Goal: Task Accomplishment & Management: Complete application form

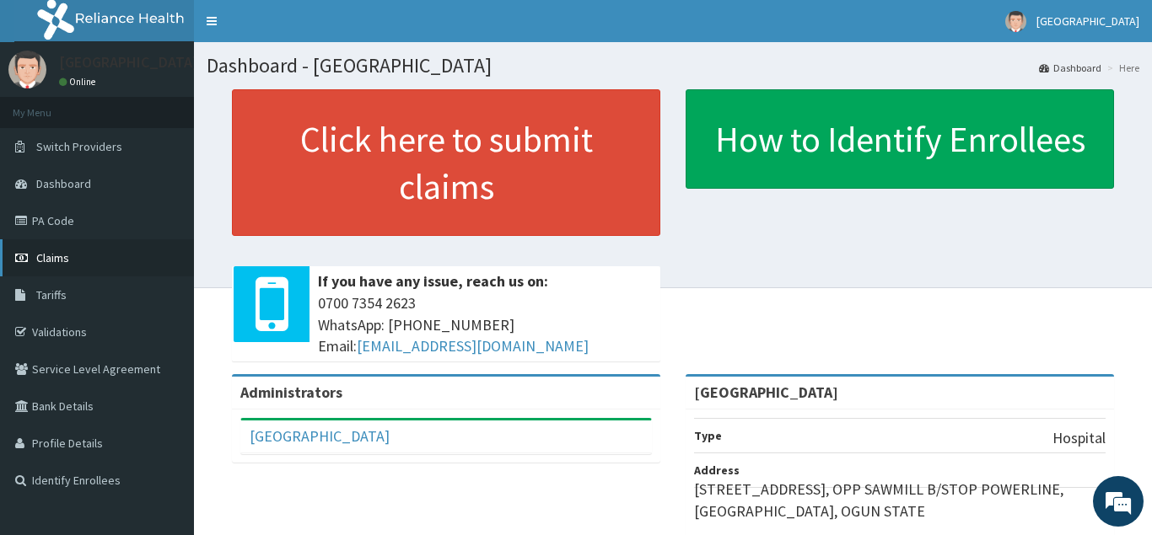
click at [54, 243] on link "Claims" at bounding box center [97, 257] width 194 height 37
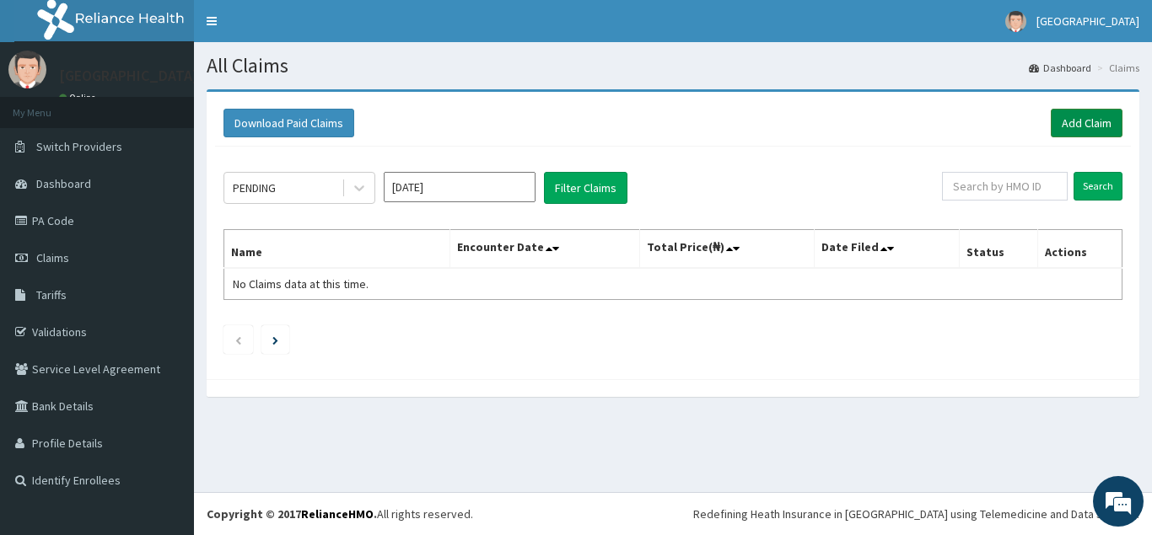
click at [1078, 121] on link "Add Claim" at bounding box center [1087, 123] width 72 height 29
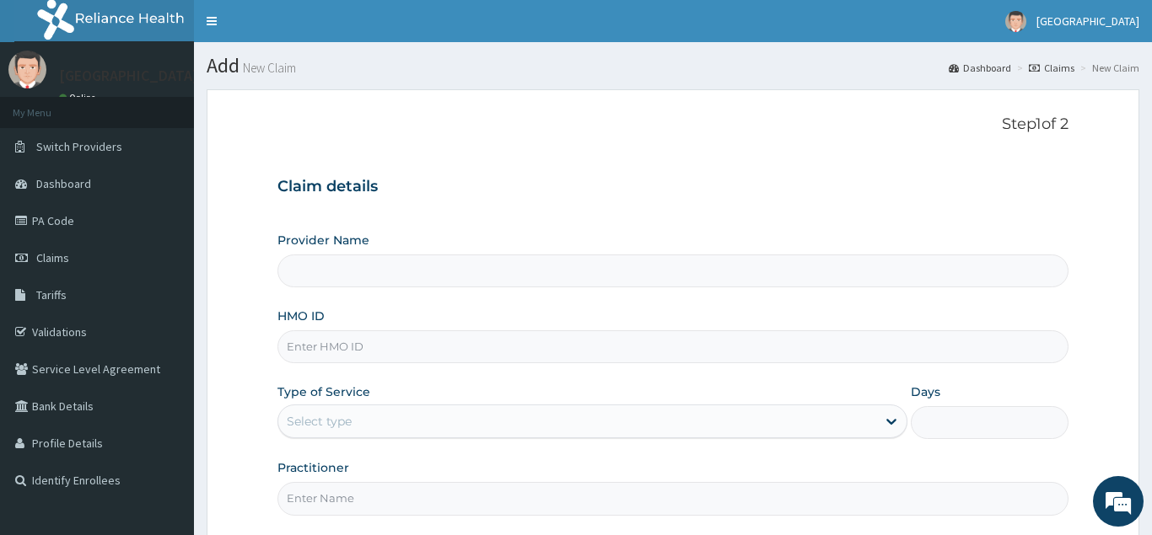
type input "Golden Heart Hospital"
click at [287, 350] on input "HMO ID" at bounding box center [672, 347] width 791 height 33
paste input "HLP/10057/H"
click at [282, 344] on input "HLP/10057/H" at bounding box center [672, 347] width 791 height 33
type input "HLP/10057/H"
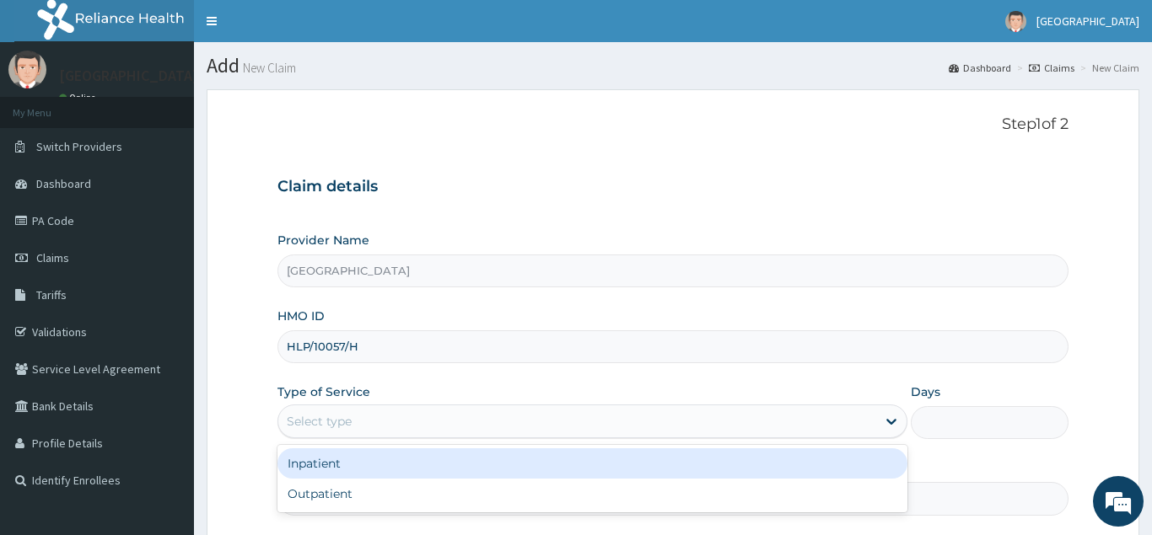
click at [319, 422] on div "Select type" at bounding box center [319, 421] width 65 height 17
click at [754, 419] on div "Select type" at bounding box center [577, 421] width 599 height 27
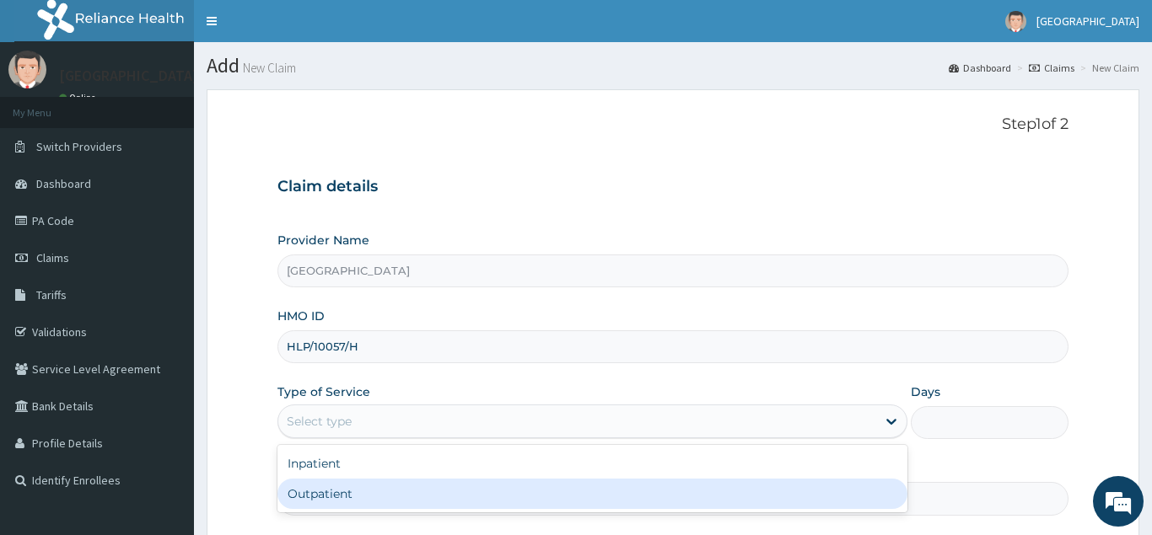
click at [708, 489] on div "Outpatient" at bounding box center [592, 494] width 631 height 30
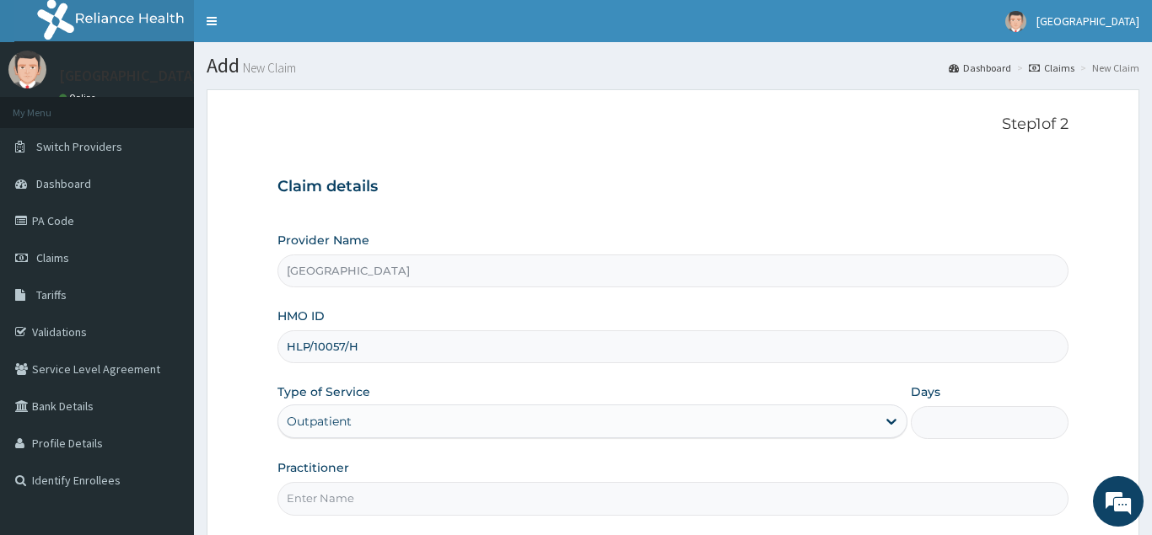
type input "1"
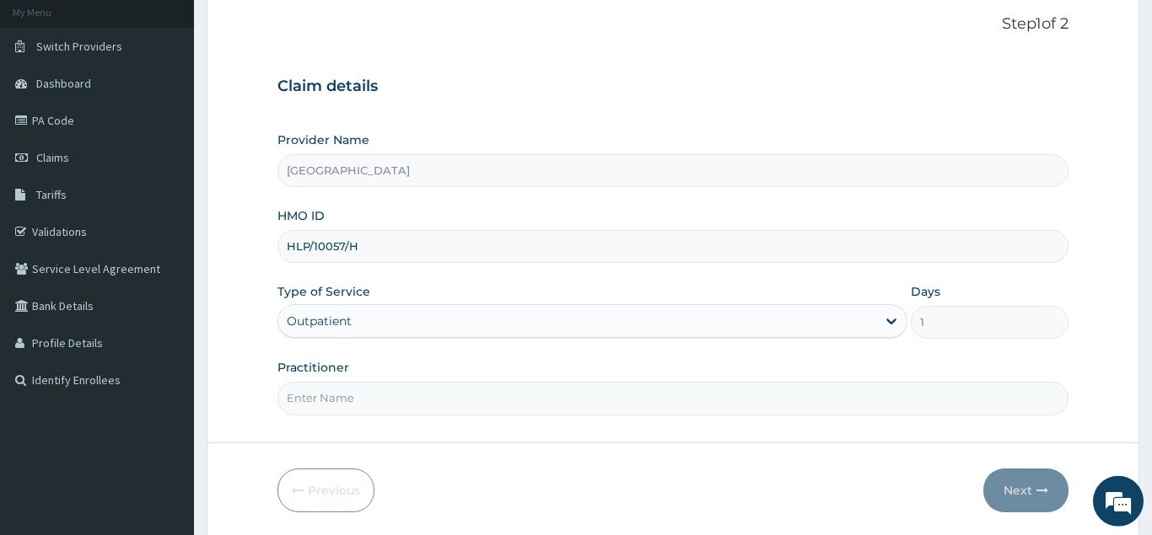
scroll to position [103, 0]
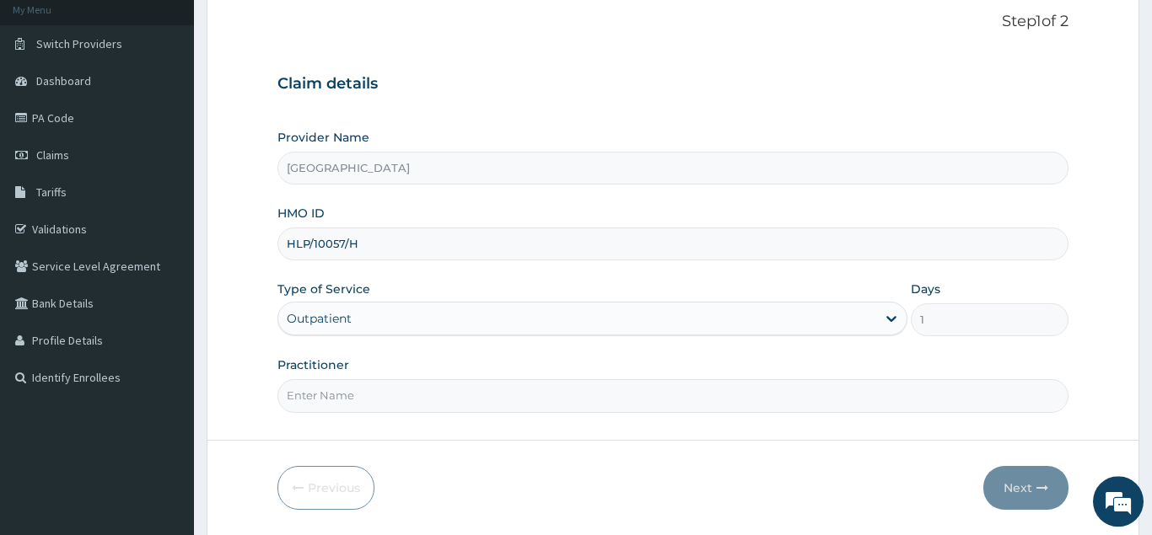
click at [714, 393] on input "Practitioner" at bounding box center [672, 395] width 791 height 33
type input "Dr victor"
click at [1014, 484] on button "Next" at bounding box center [1025, 488] width 85 height 44
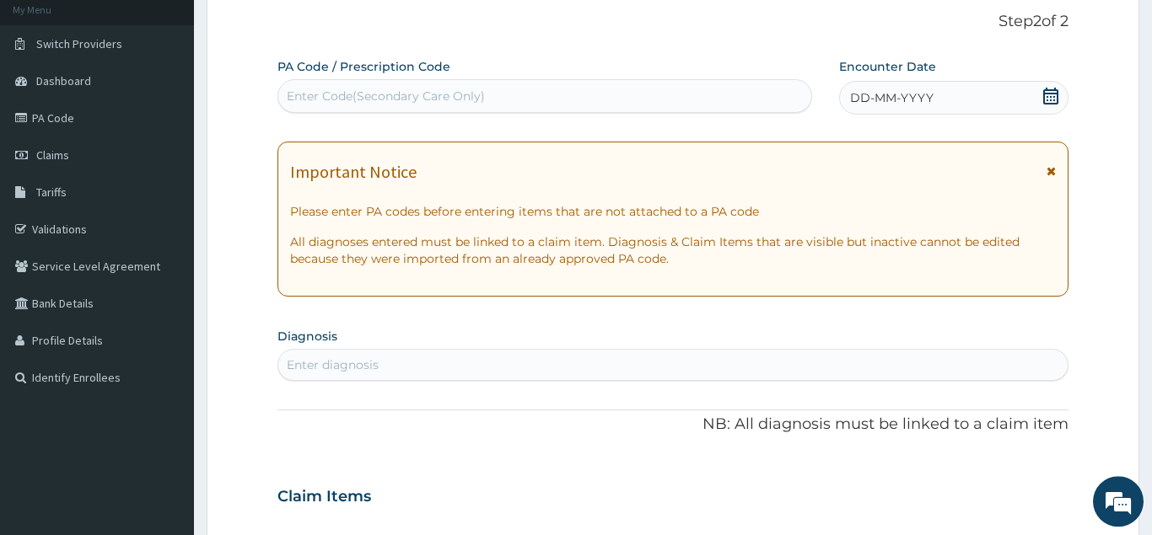
click at [626, 99] on div "Enter Code(Secondary Care Only)" at bounding box center [544, 96] width 533 height 27
paste input "PA/0593EA"
type input "PA/0593EA"
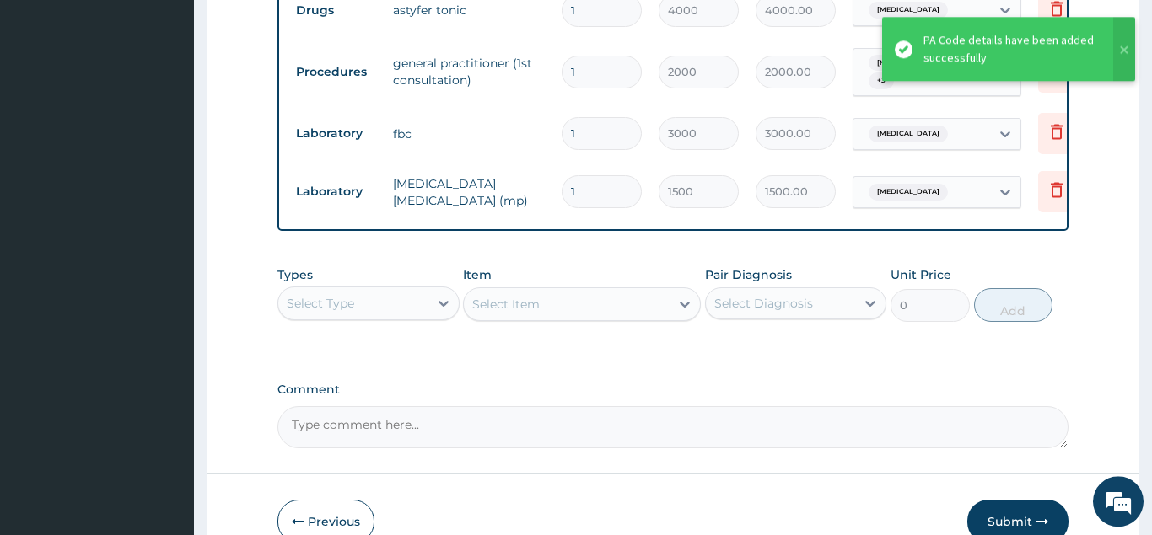
scroll to position [1124, 0]
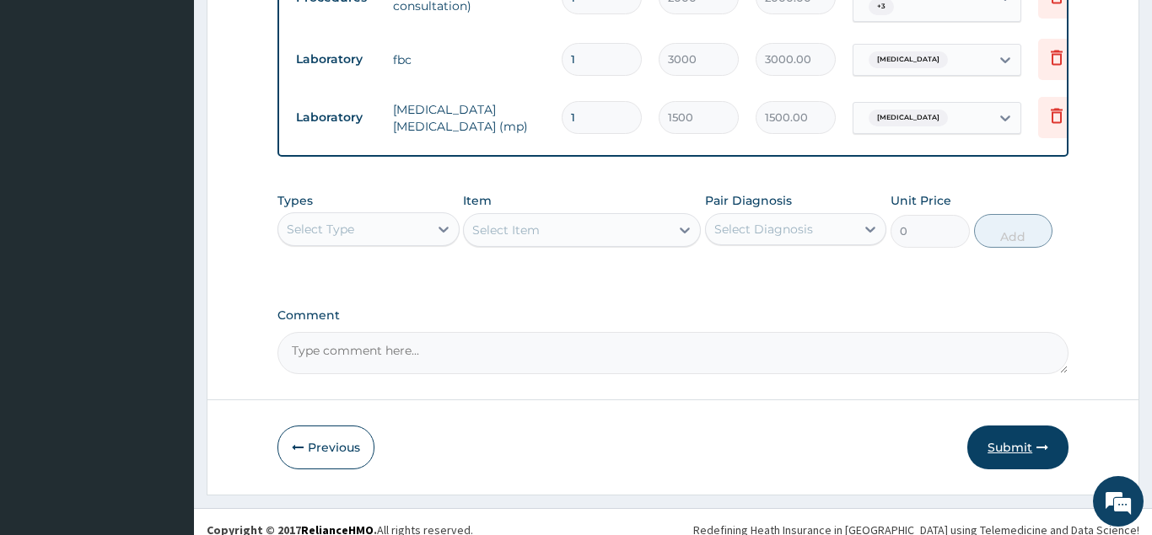
click at [1019, 439] on button "Submit" at bounding box center [1017, 448] width 101 height 44
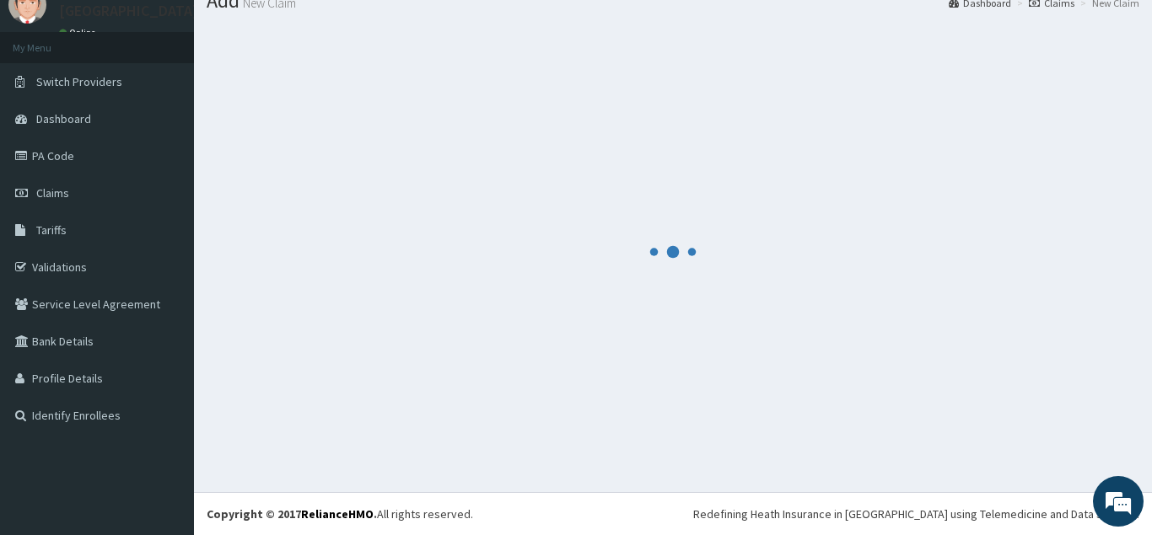
scroll to position [65, 0]
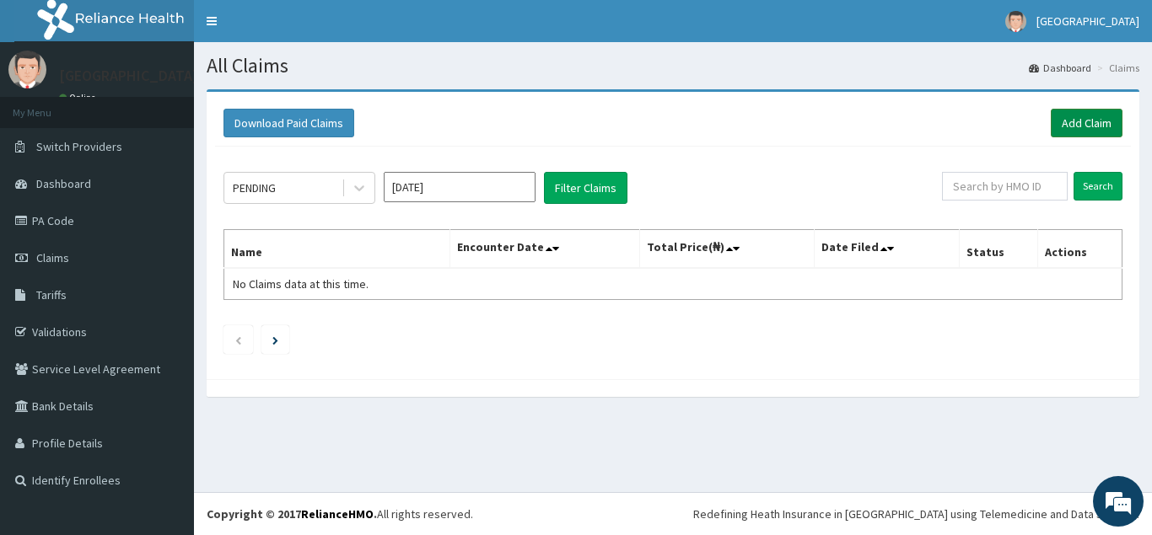
click at [1097, 124] on link "Add Claim" at bounding box center [1087, 123] width 72 height 29
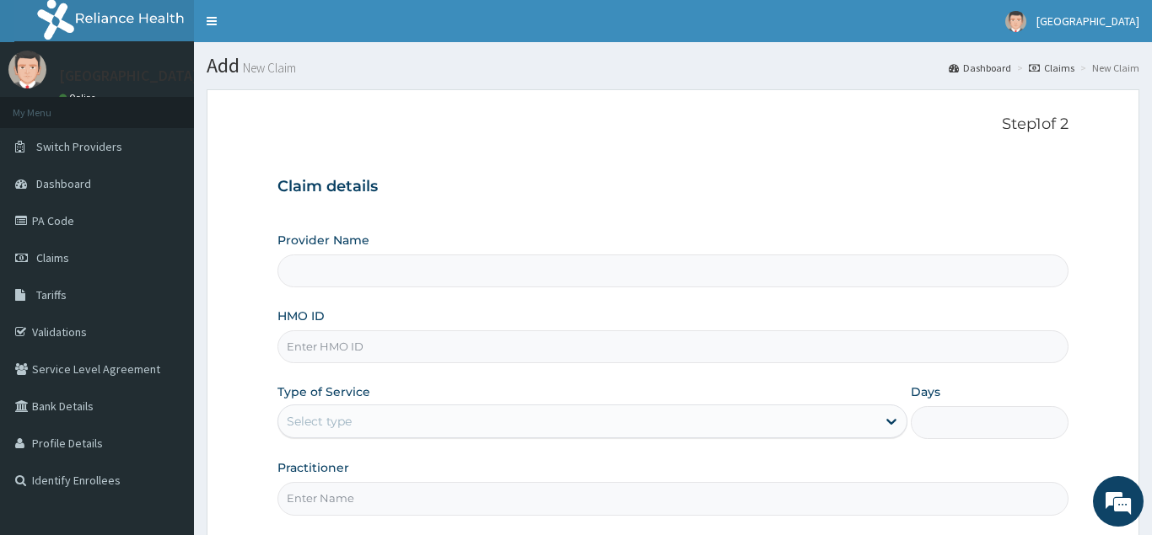
scroll to position [60, 0]
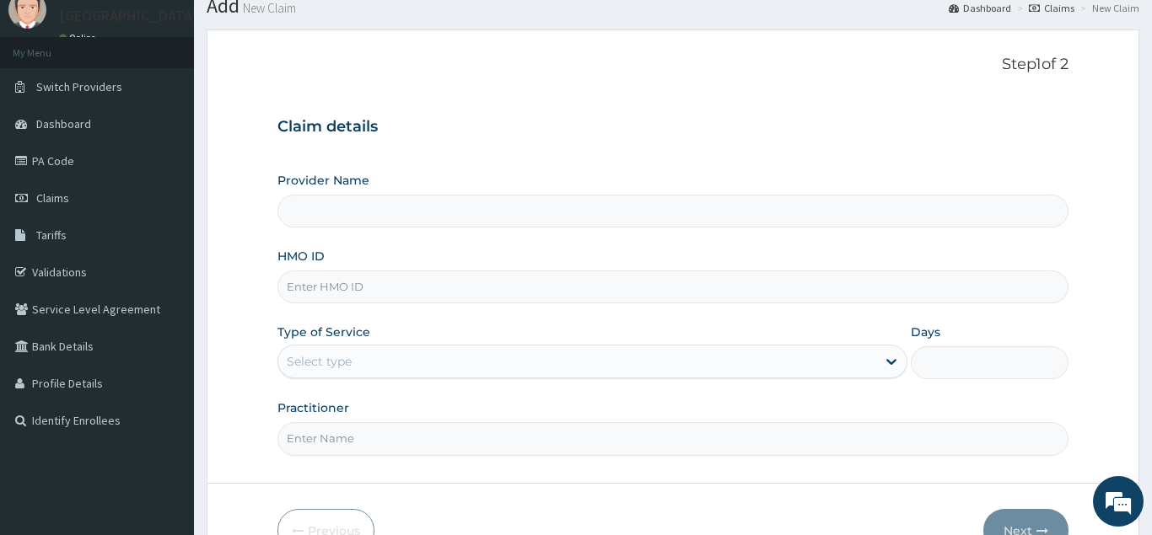
type input "[GEOGRAPHIC_DATA]"
click at [288, 293] on input "HMO ID" at bounding box center [672, 287] width 791 height 33
paste input "HLP/10057/B"
type input "HLP/10057/B"
click at [329, 362] on div "Select type" at bounding box center [319, 361] width 65 height 17
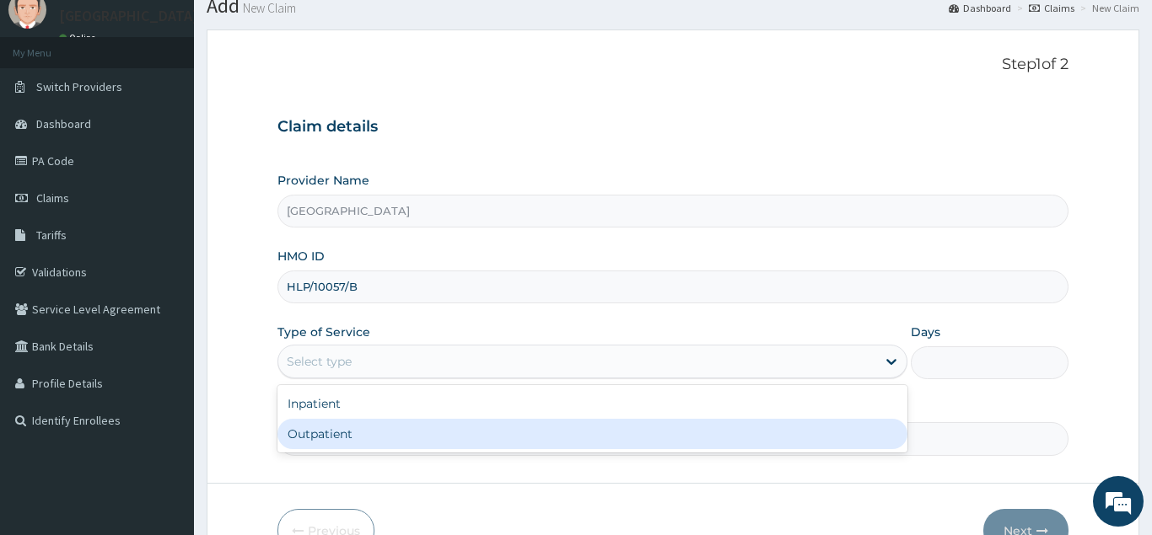
click at [333, 440] on div "Outpatient" at bounding box center [592, 434] width 631 height 30
type input "1"
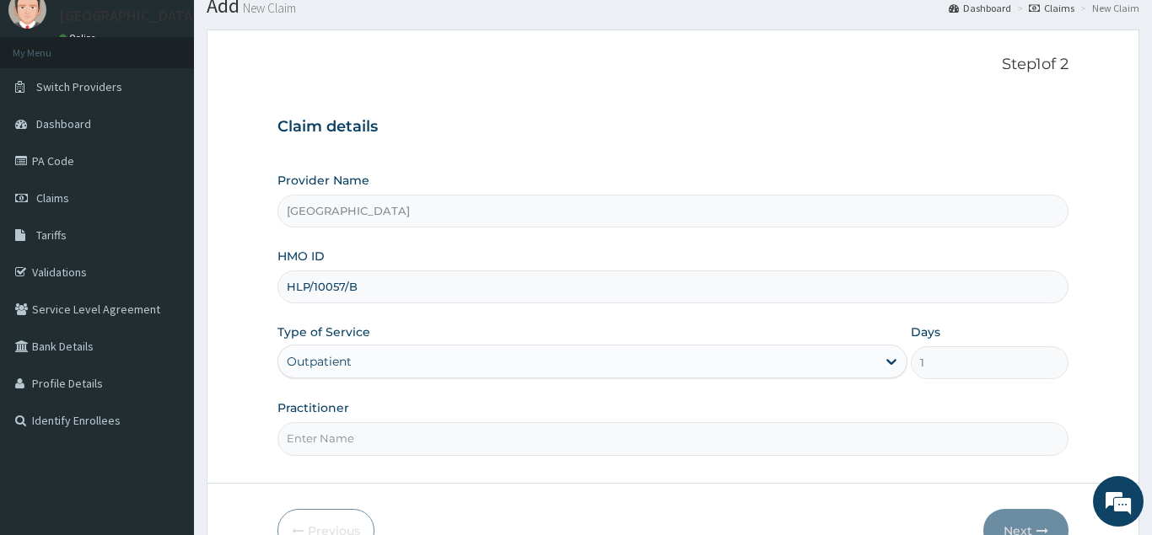
click at [342, 437] on input "Practitioner" at bounding box center [672, 438] width 791 height 33
type input "Dr Victor"
click at [1019, 525] on button "Next" at bounding box center [1025, 531] width 85 height 44
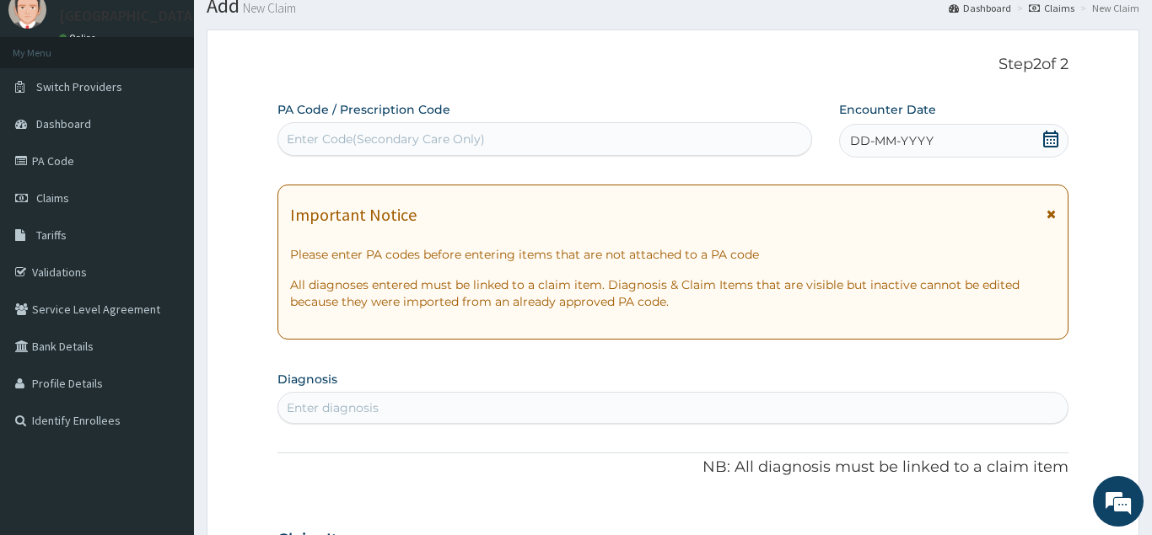
click at [613, 137] on div "Enter Code(Secondary Care Only)" at bounding box center [544, 139] width 533 height 27
paste input "PA/CE67BD"
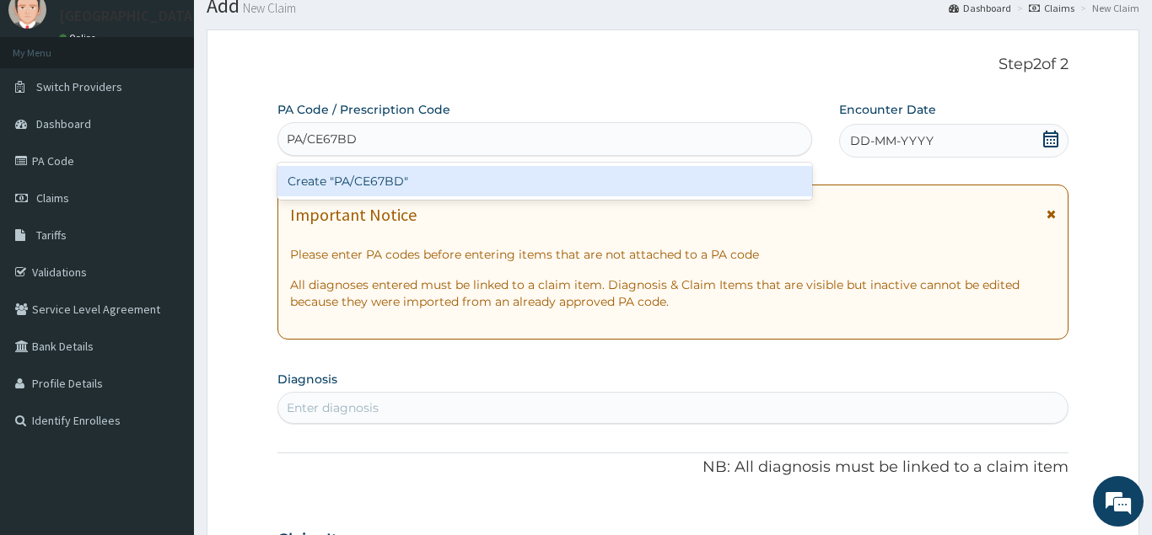
type input "PA/CE67BD"
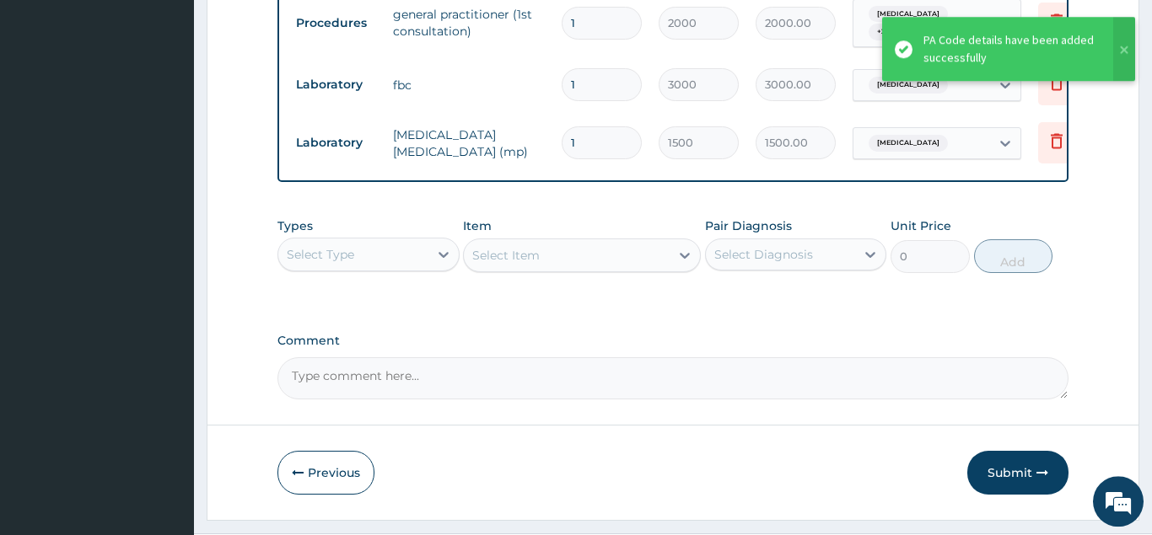
scroll to position [1066, 0]
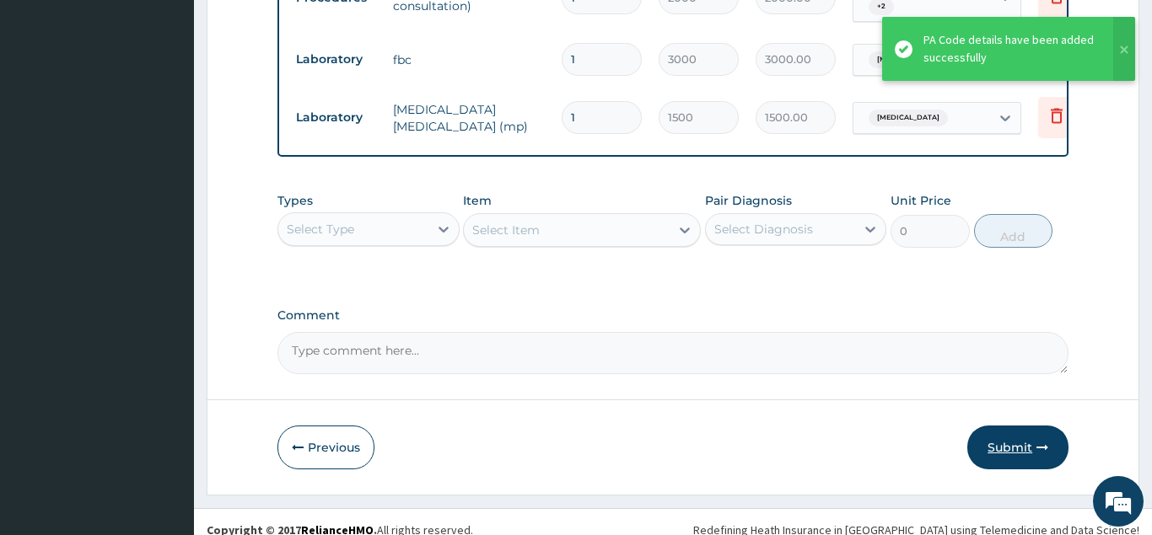
click at [1021, 426] on button "Submit" at bounding box center [1017, 448] width 101 height 44
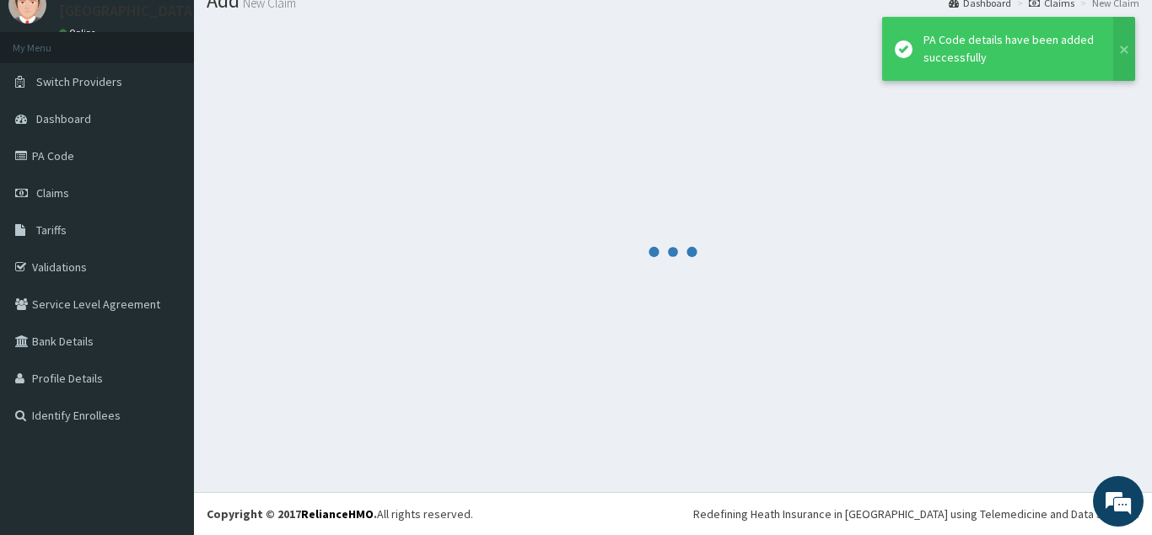
scroll to position [65, 0]
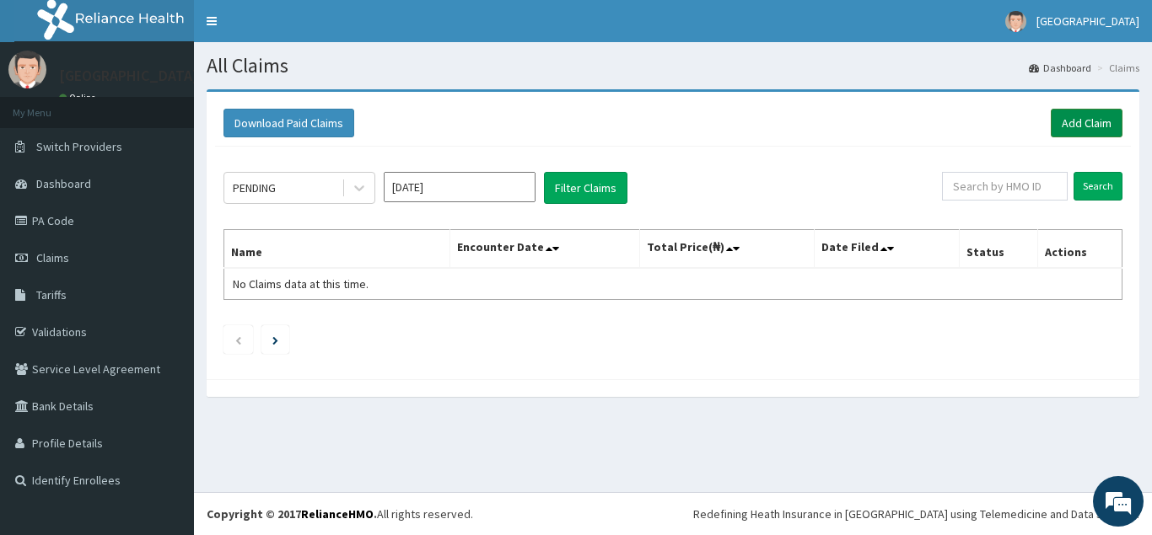
click at [1100, 122] on link "Add Claim" at bounding box center [1087, 123] width 72 height 29
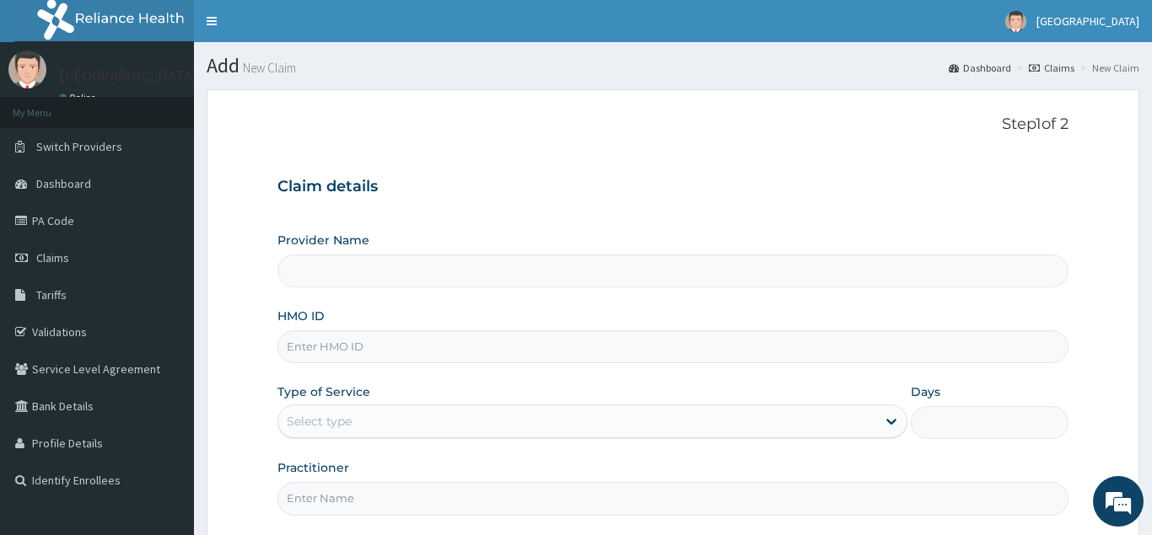
type input "[GEOGRAPHIC_DATA]"
click at [287, 346] on input "HMO ID" at bounding box center [672, 347] width 791 height 33
paste input "SLB/10388/A"
type input "SLB/10388/A"
click at [289, 423] on div "Select type" at bounding box center [319, 421] width 65 height 17
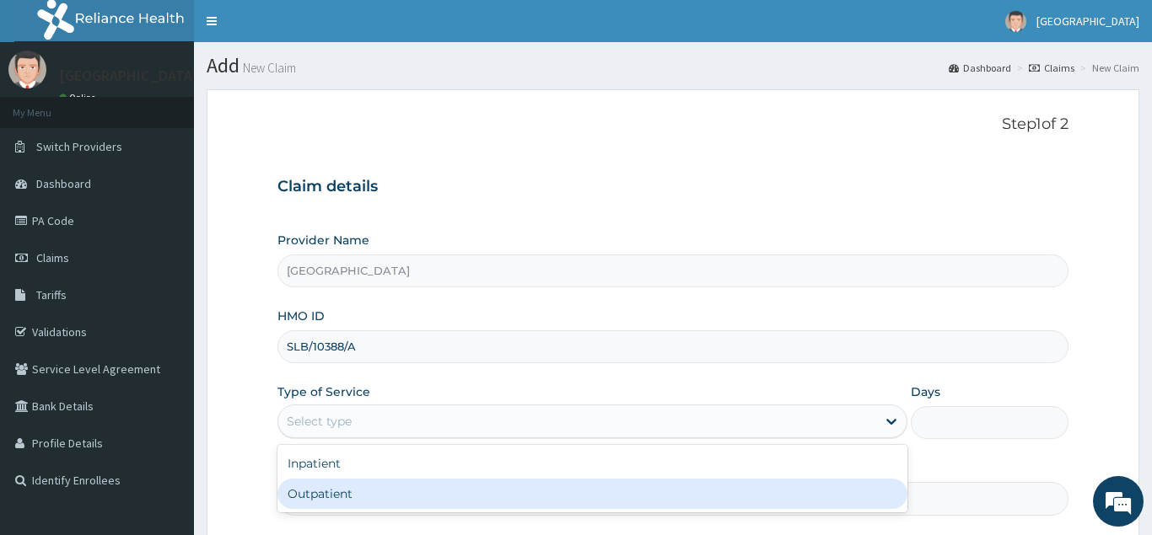
click at [314, 488] on div "Outpatient" at bounding box center [592, 494] width 631 height 30
type input "1"
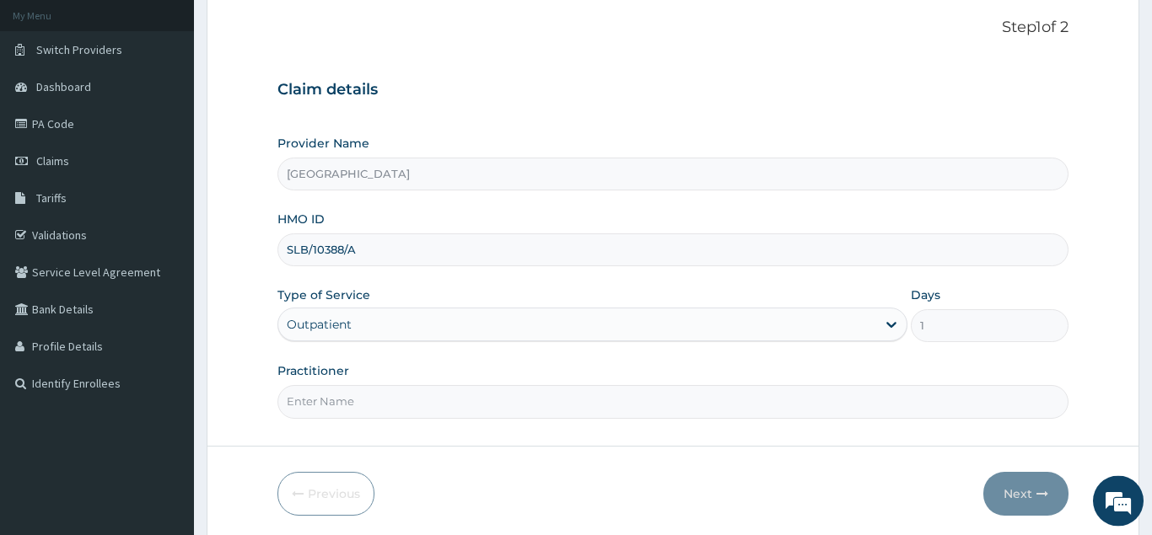
click at [618, 399] on input "Practitioner" at bounding box center [672, 401] width 791 height 33
type input "[PERSON_NAME]"
click at [1021, 503] on button "Next" at bounding box center [1025, 494] width 85 height 44
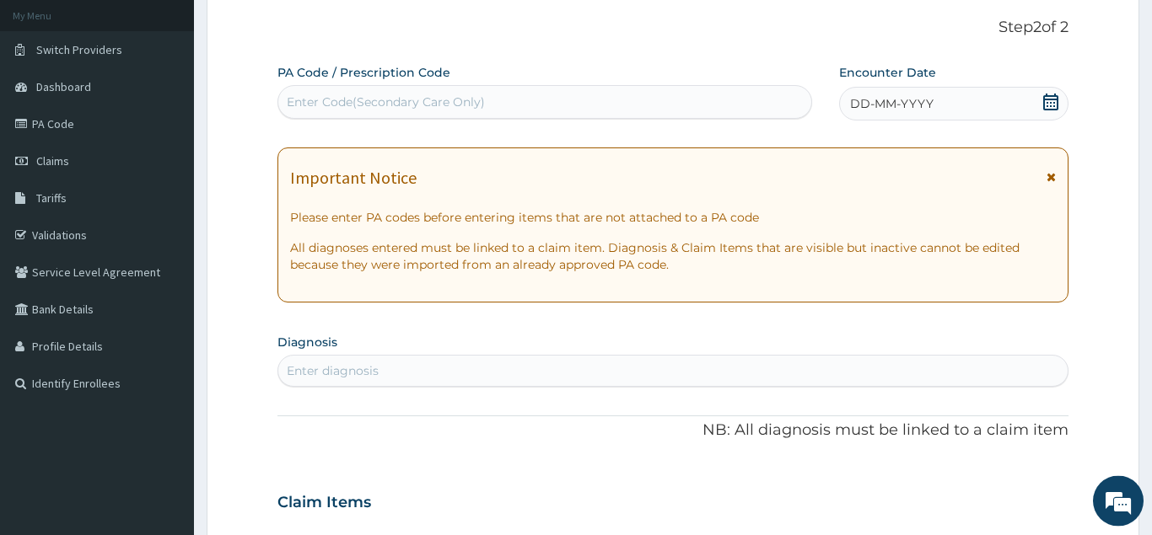
click at [517, 100] on div "Enter Code(Secondary Care Only)" at bounding box center [544, 102] width 533 height 27
paste input "PA/9BDBFC"
type input "PA/9BDBFC"
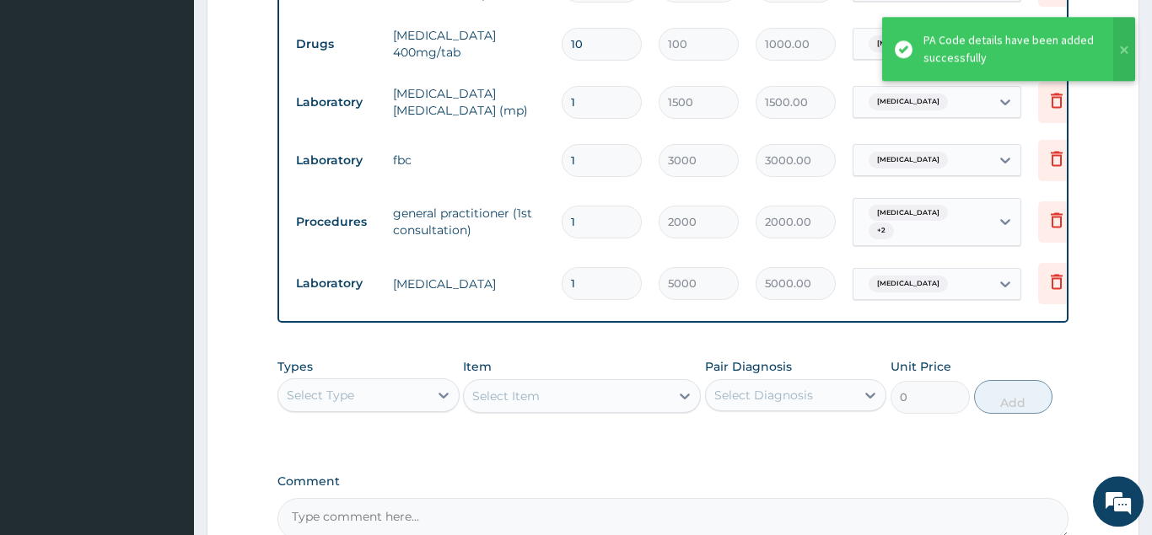
scroll to position [1124, 0]
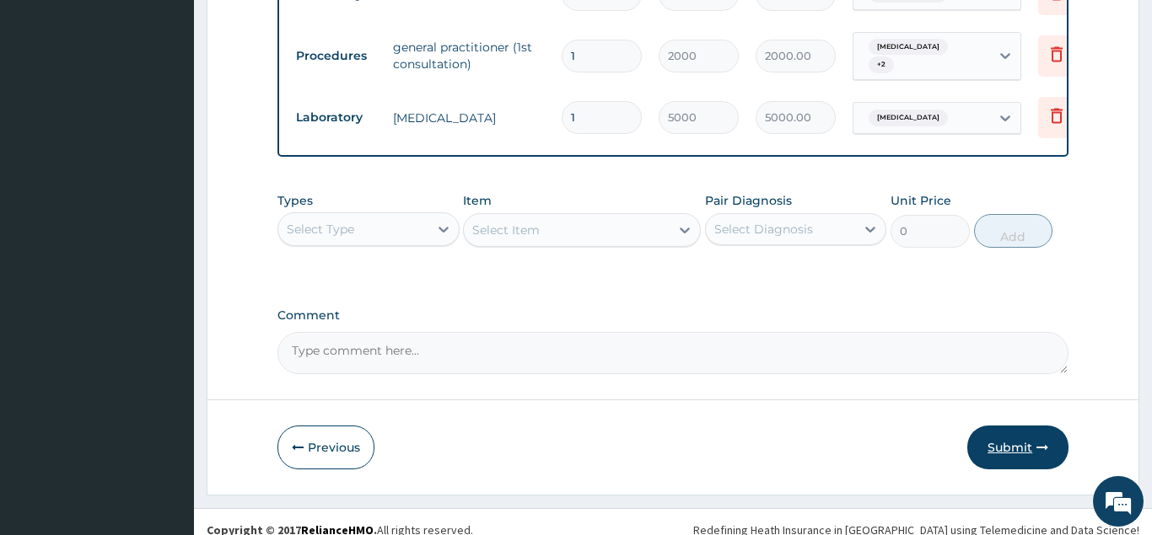
click at [1011, 433] on button "Submit" at bounding box center [1017, 448] width 101 height 44
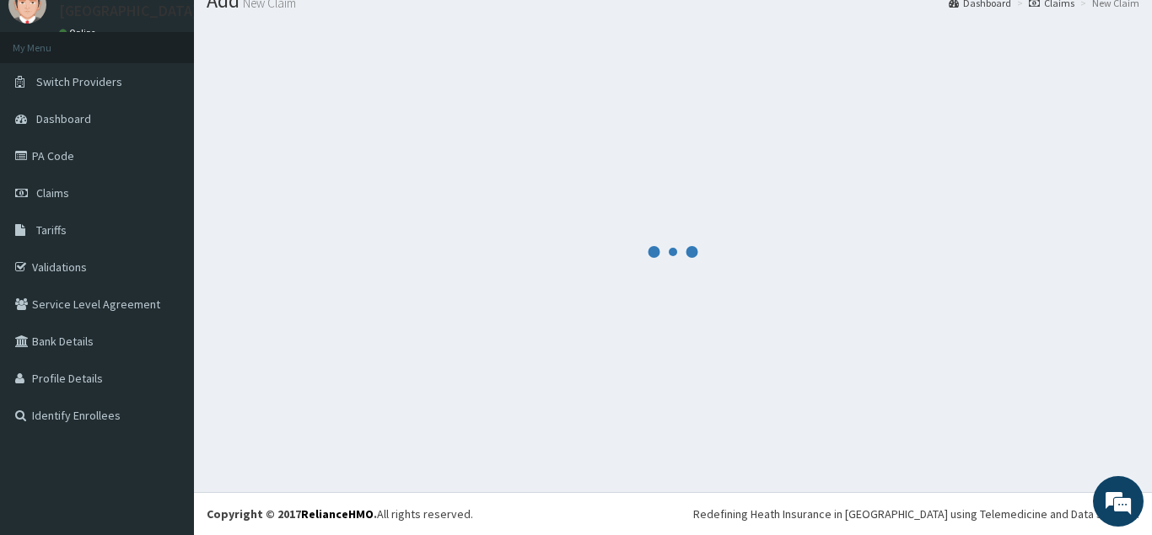
scroll to position [65, 0]
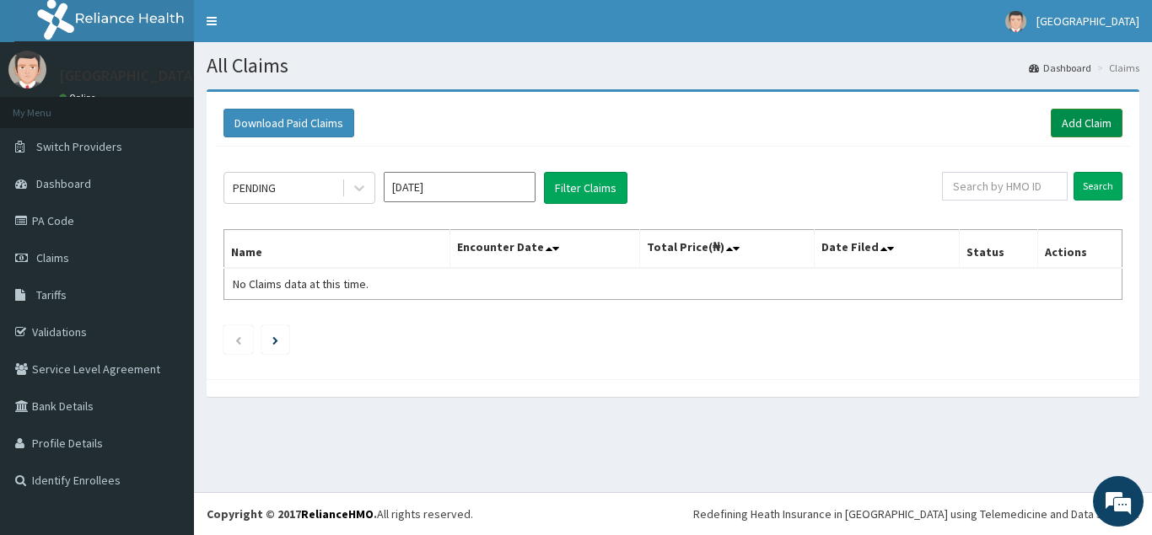
click at [1072, 125] on link "Add Claim" at bounding box center [1087, 123] width 72 height 29
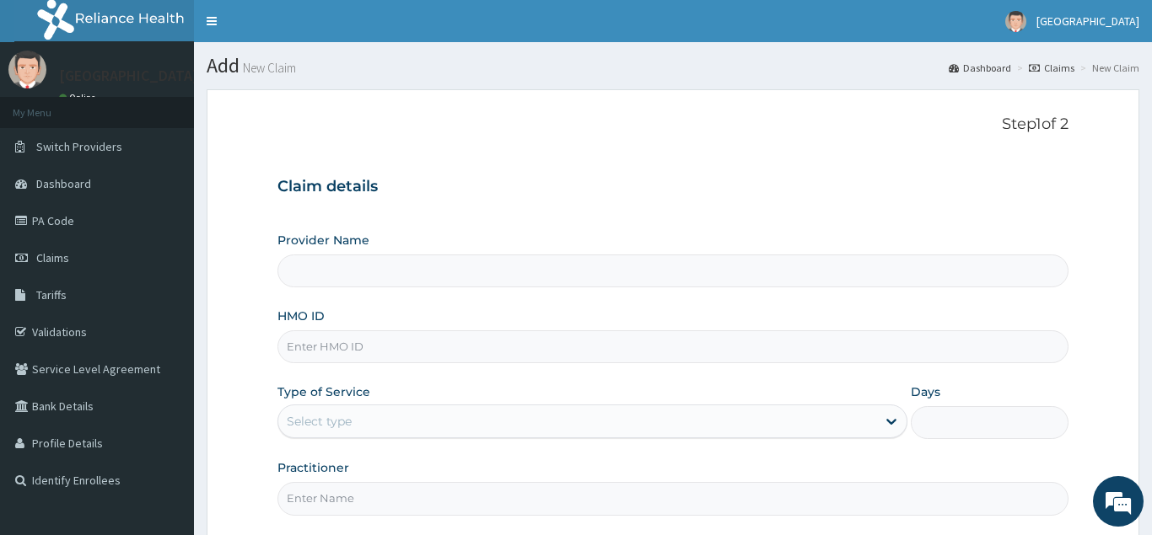
type input "[GEOGRAPHIC_DATA]"
click at [286, 347] on input "HMO ID" at bounding box center [672, 347] width 791 height 33
paste input "OAS/10041/A"
type input "OAS/10041/A"
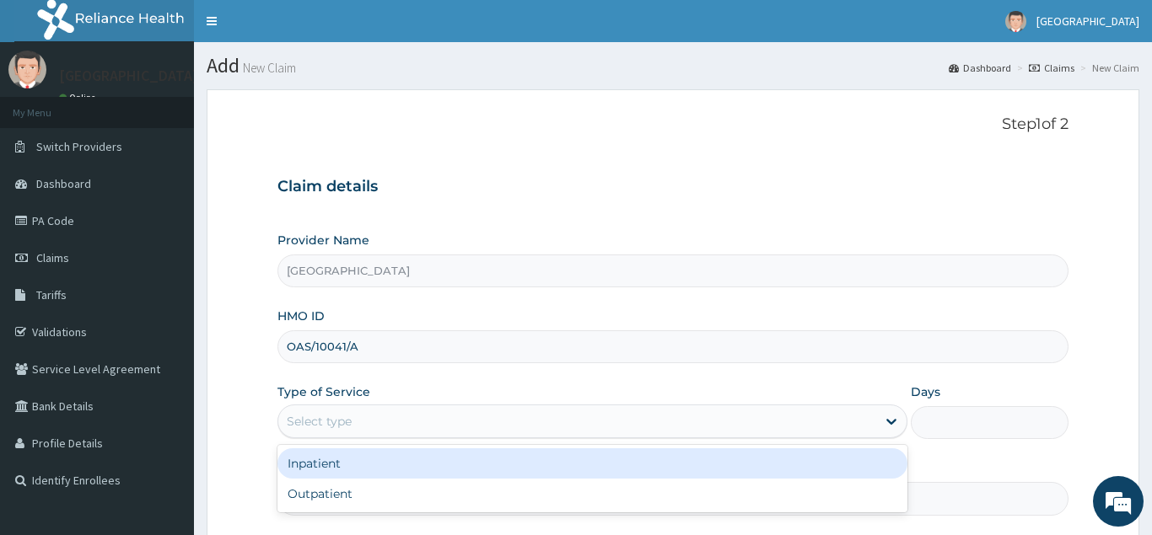
click at [347, 422] on div "Select type" at bounding box center [319, 421] width 65 height 17
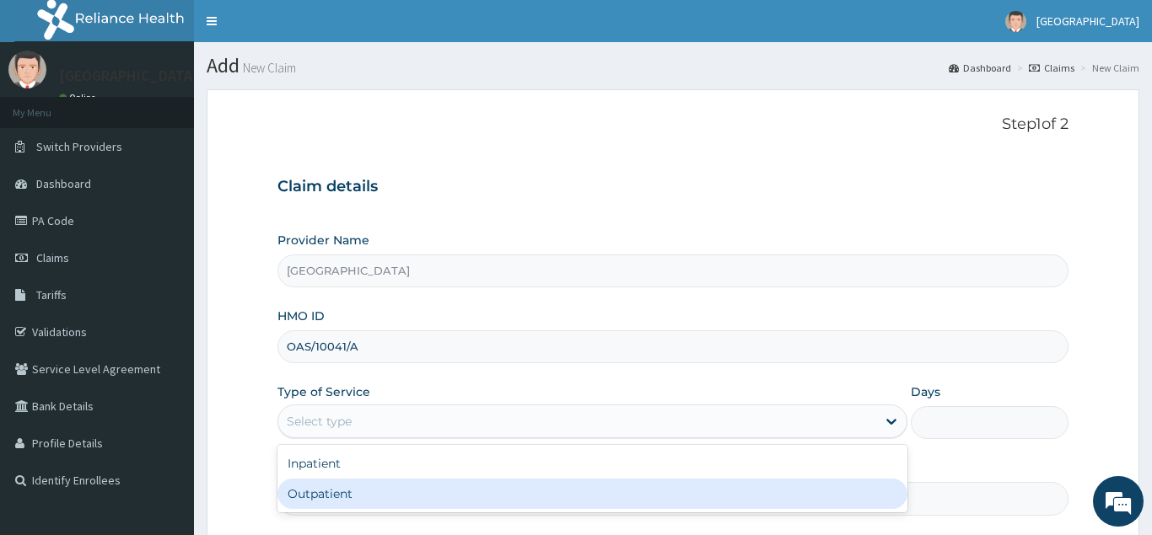
click at [366, 503] on div "Outpatient" at bounding box center [592, 494] width 631 height 30
type input "1"
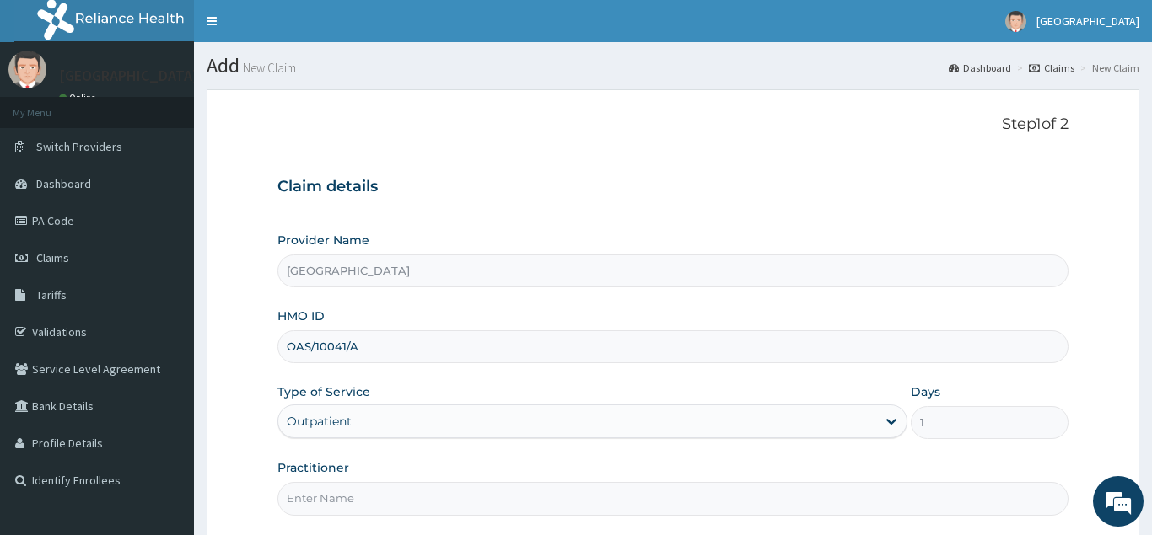
click at [366, 502] on input "Practitioner" at bounding box center [672, 498] width 791 height 33
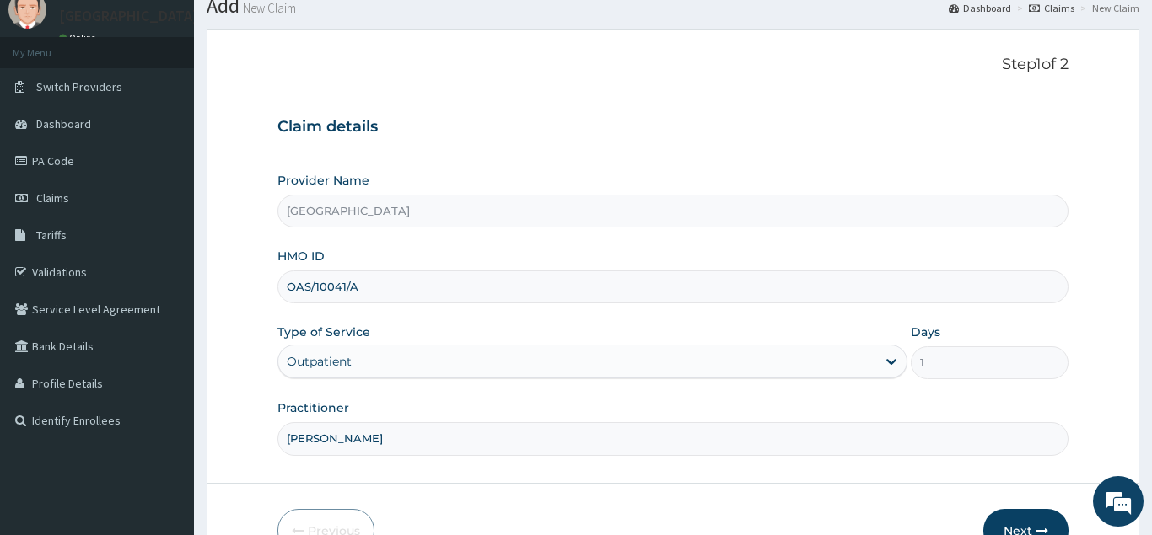
scroll to position [80, 0]
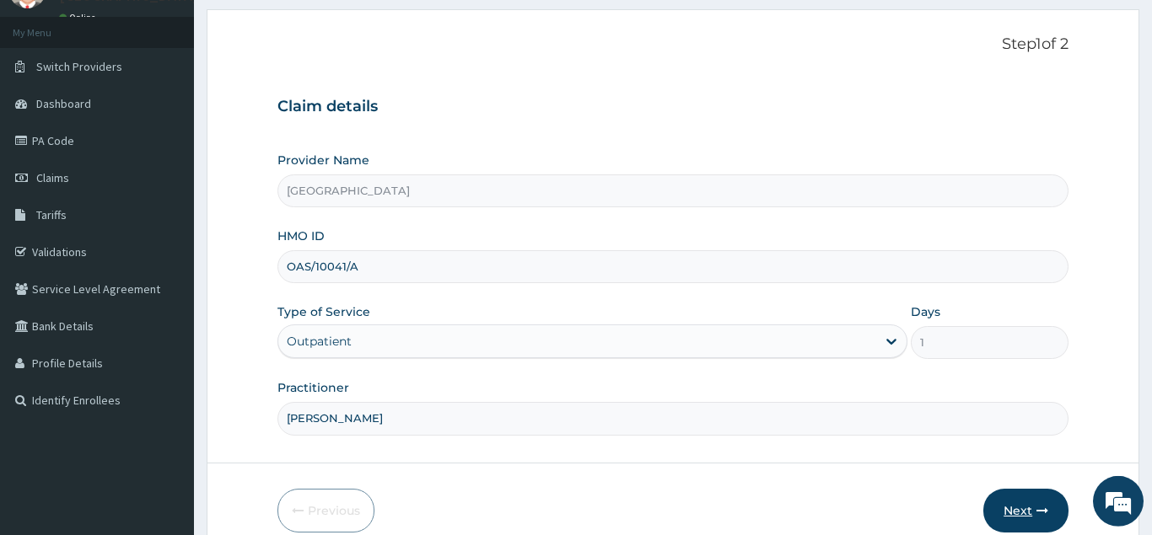
type input "Dr solomon"
click at [1024, 501] on button "Next" at bounding box center [1025, 511] width 85 height 44
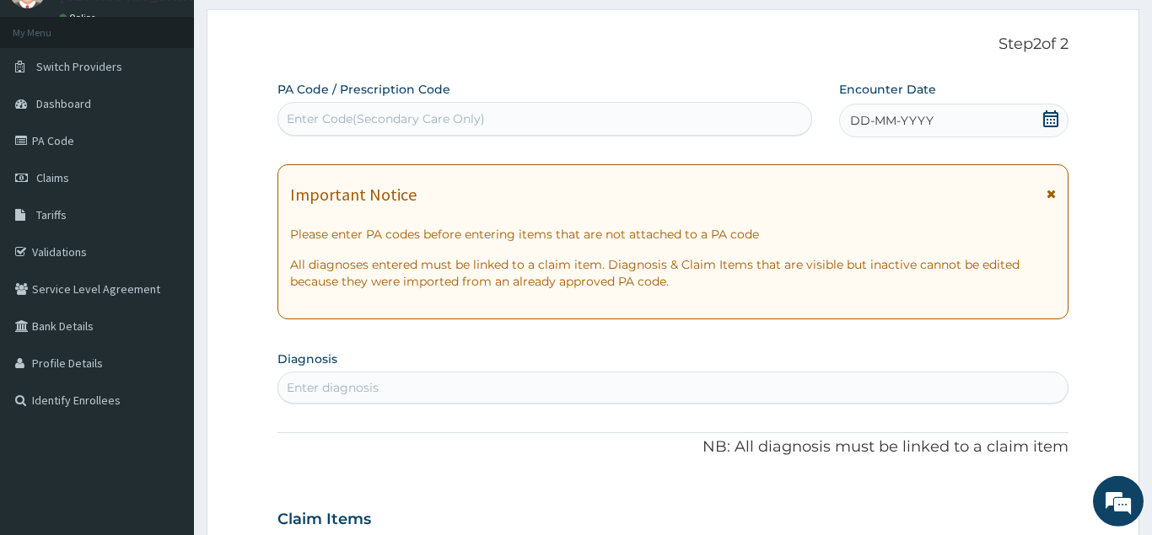
click at [481, 108] on div "Enter Code(Secondary Care Only)" at bounding box center [544, 118] width 533 height 27
paste input "PA/EA24D6"
type input "PA/EA24D6"
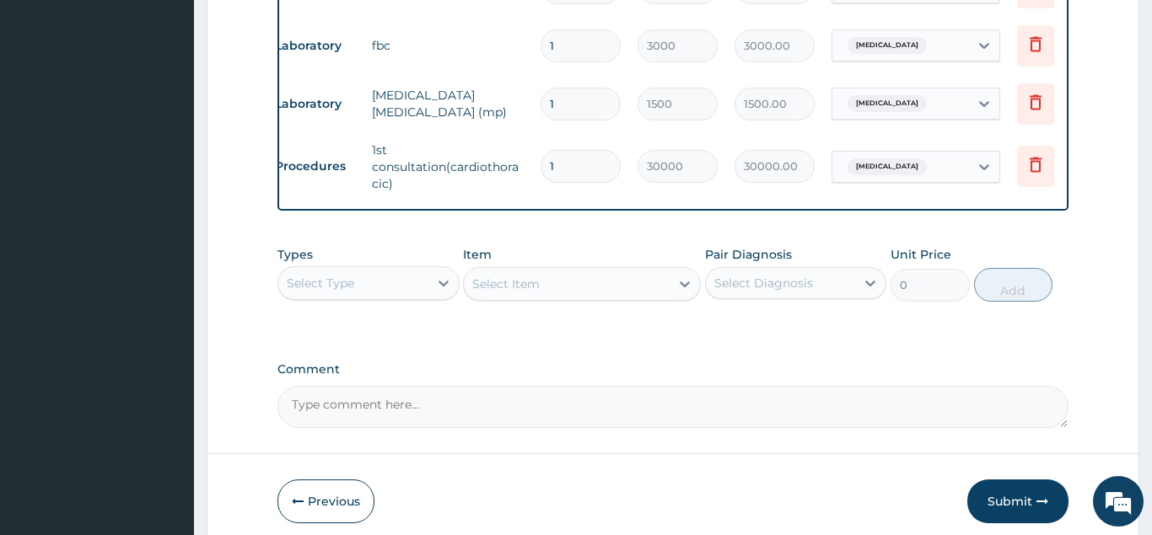
scroll to position [1308, 0]
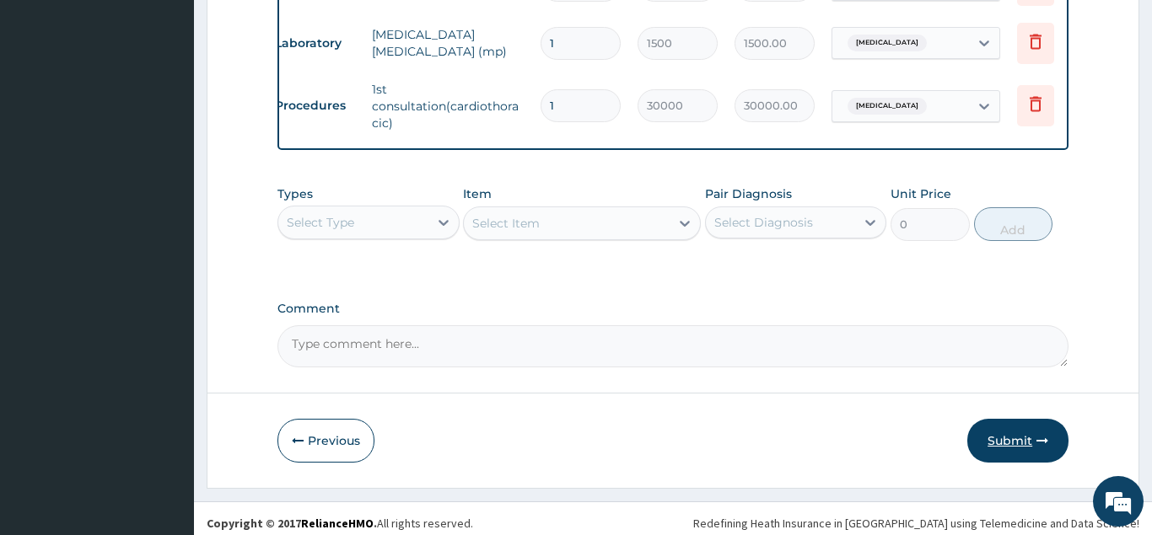
click at [1027, 433] on button "Submit" at bounding box center [1017, 441] width 101 height 44
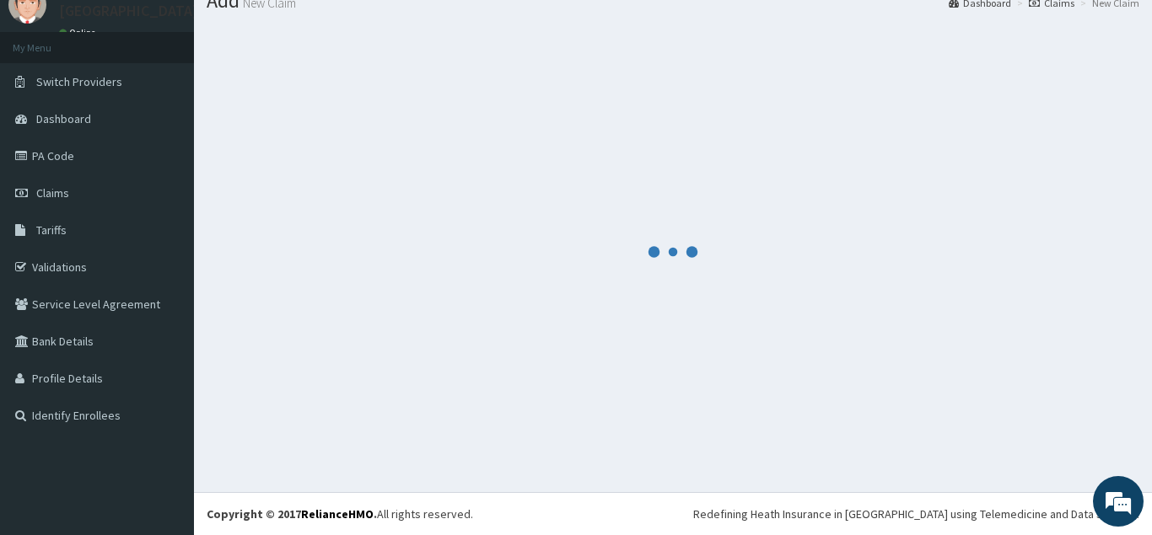
scroll to position [65, 0]
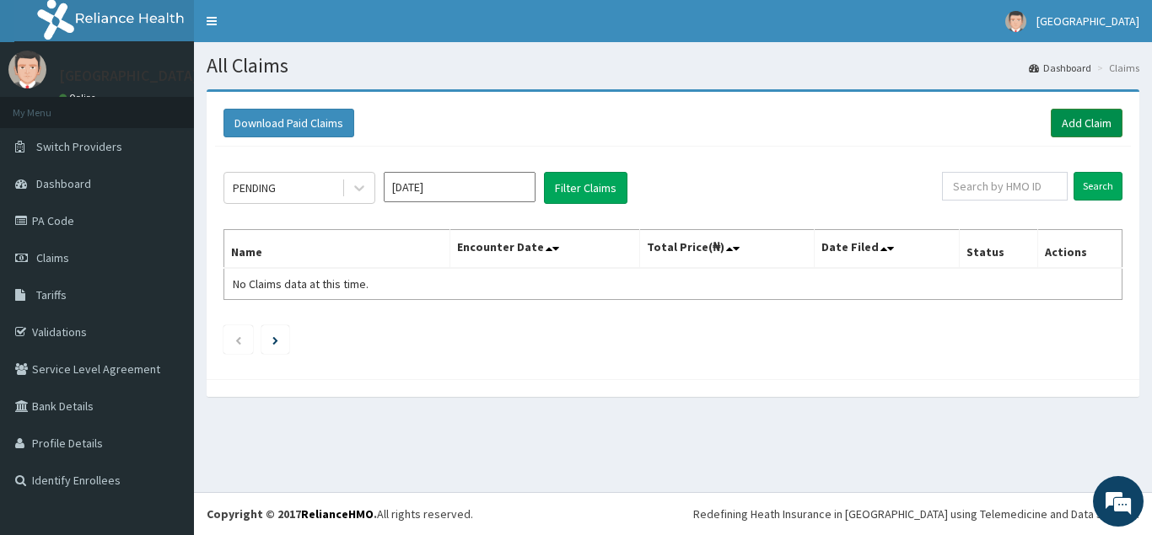
click at [1097, 119] on link "Add Claim" at bounding box center [1087, 123] width 72 height 29
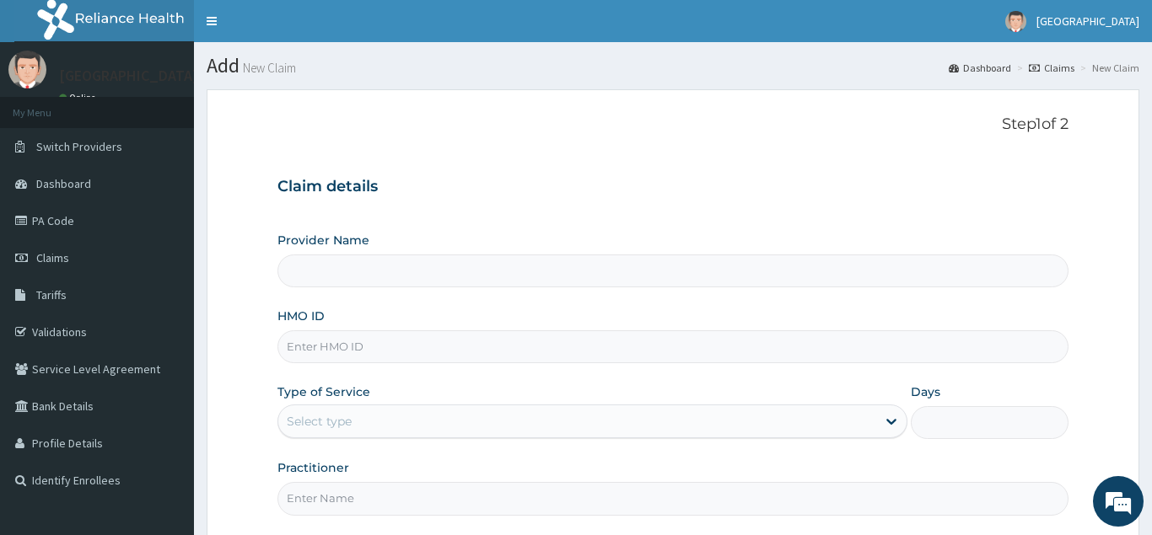
type input "Golden Heart Hospital"
click at [286, 348] on input "HMO ID" at bounding box center [672, 347] width 791 height 33
paste input "PGI/10001/D"
type input "PGI/10001/D"
click at [341, 422] on div "Select type" at bounding box center [319, 421] width 65 height 17
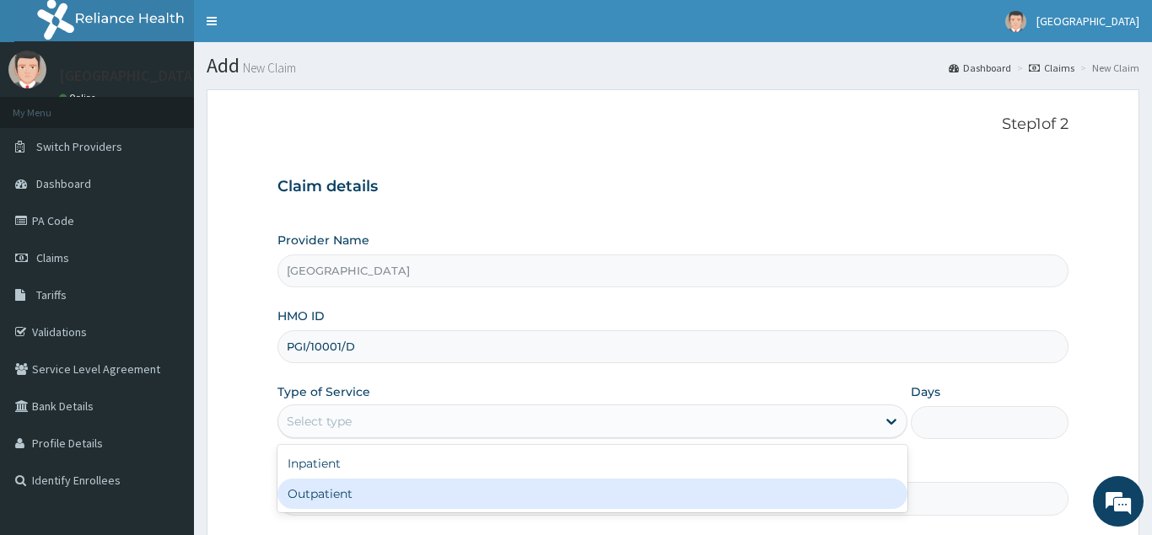
click at [354, 487] on div "Outpatient" at bounding box center [592, 494] width 631 height 30
type input "1"
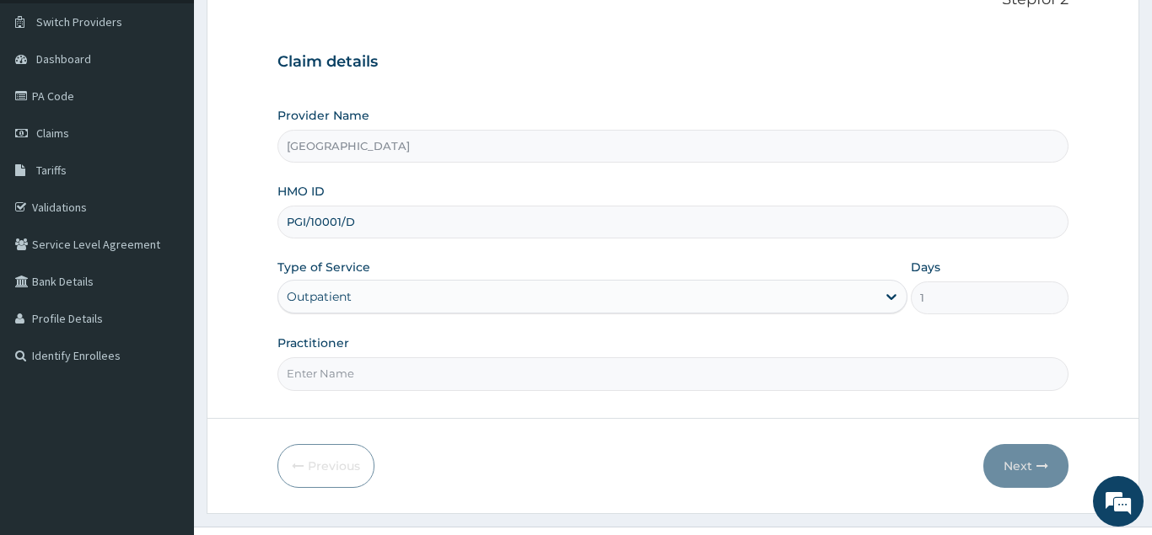
scroll to position [127, 0]
click at [361, 370] on input "Practitioner" at bounding box center [672, 371] width 791 height 33
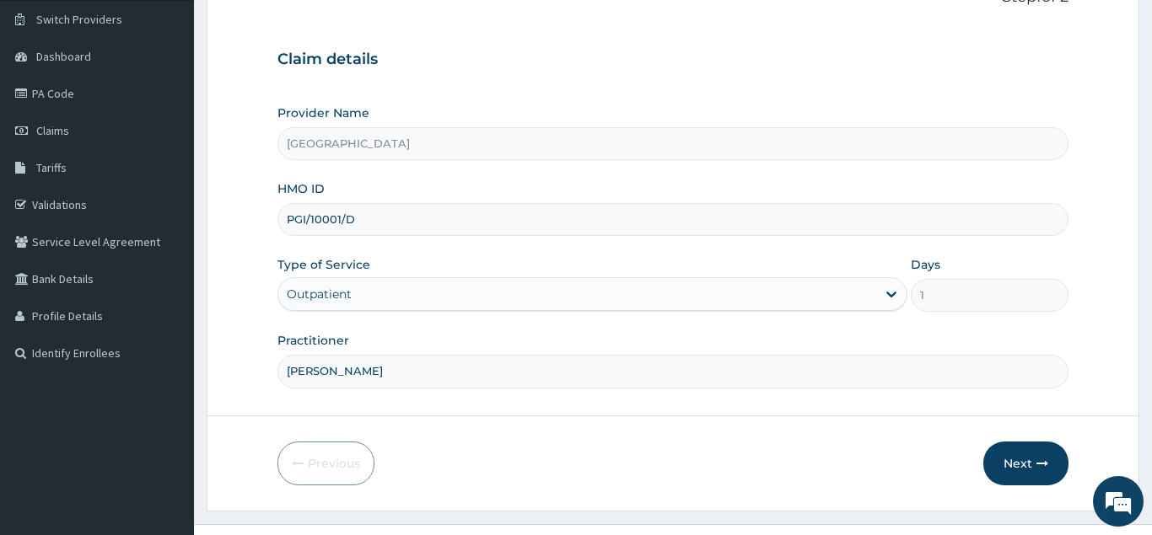
scroll to position [0, 0]
type input "Dr solomon"
click at [1010, 457] on button "Next" at bounding box center [1025, 464] width 85 height 44
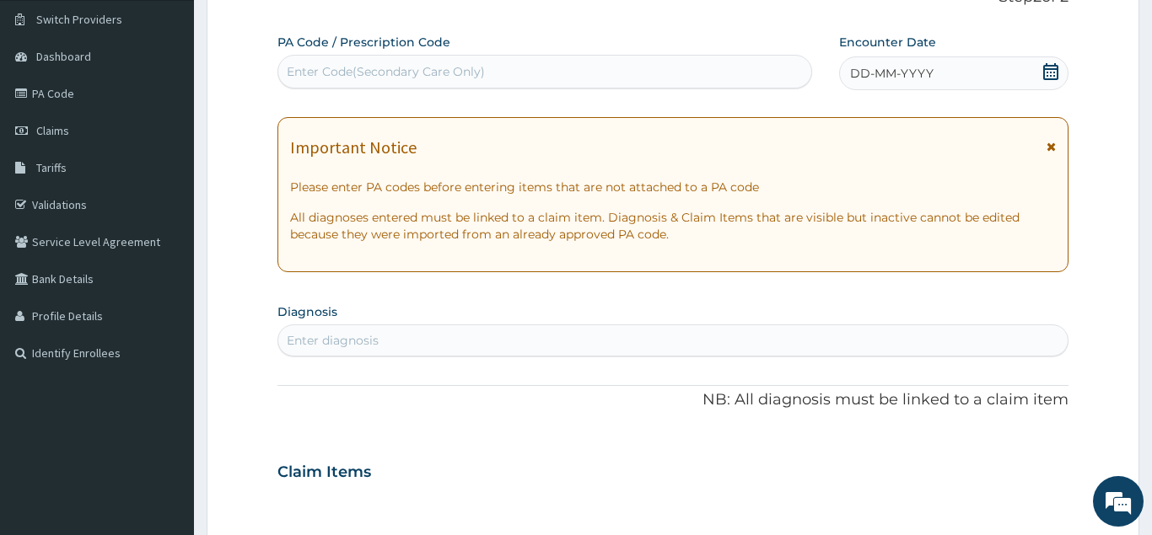
click at [697, 75] on div "Enter Code(Secondary Care Only)" at bounding box center [544, 71] width 533 height 27
paste input "PA/3E1F94"
type input "PA/3E1F94"
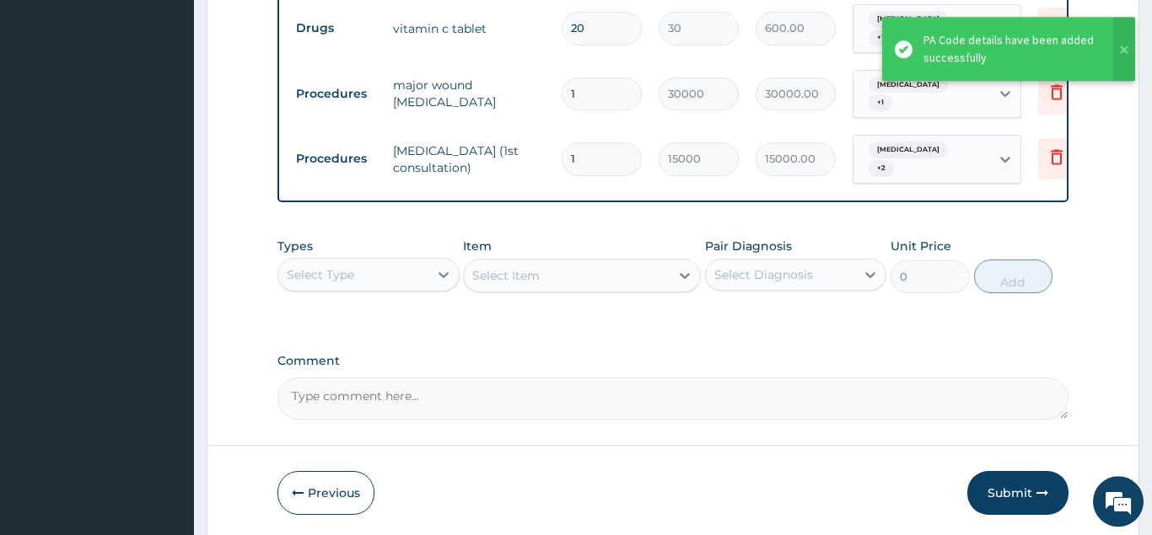
scroll to position [949, 0]
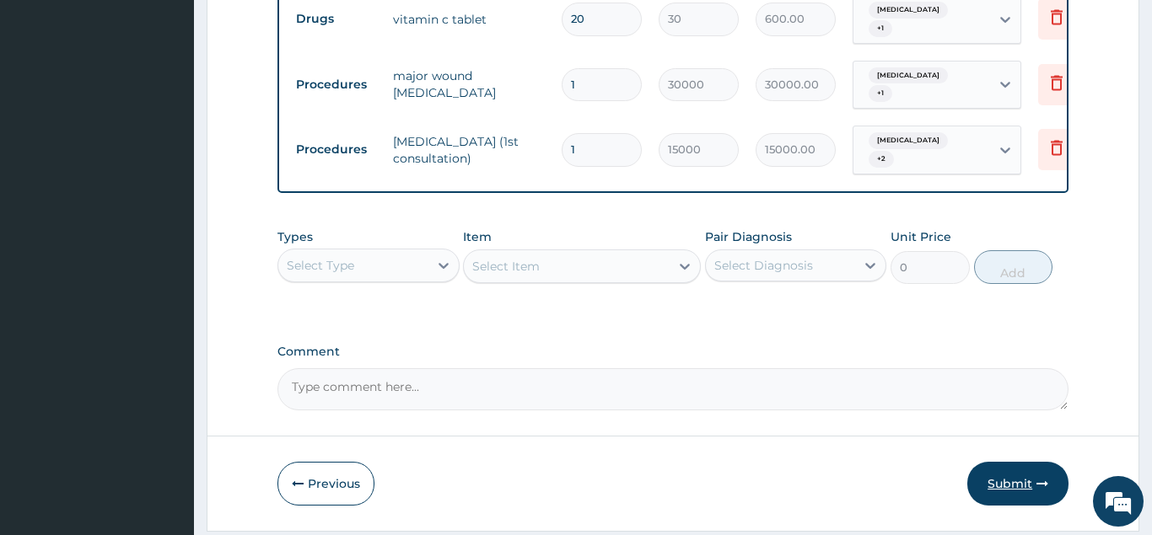
click at [1006, 462] on button "Submit" at bounding box center [1017, 484] width 101 height 44
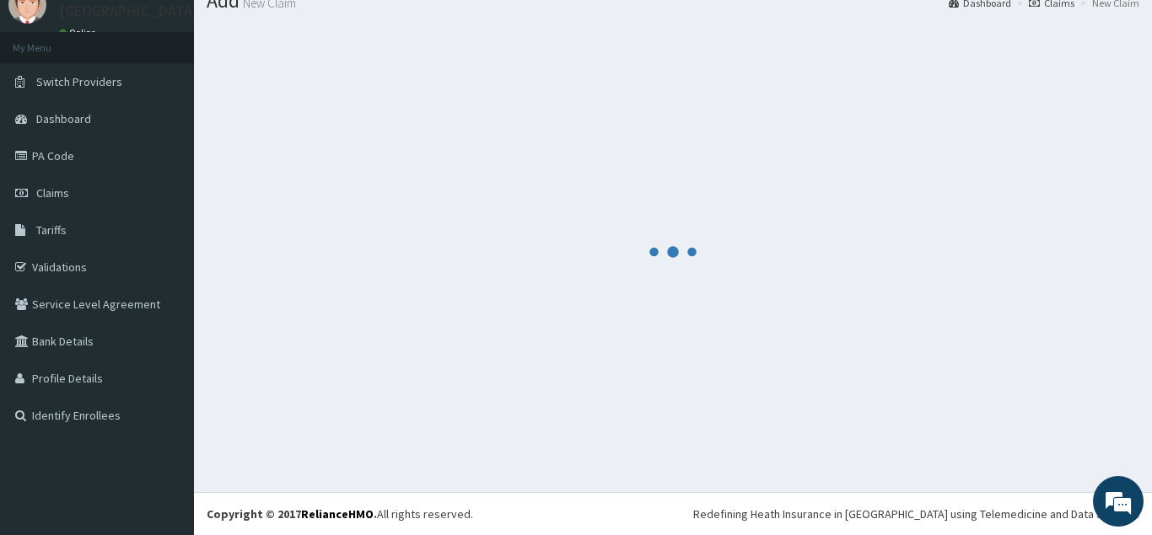
scroll to position [65, 0]
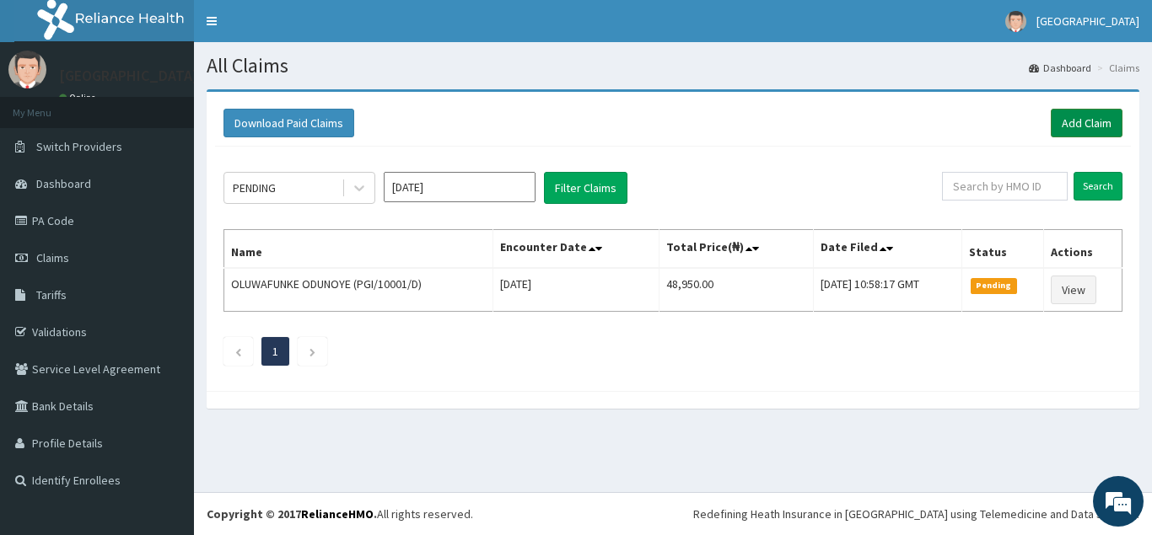
click at [1066, 116] on link "Add Claim" at bounding box center [1087, 123] width 72 height 29
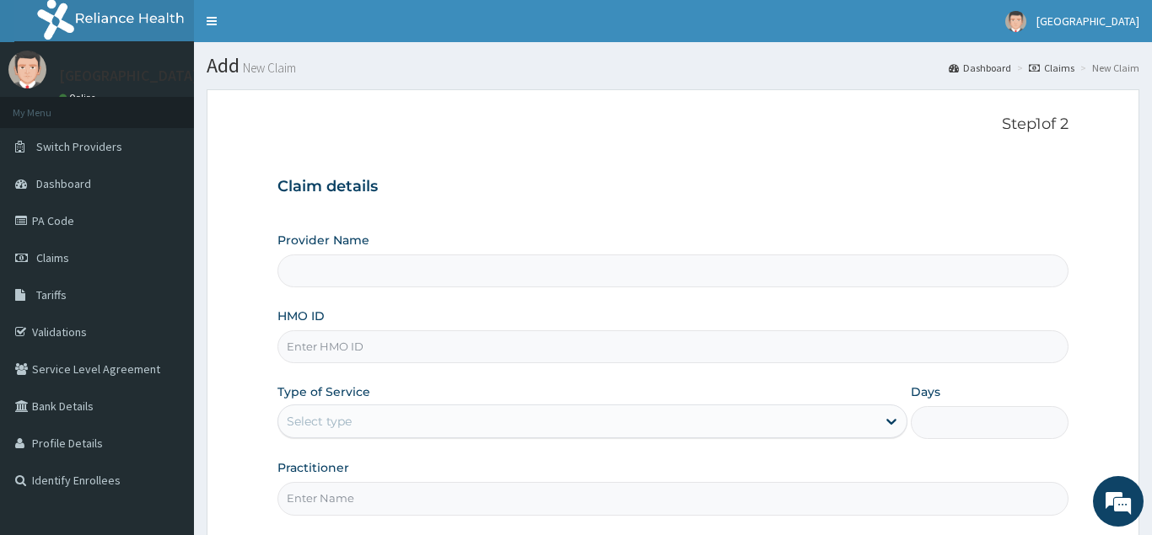
type input "[GEOGRAPHIC_DATA]"
click at [293, 347] on input "HMO ID" at bounding box center [672, 347] width 791 height 33
paste input "PFN/10135/D"
type input "PFN/10135/D"
click at [331, 441] on div "Provider Name Golden Heart Hospital HMO ID PFN/10135/D Type of Service Select t…" at bounding box center [672, 373] width 791 height 283
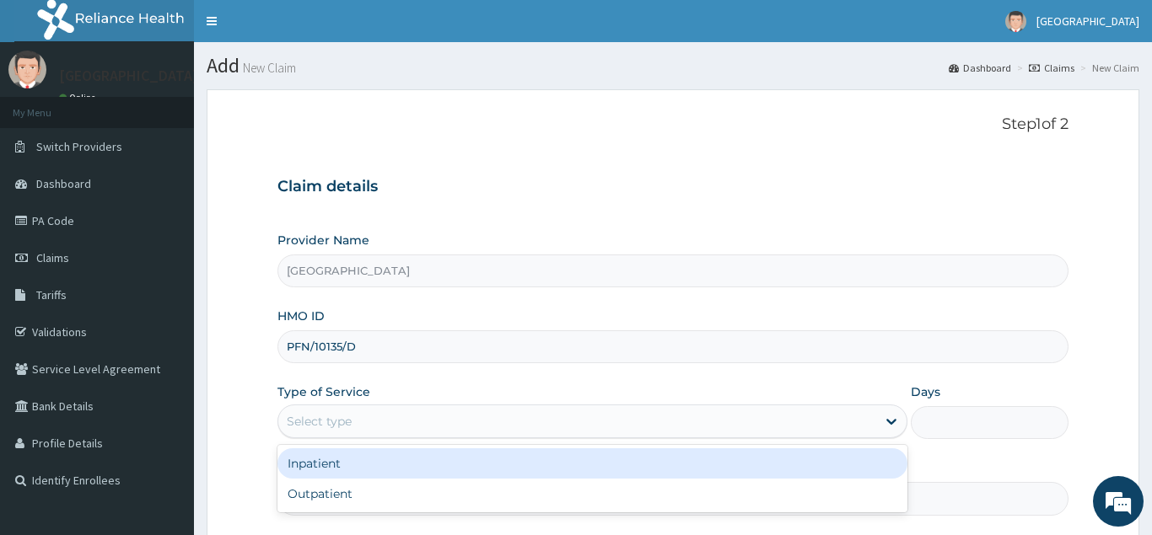
click at [337, 423] on div "Select type" at bounding box center [319, 421] width 65 height 17
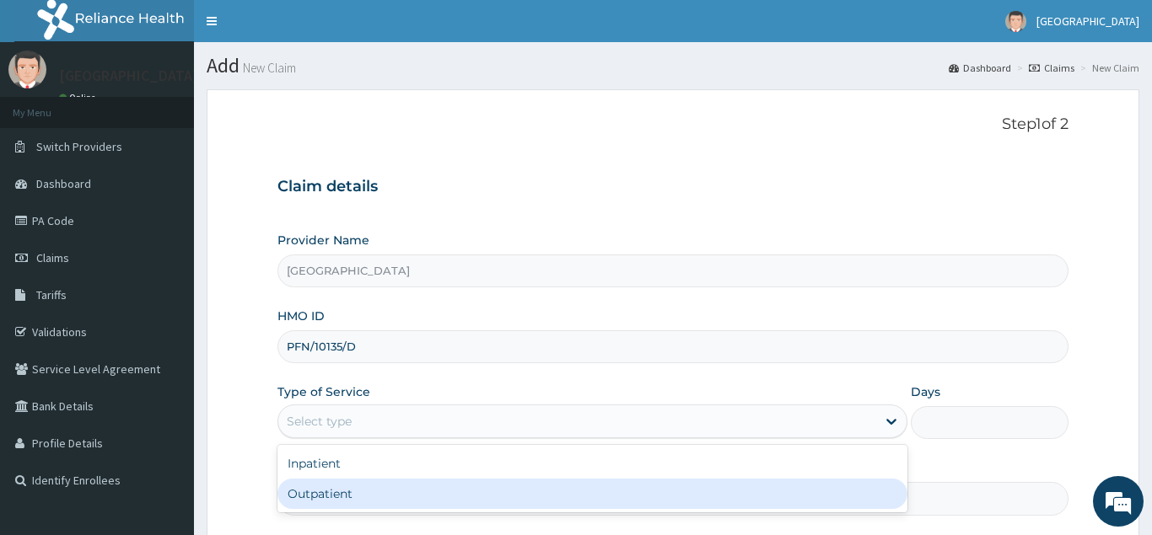
click at [342, 486] on div "Outpatient" at bounding box center [592, 494] width 631 height 30
type input "1"
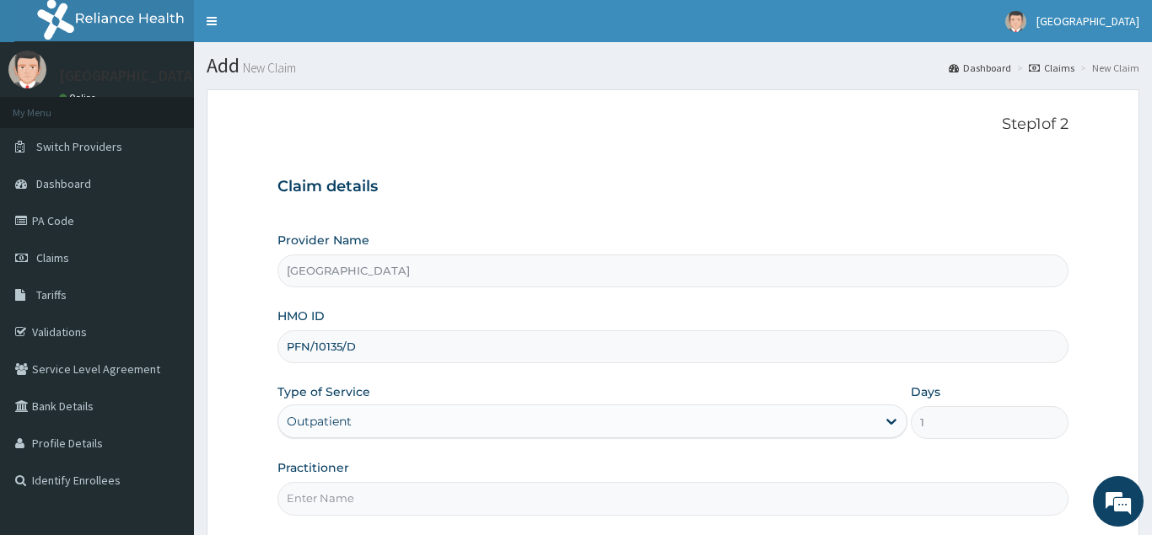
click at [347, 505] on input "Practitioner" at bounding box center [672, 498] width 791 height 33
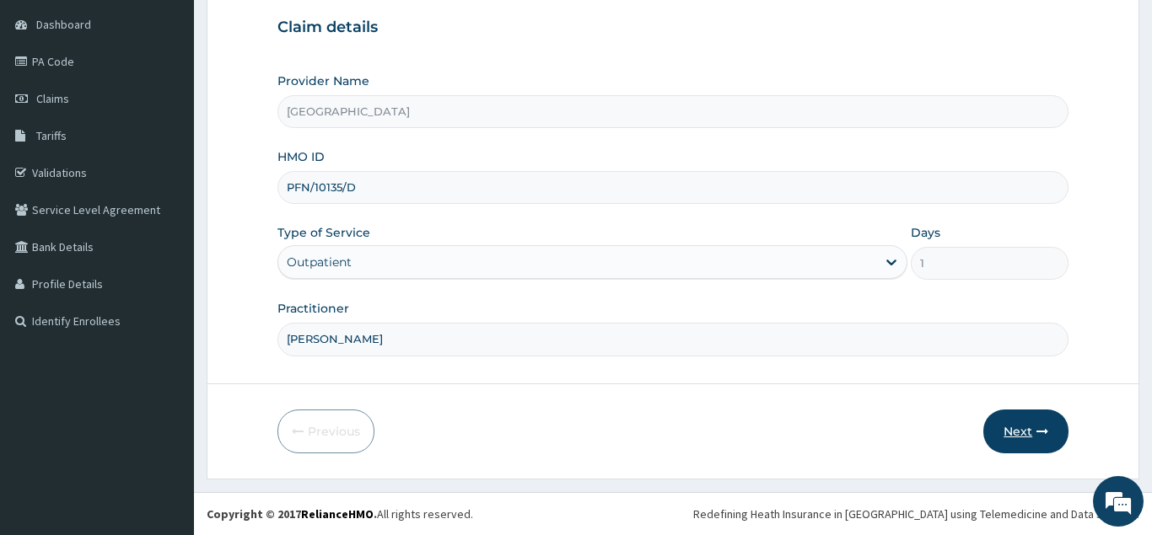
type input "[PERSON_NAME]"
click at [1005, 428] on button "Next" at bounding box center [1025, 432] width 85 height 44
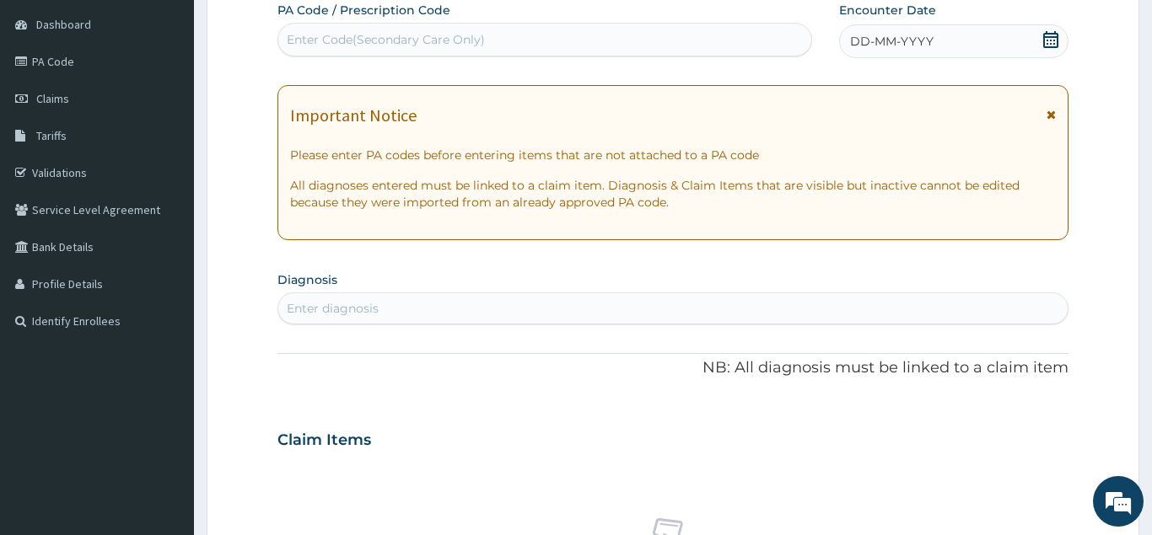
click at [471, 34] on div "Enter Code(Secondary Care Only)" at bounding box center [386, 39] width 198 height 17
paste input "PA/91DC0E"
type input "PA/91DC0E"
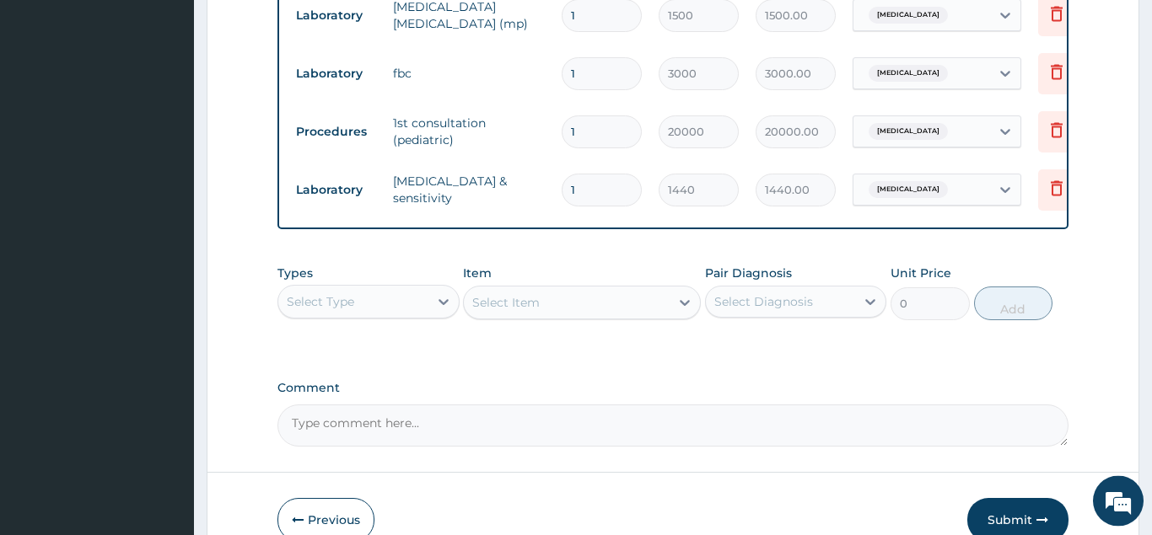
scroll to position [1240, 0]
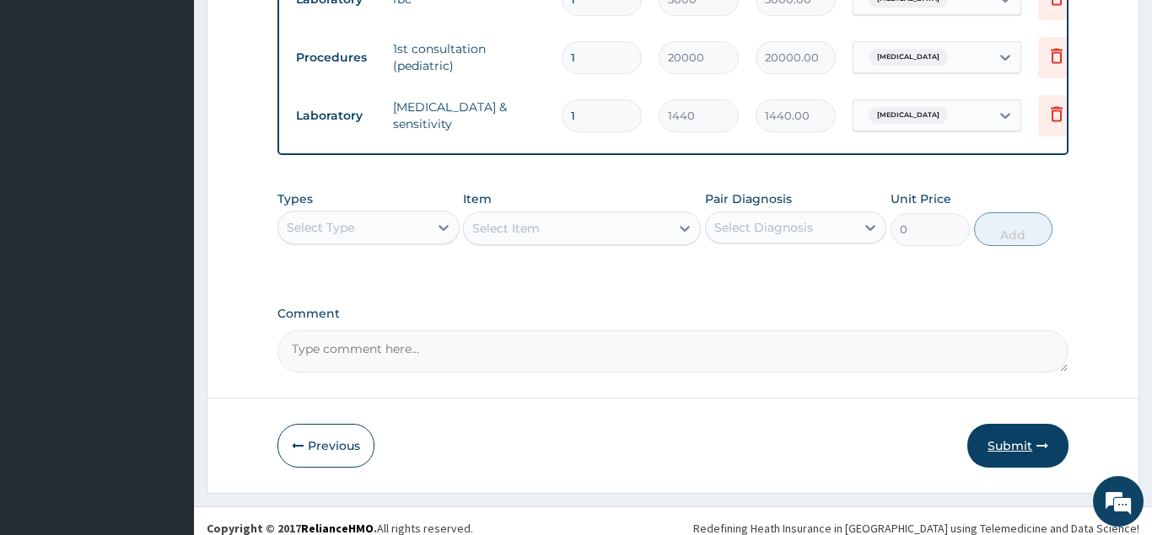
click at [999, 424] on button "Submit" at bounding box center [1017, 446] width 101 height 44
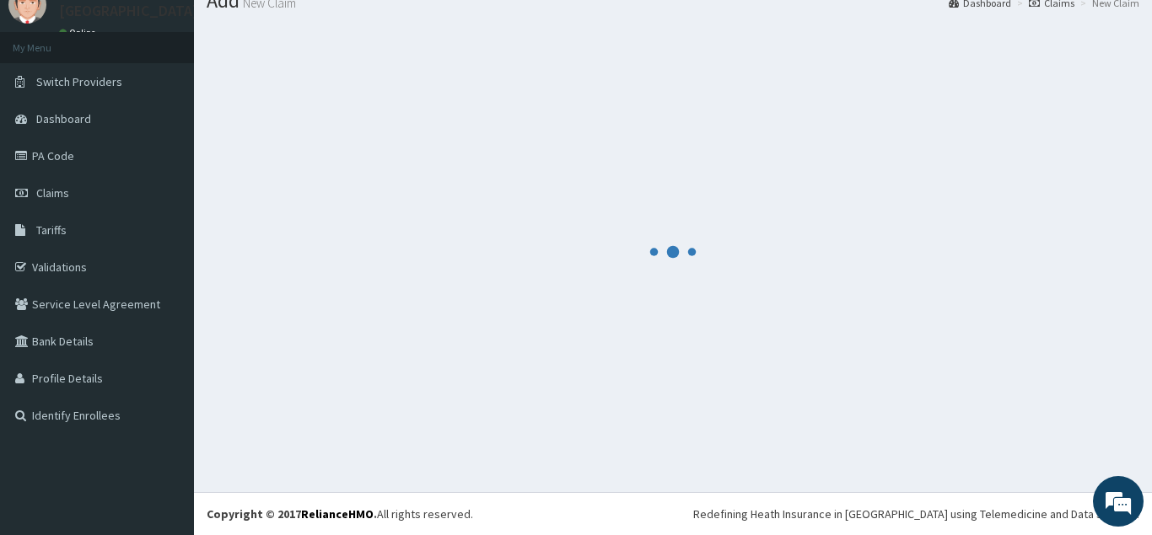
scroll to position [65, 0]
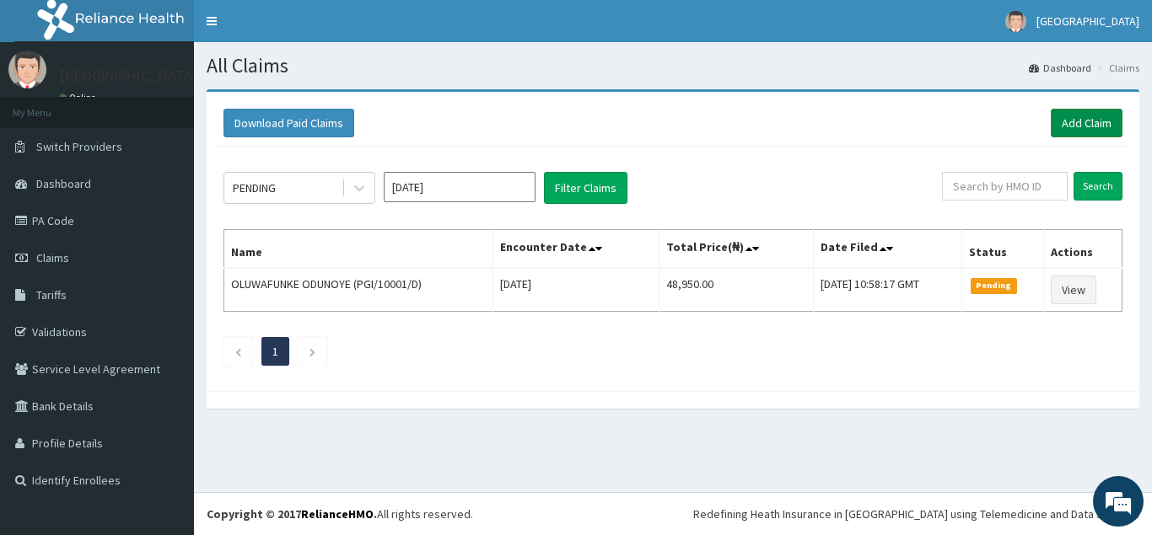
click at [1094, 116] on link "Add Claim" at bounding box center [1087, 123] width 72 height 29
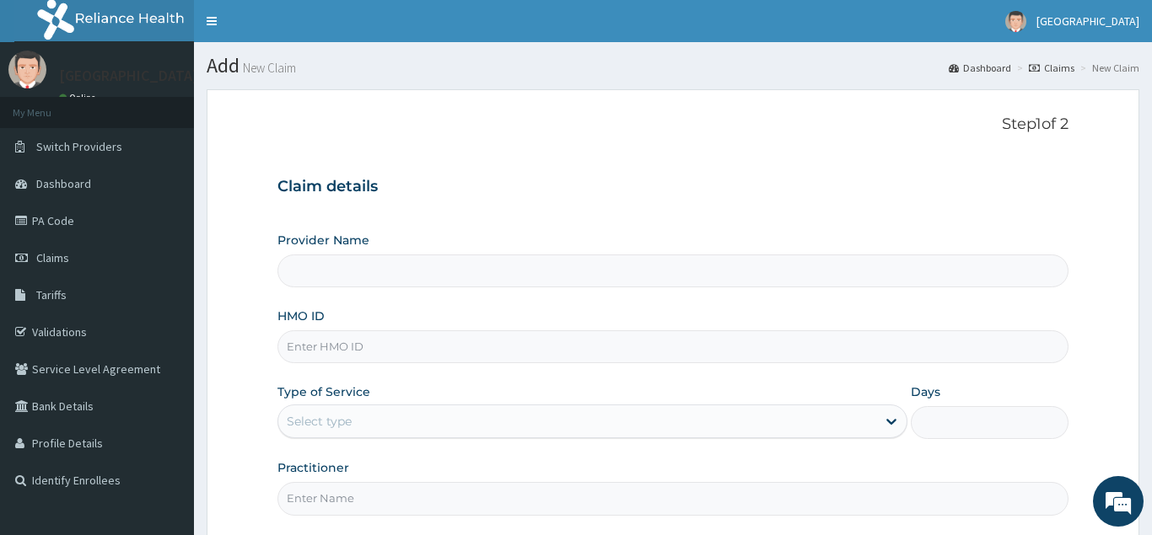
type input "[GEOGRAPHIC_DATA]"
drag, startPoint x: 0, startPoint y: 0, endPoint x: 293, endPoint y: 352, distance: 457.4
click at [293, 352] on input "HMO ID" at bounding box center [672, 347] width 791 height 33
paste input "PFN/10135/D"
type input "PFN/10135/D"
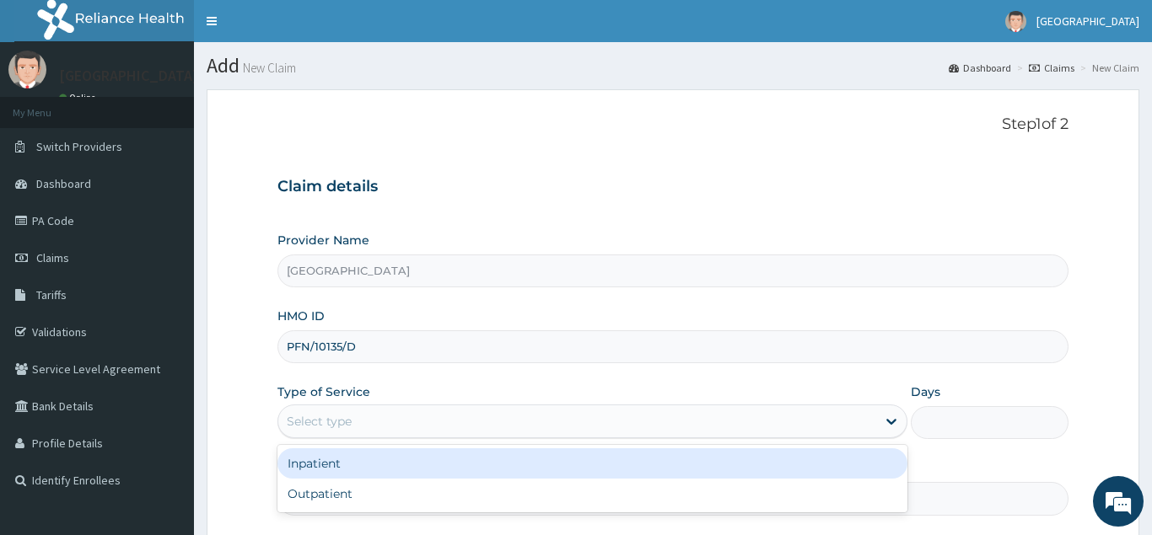
click at [309, 425] on div "Select type" at bounding box center [319, 421] width 65 height 17
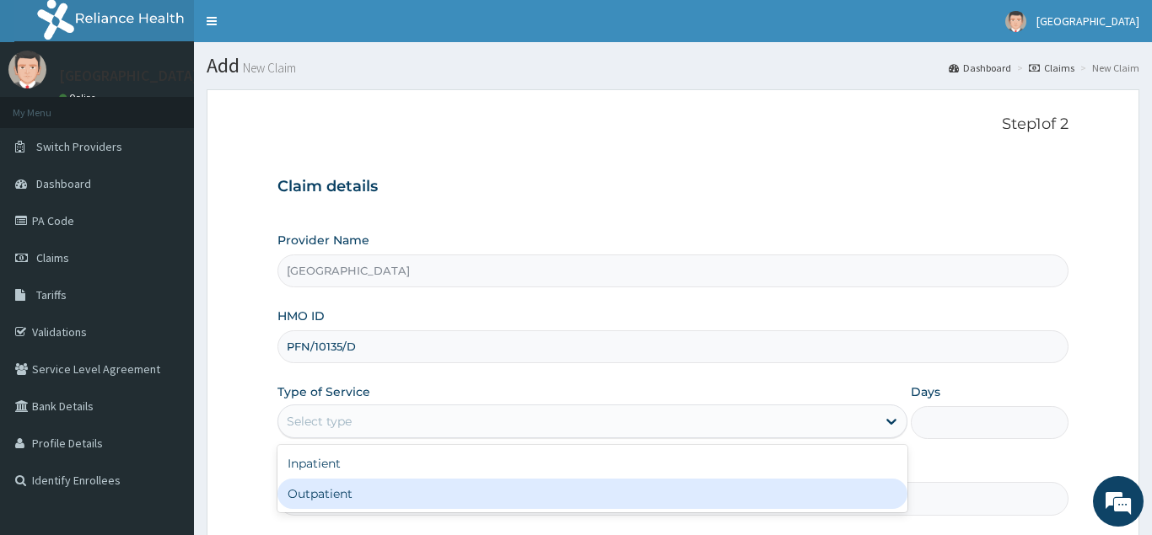
click at [323, 487] on div "Outpatient" at bounding box center [592, 494] width 631 height 30
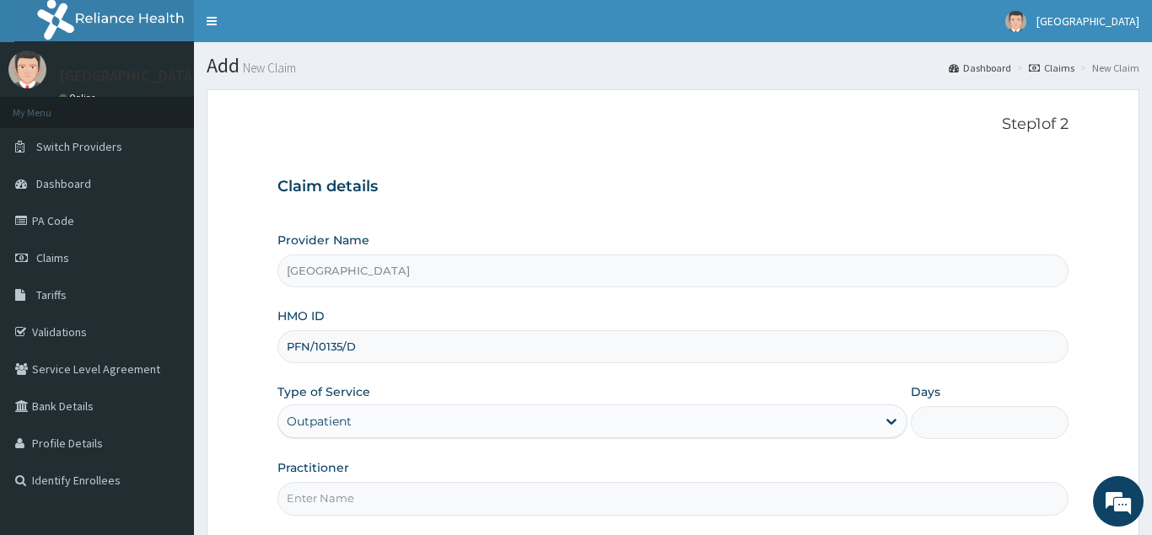
type input "1"
click at [396, 498] on input "Practitioner" at bounding box center [672, 498] width 791 height 33
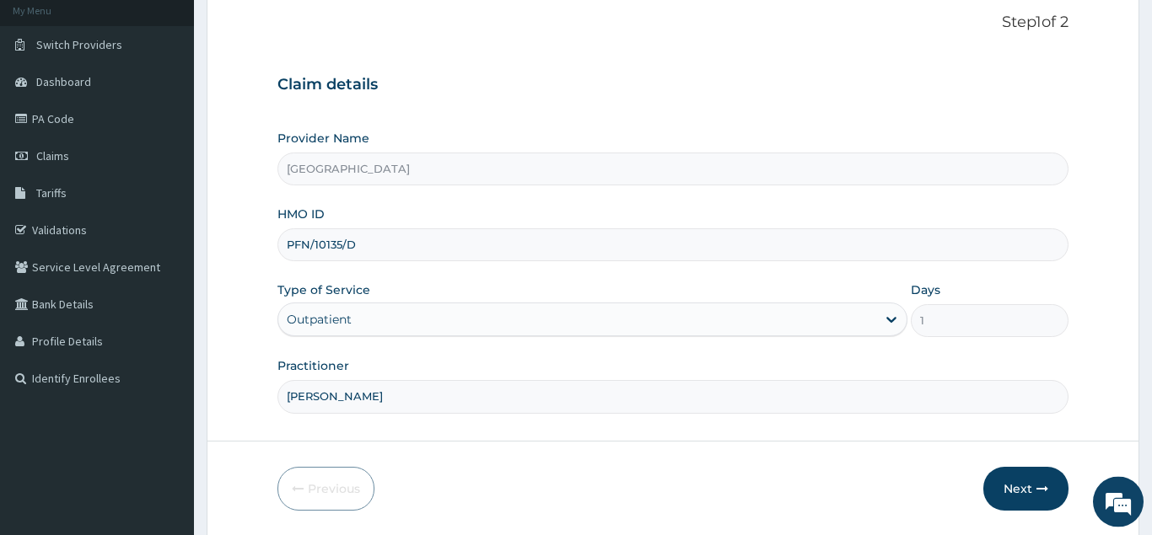
scroll to position [118, 0]
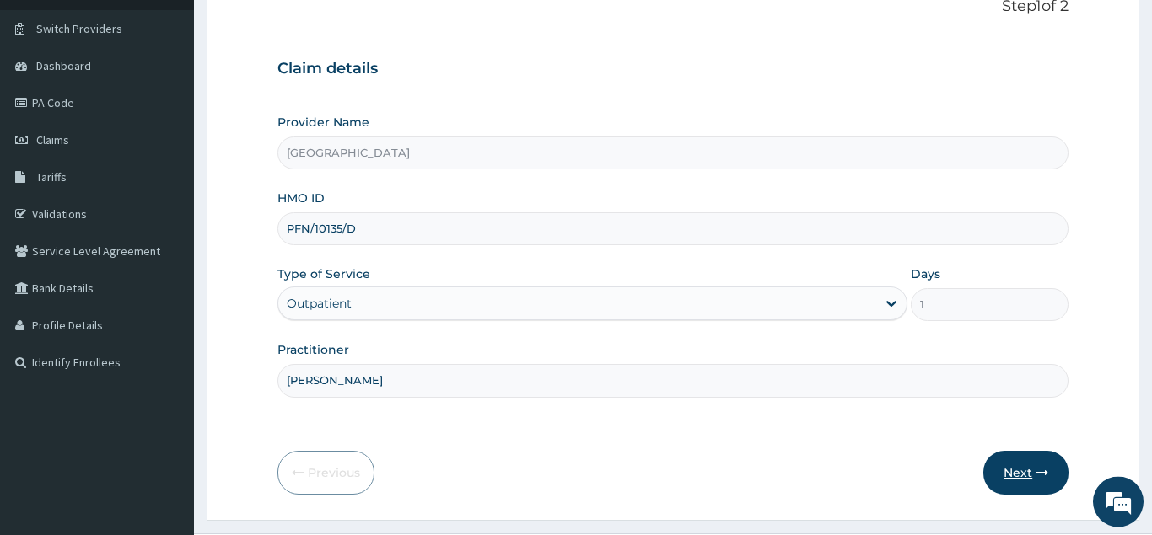
type input "[PERSON_NAME]"
click at [1024, 466] on button "Next" at bounding box center [1025, 473] width 85 height 44
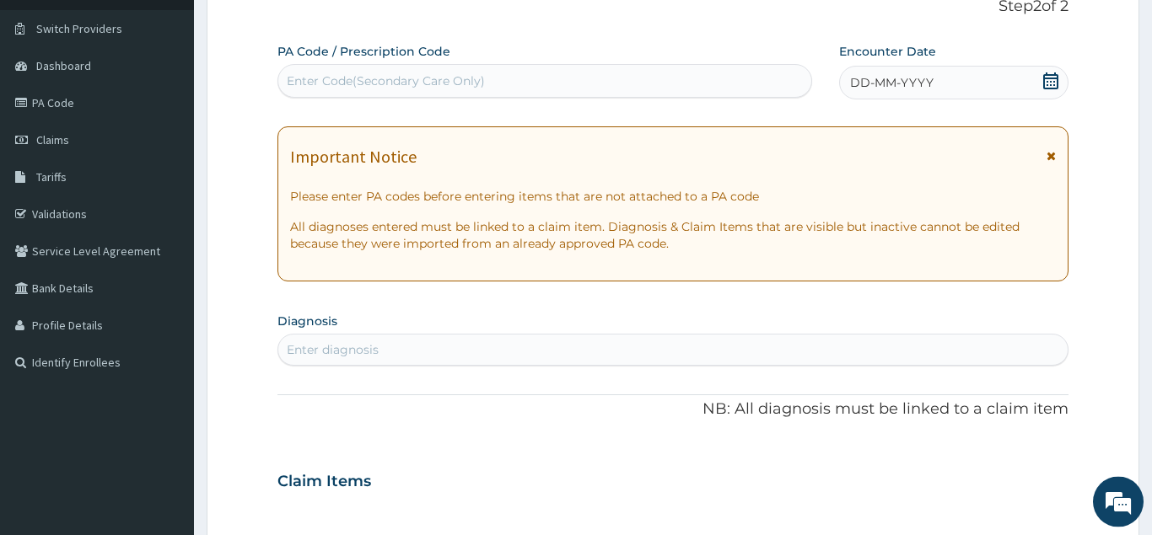
click at [381, 73] on div "Enter Code(Secondary Care Only)" at bounding box center [386, 81] width 198 height 17
paste input "PA/8545F5"
type input "PA/8545F5"
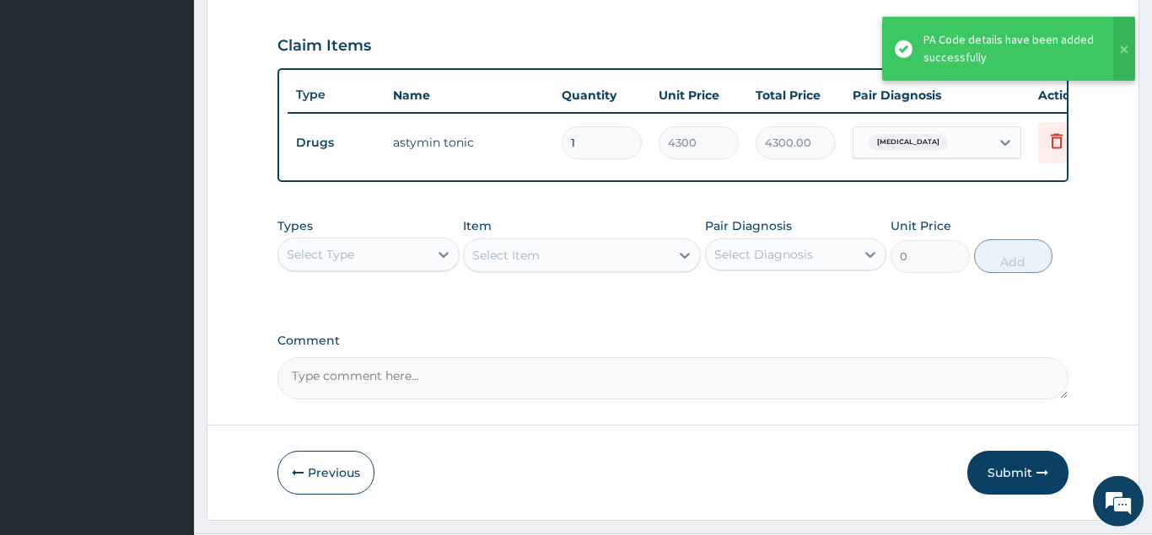
scroll to position [600, 0]
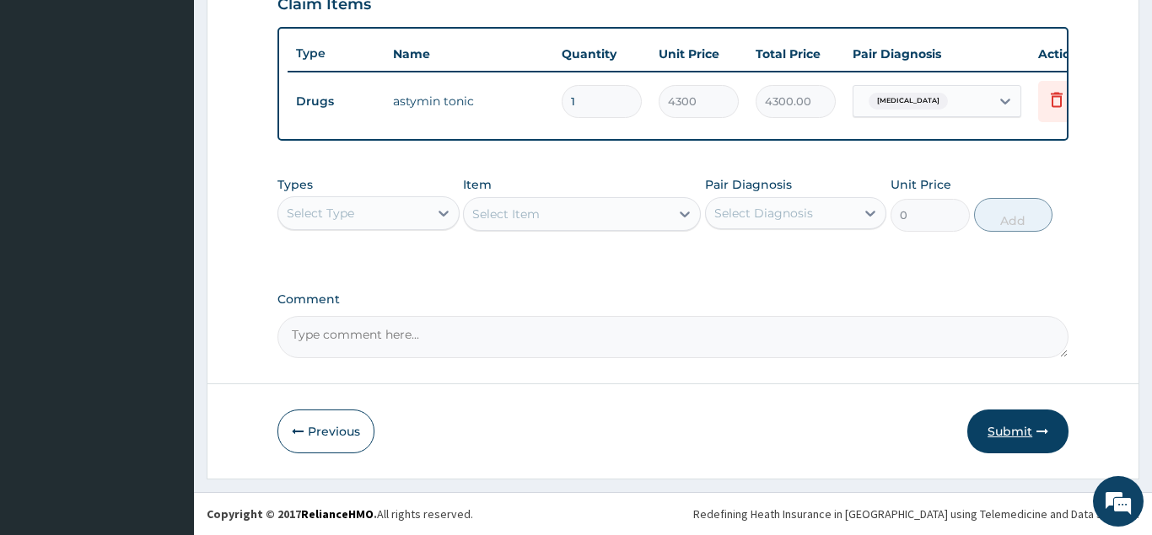
click at [1019, 429] on button "Submit" at bounding box center [1017, 432] width 101 height 44
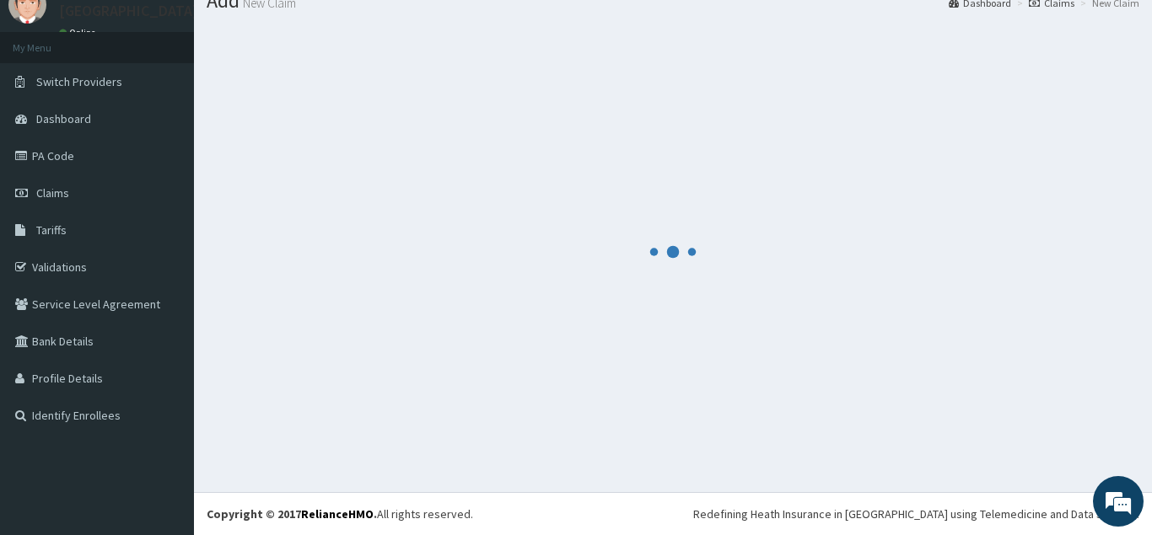
scroll to position [65, 0]
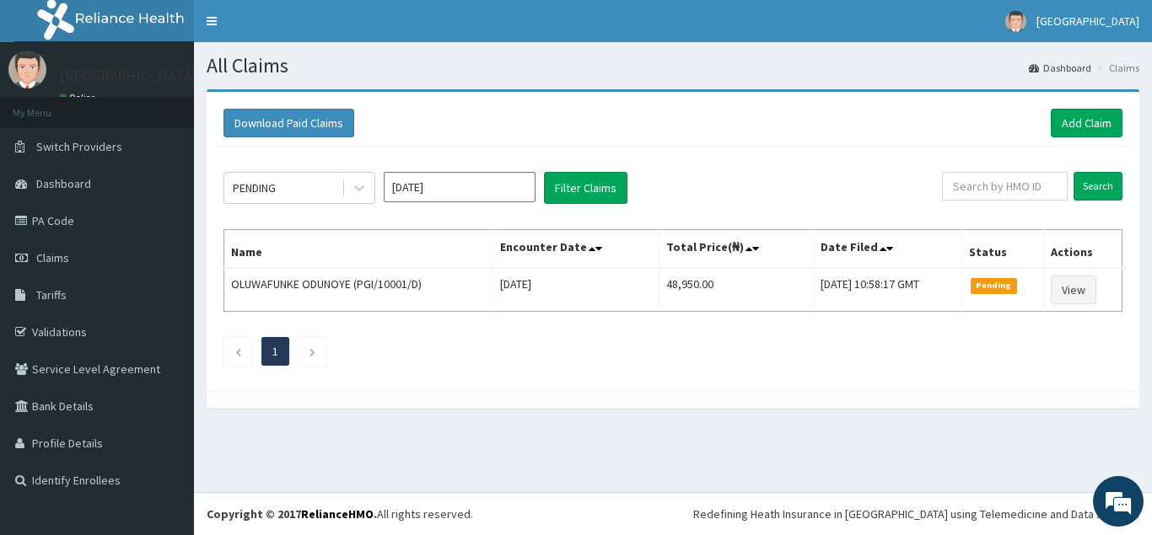
click at [1062, 151] on div "PENDING [DATE] Filter Claims Search Name Encounter Date Total Price(₦) Date Fil…" at bounding box center [673, 265] width 916 height 236
click at [1066, 131] on link "Add Claim" at bounding box center [1087, 123] width 72 height 29
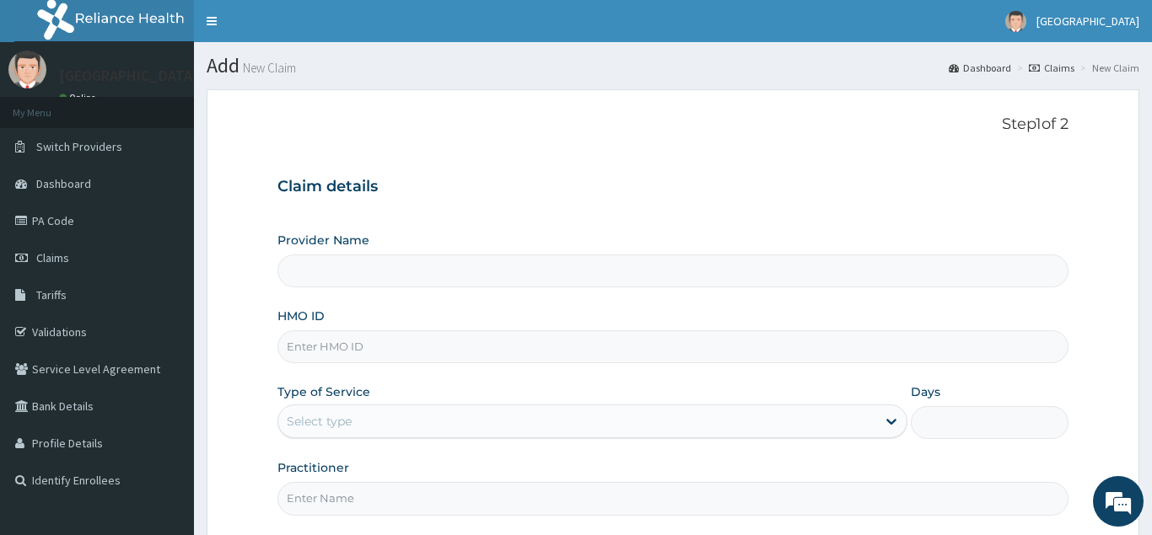
type input "XER/10005/A"
type input "Golden Heart Hospital"
type input "XER/10005/A"
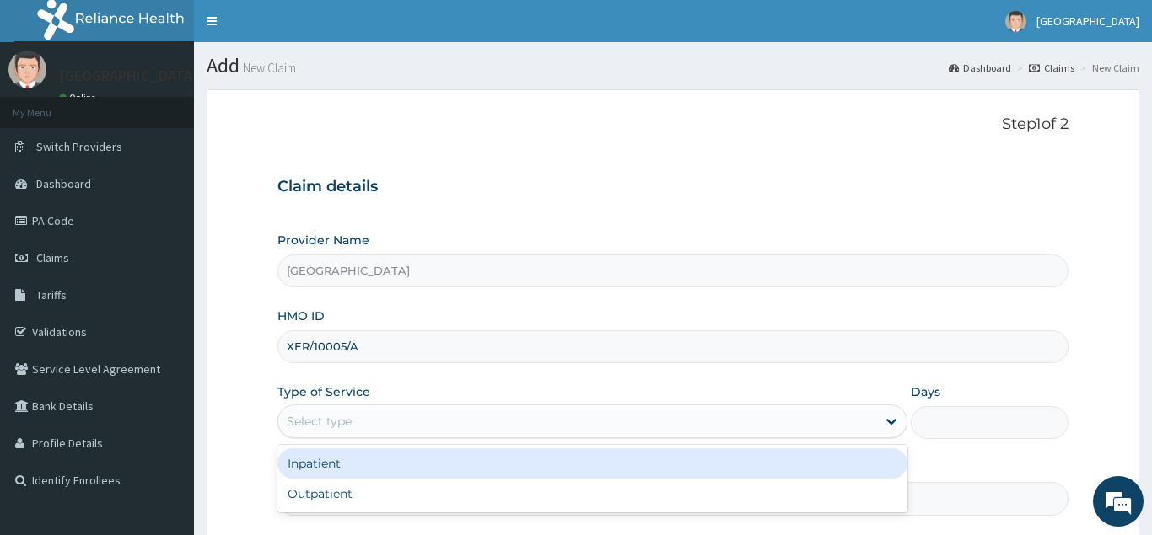
click at [347, 412] on div "Select type" at bounding box center [577, 421] width 599 height 27
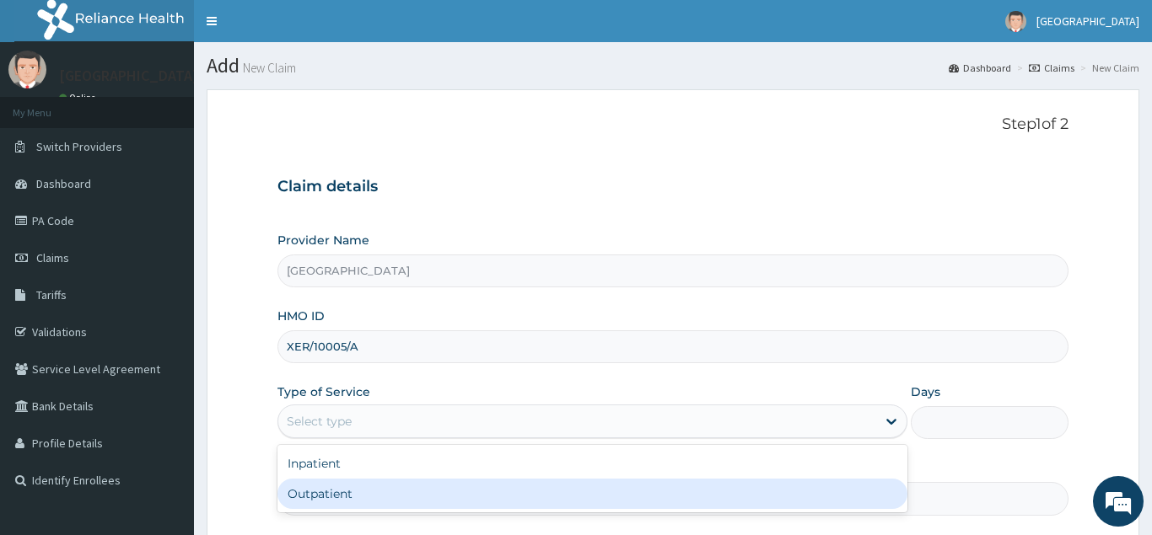
click at [343, 490] on div "Outpatient" at bounding box center [592, 494] width 631 height 30
type input "1"
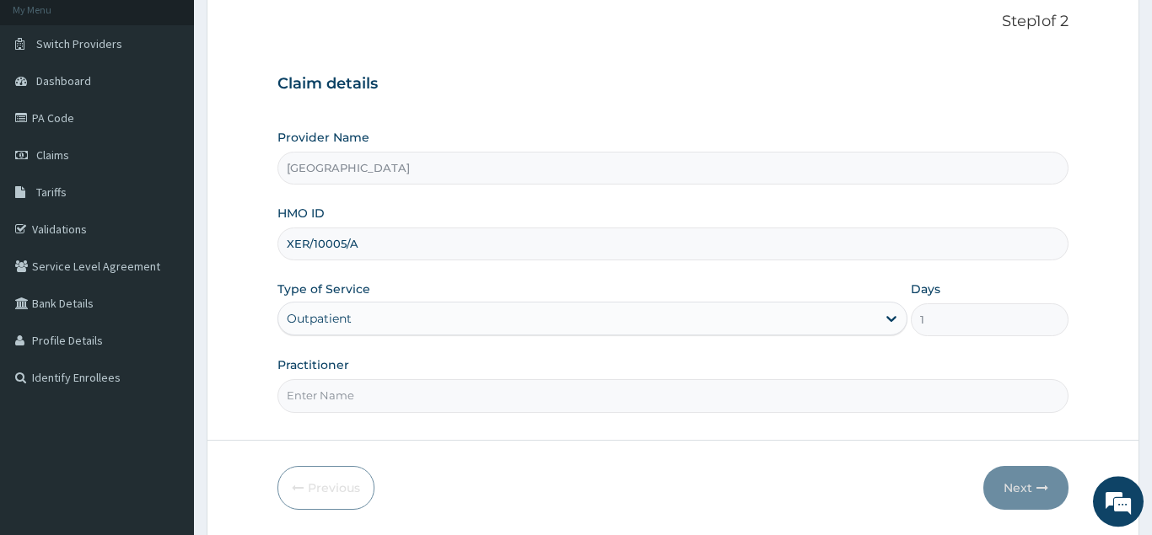
scroll to position [110, 0]
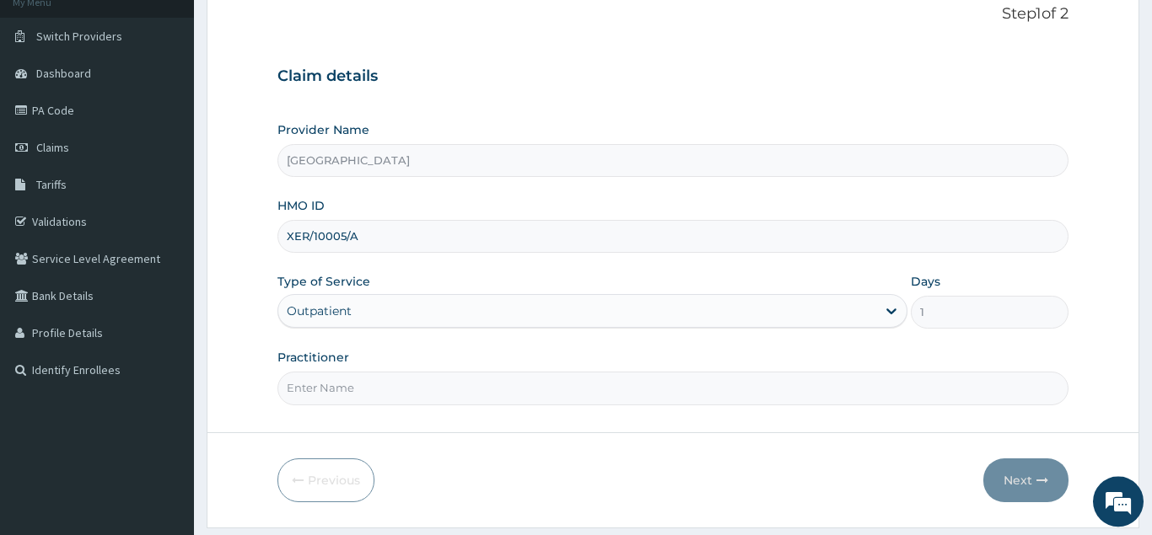
click at [424, 381] on input "Practitioner" at bounding box center [672, 388] width 791 height 33
type input "[PERSON_NAME]"
click at [1008, 478] on button "Next" at bounding box center [1025, 481] width 85 height 44
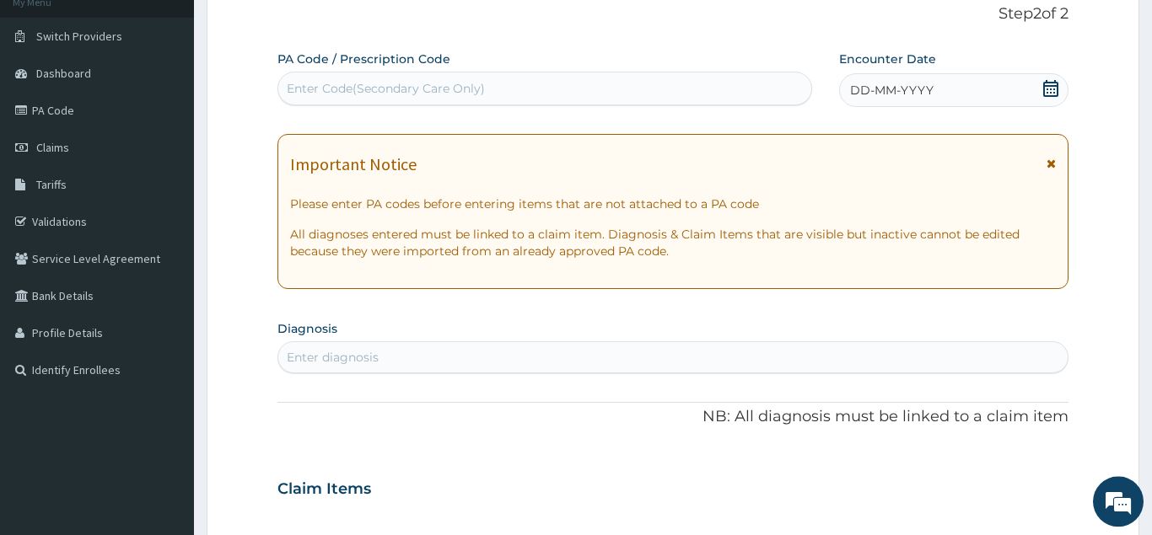
click at [578, 85] on div "Enter Code(Secondary Care Only)" at bounding box center [544, 88] width 533 height 27
paste input "PA/E8BF4A"
type input "PA/E8BF4A"
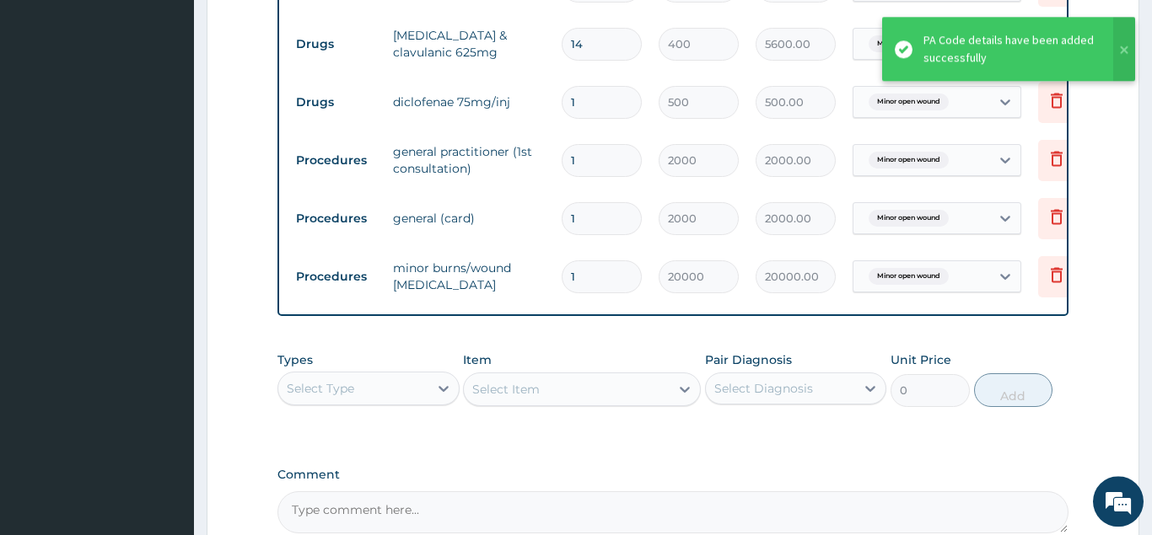
scroll to position [949, 0]
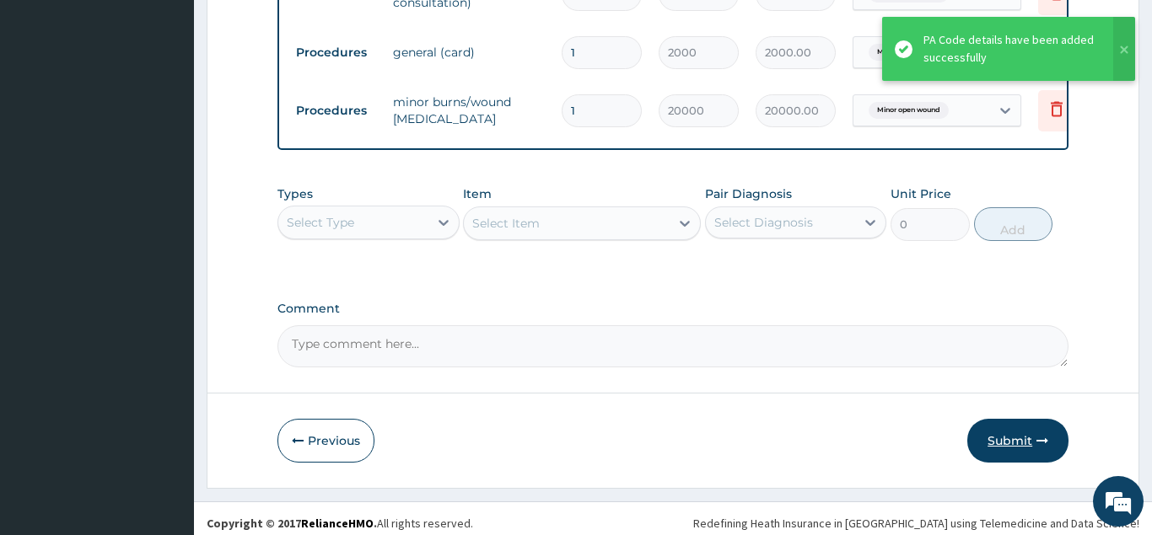
click at [1008, 432] on button "Submit" at bounding box center [1017, 441] width 101 height 44
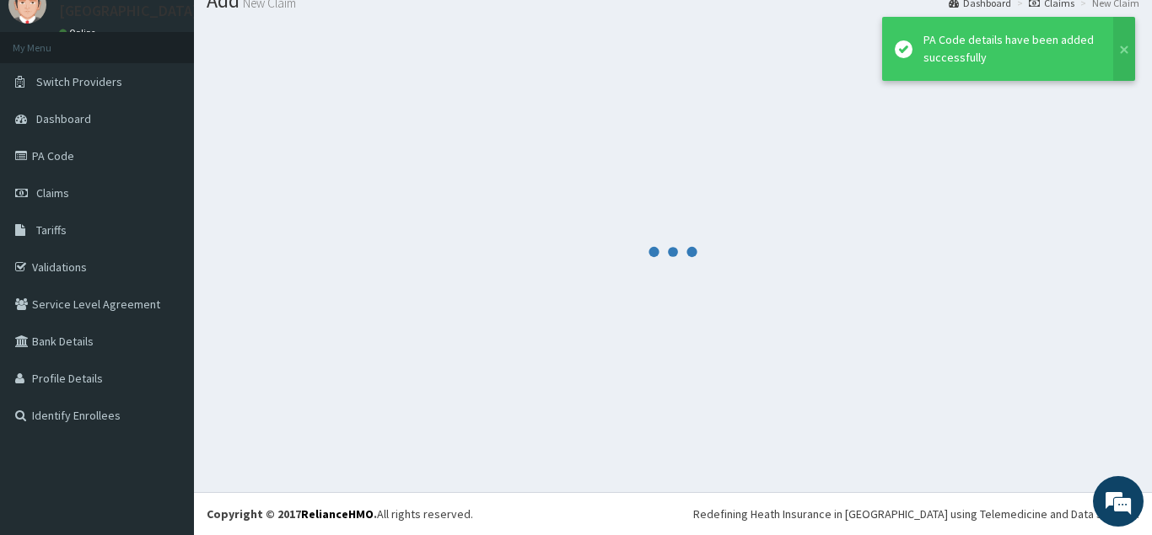
scroll to position [65, 0]
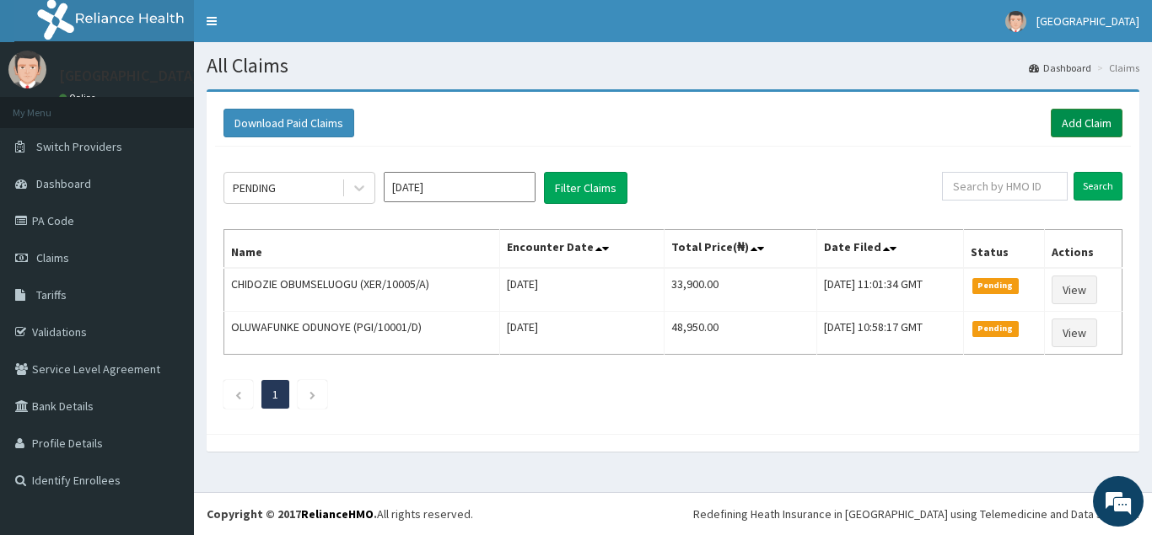
click at [1060, 121] on link "Add Claim" at bounding box center [1087, 123] width 72 height 29
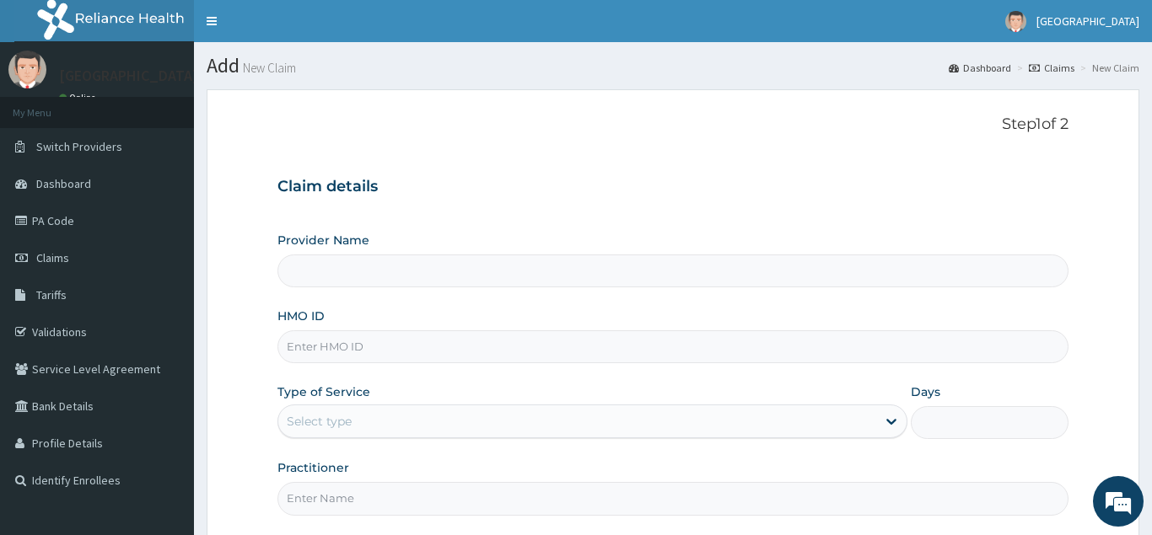
type input "[GEOGRAPHIC_DATA]"
click at [291, 346] on input "HMO ID" at bounding box center [672, 347] width 791 height 33
paste input "XER/10002/A"
click at [298, 343] on input "XER/10002/A" at bounding box center [672, 347] width 791 height 33
click at [290, 345] on input "XER/10002/A" at bounding box center [672, 347] width 791 height 33
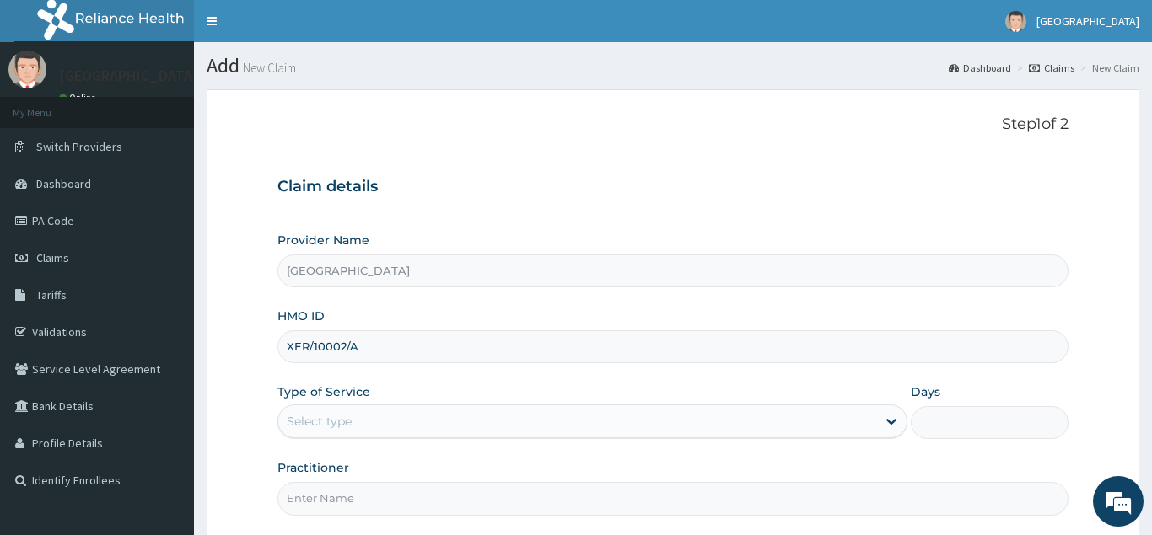
type input "XER/10002/A"
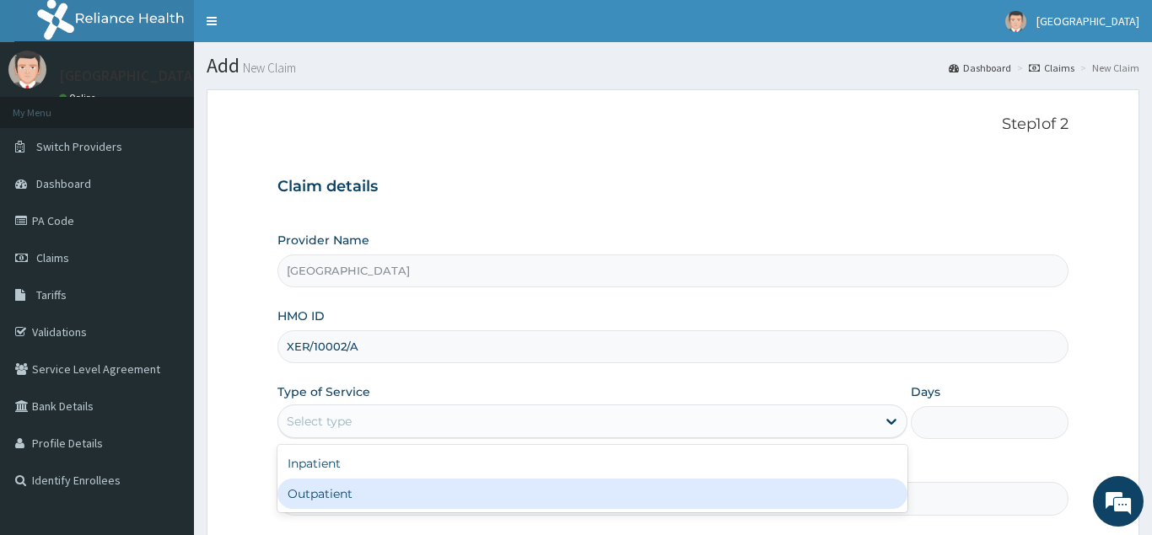
drag, startPoint x: 331, startPoint y: 421, endPoint x: 345, endPoint y: 497, distance: 77.9
click at [345, 438] on div "option Outpatient focused, 2 of 2. 2 results available. Use Up and Down to choo…" at bounding box center [592, 422] width 631 height 34
click at [363, 497] on div "Outpatient" at bounding box center [592, 494] width 631 height 30
type input "1"
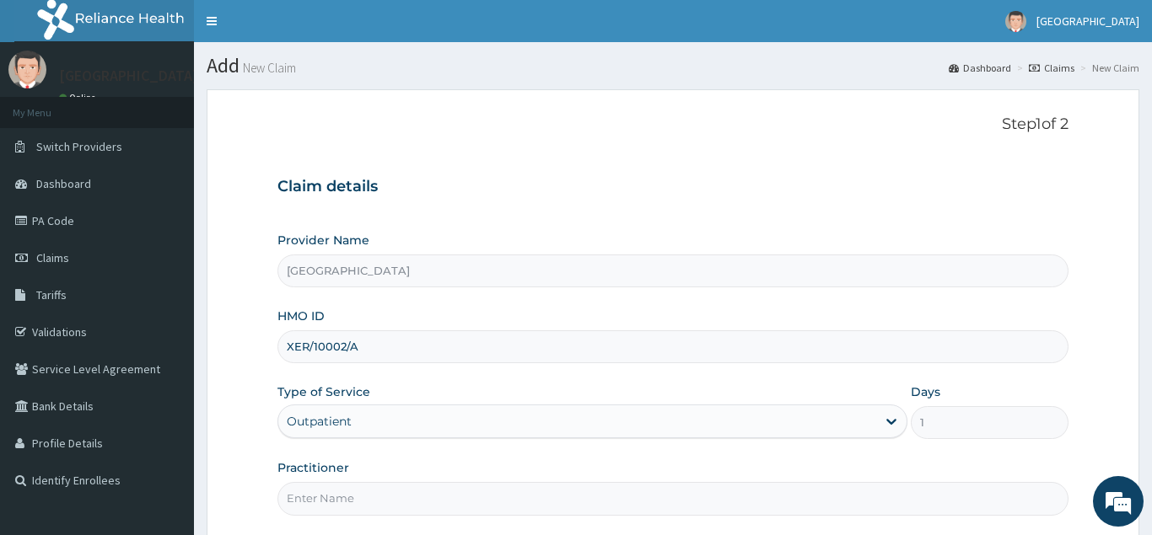
click at [372, 497] on input "Practitioner" at bounding box center [672, 498] width 791 height 33
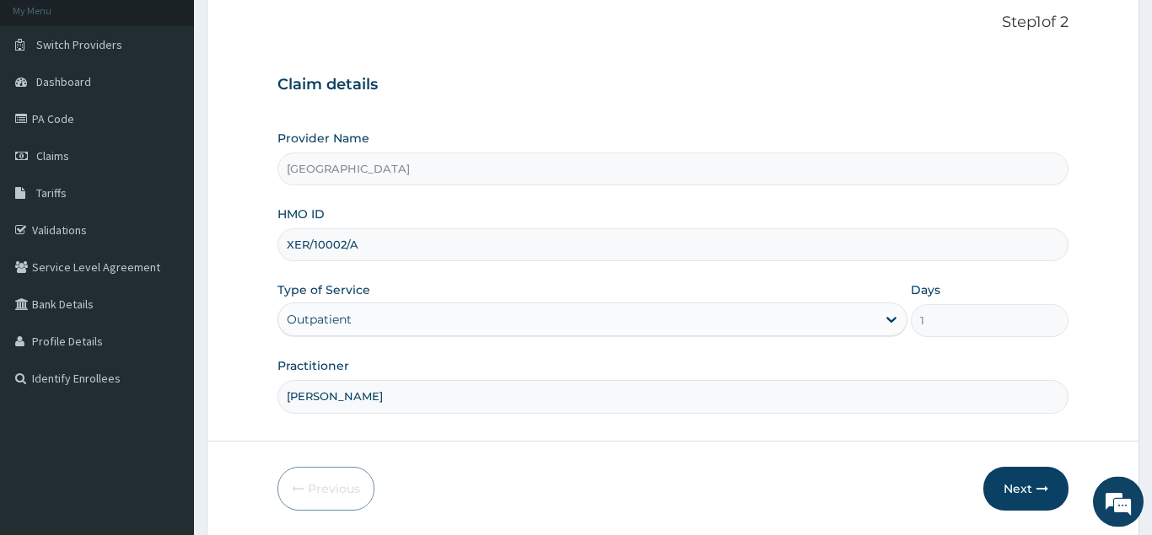
scroll to position [137, 0]
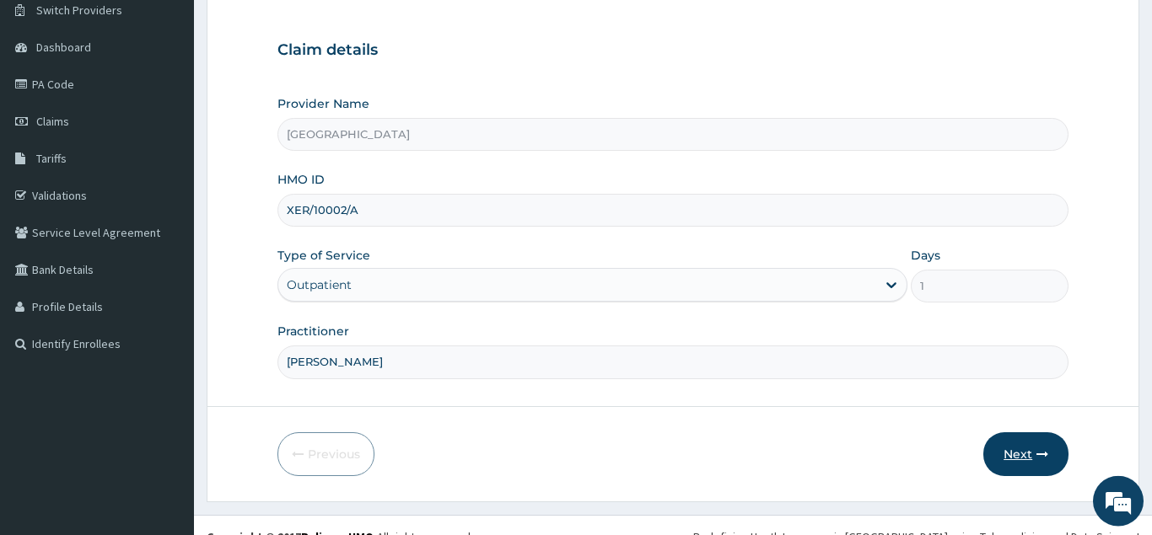
type input "Dr Akin"
click at [1020, 449] on button "Next" at bounding box center [1025, 455] width 85 height 44
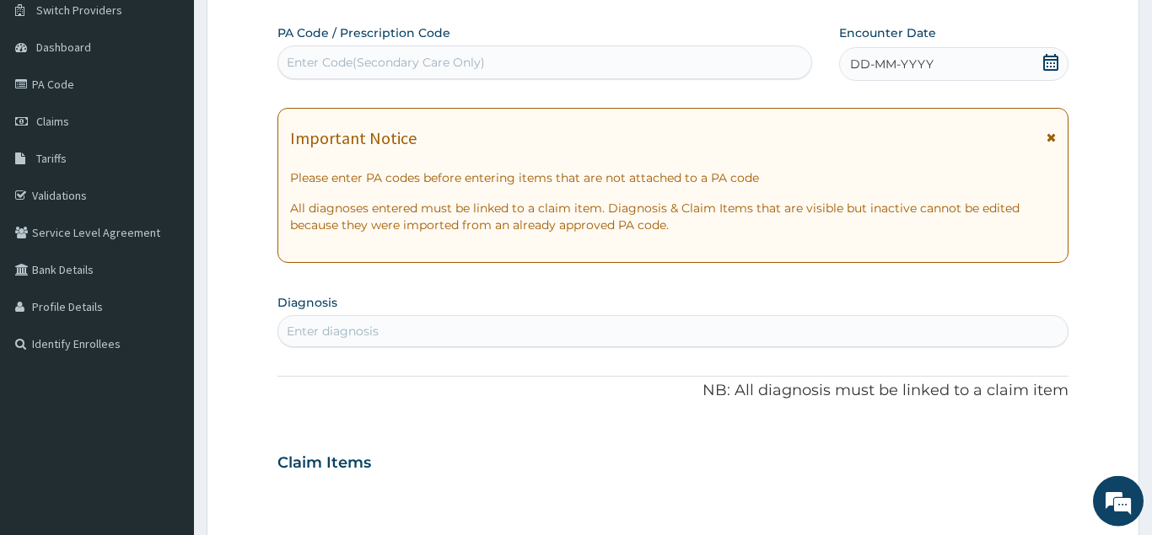
click at [406, 65] on div "Enter Code(Secondary Care Only)" at bounding box center [386, 62] width 198 height 17
paste input "PA/26599B"
type input "PA/26599B"
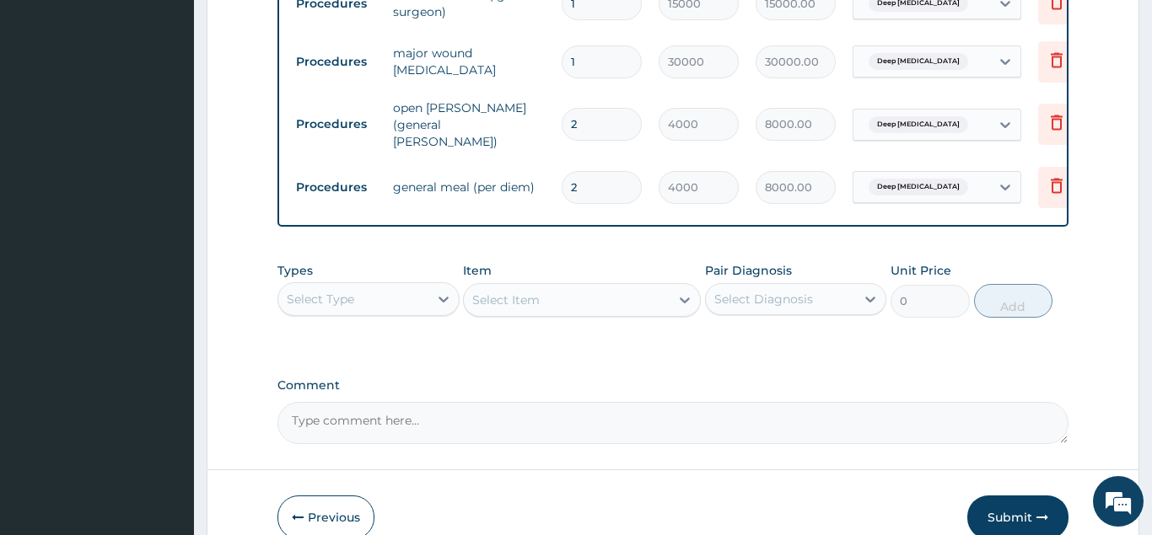
scroll to position [1182, 0]
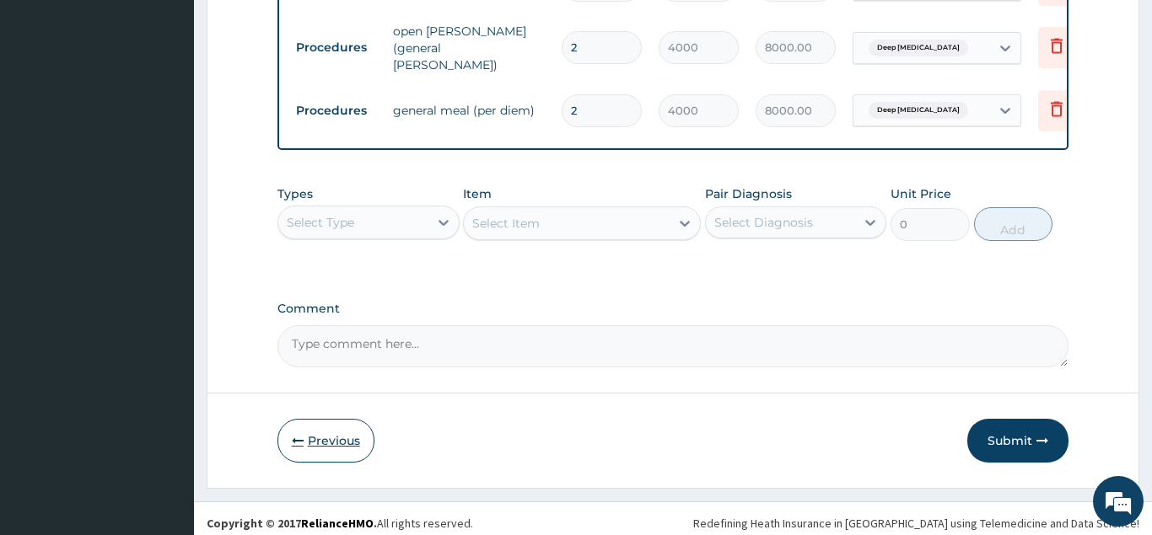
click at [314, 432] on button "Previous" at bounding box center [325, 441] width 97 height 44
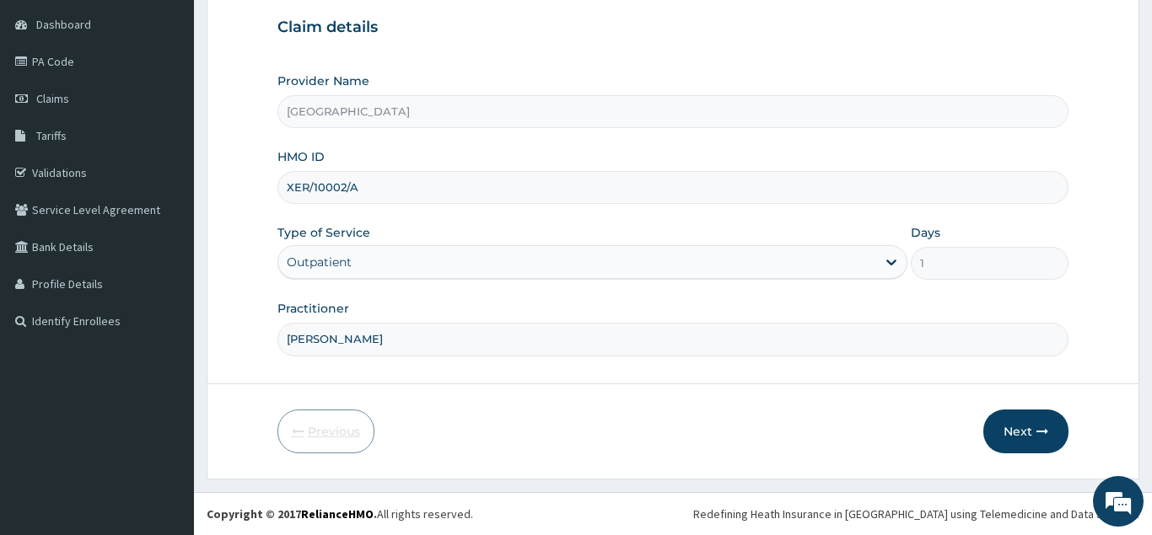
scroll to position [159, 0]
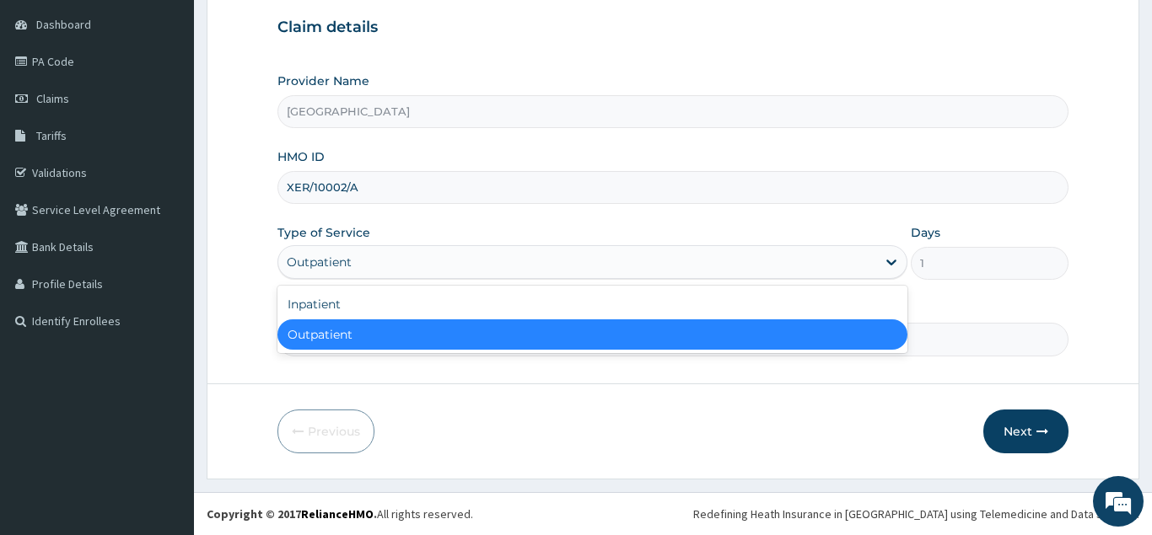
click at [481, 266] on div "Outpatient" at bounding box center [577, 262] width 599 height 27
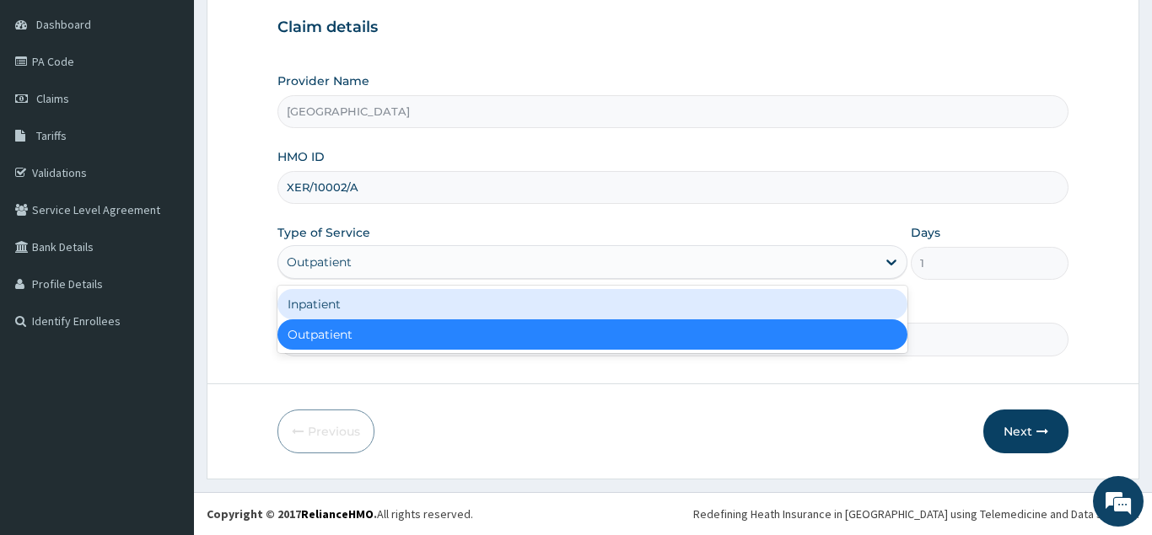
click at [461, 311] on div "Inpatient" at bounding box center [592, 304] width 631 height 30
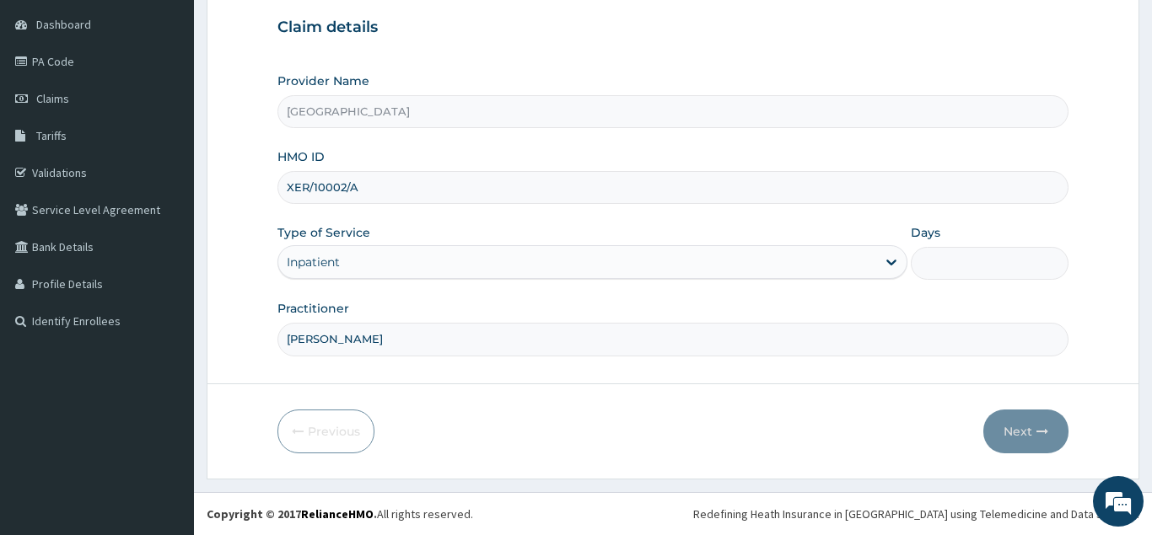
click at [976, 266] on input "Days" at bounding box center [990, 263] width 158 height 33
type input "2"
click at [1014, 432] on button "Next" at bounding box center [1025, 432] width 85 height 44
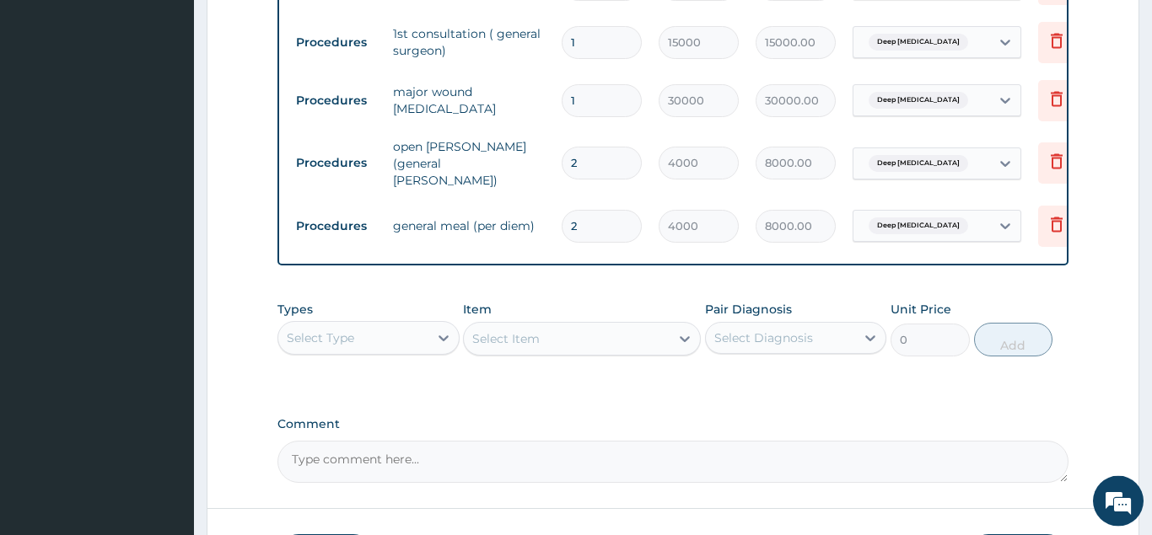
scroll to position [1182, 0]
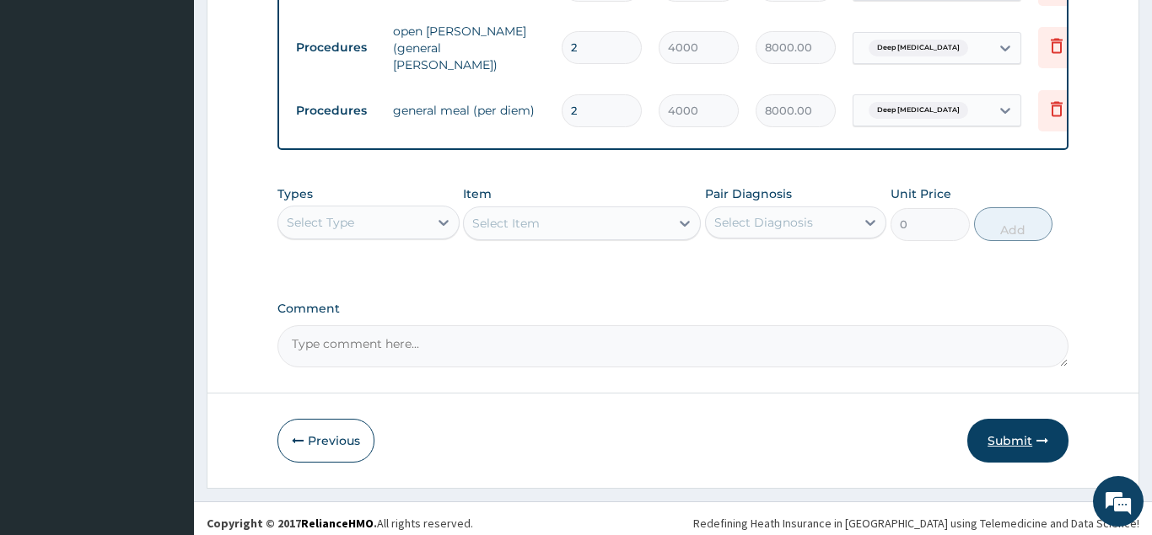
click at [1019, 435] on button "Submit" at bounding box center [1017, 441] width 101 height 44
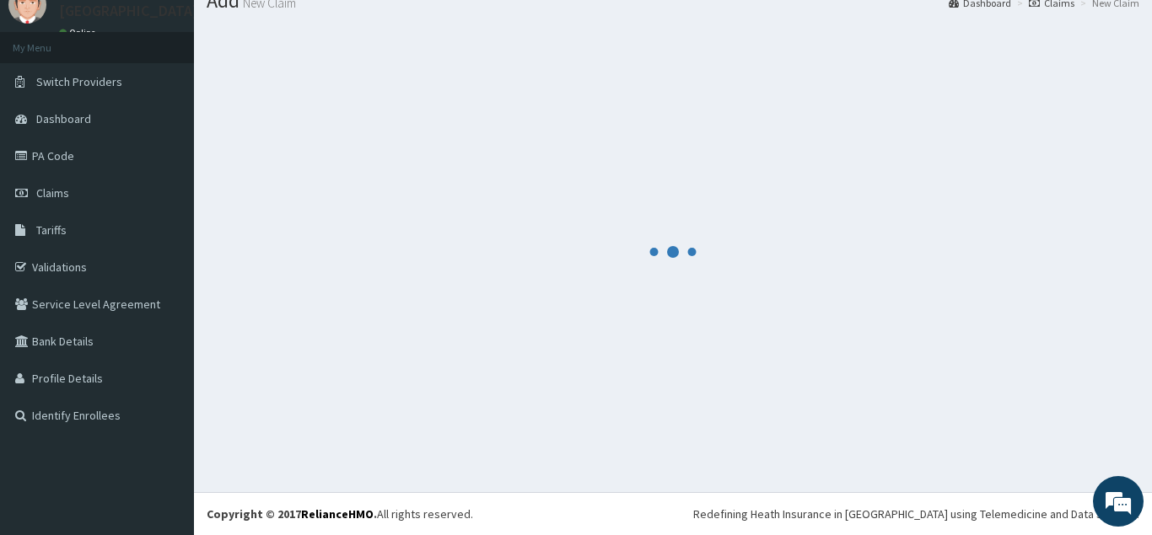
scroll to position [65, 0]
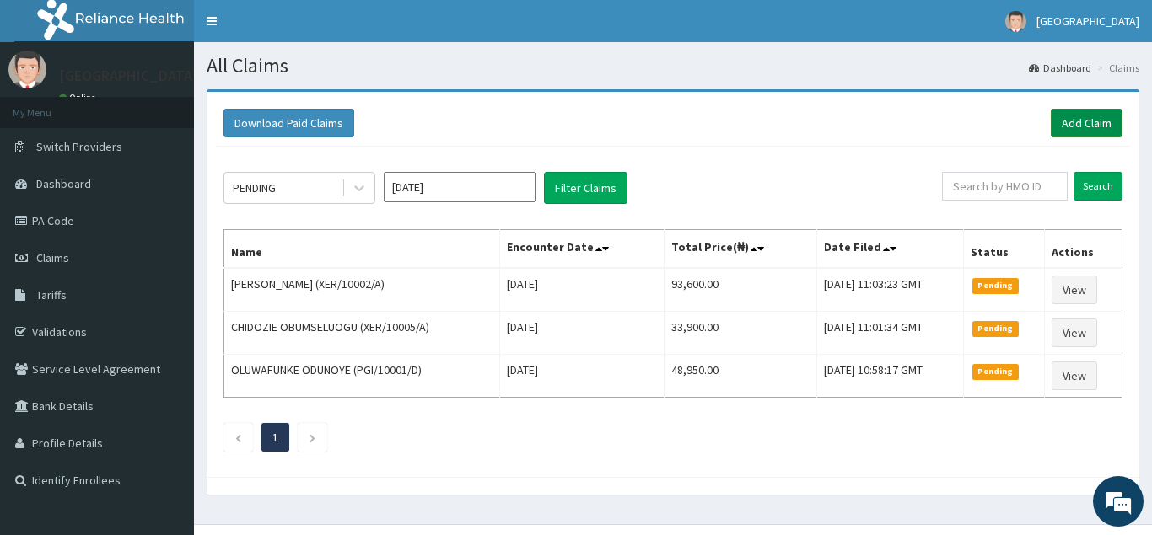
click at [1088, 128] on link "Add Claim" at bounding box center [1087, 123] width 72 height 29
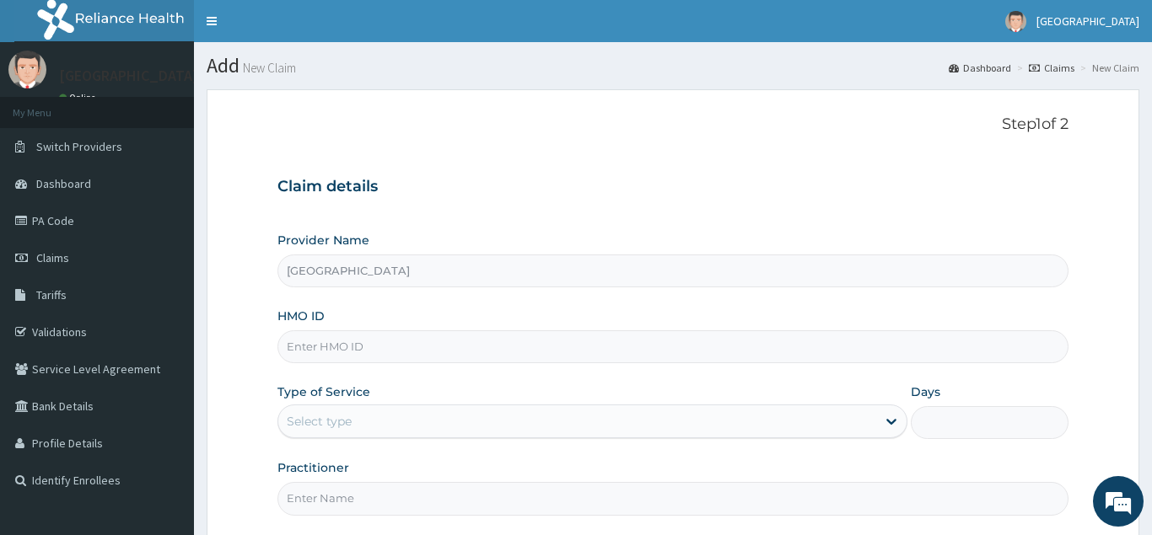
click at [354, 354] on input "HMO ID" at bounding box center [672, 347] width 791 height 33
paste input "XER/10002/A"
type input "XER/10002/A"
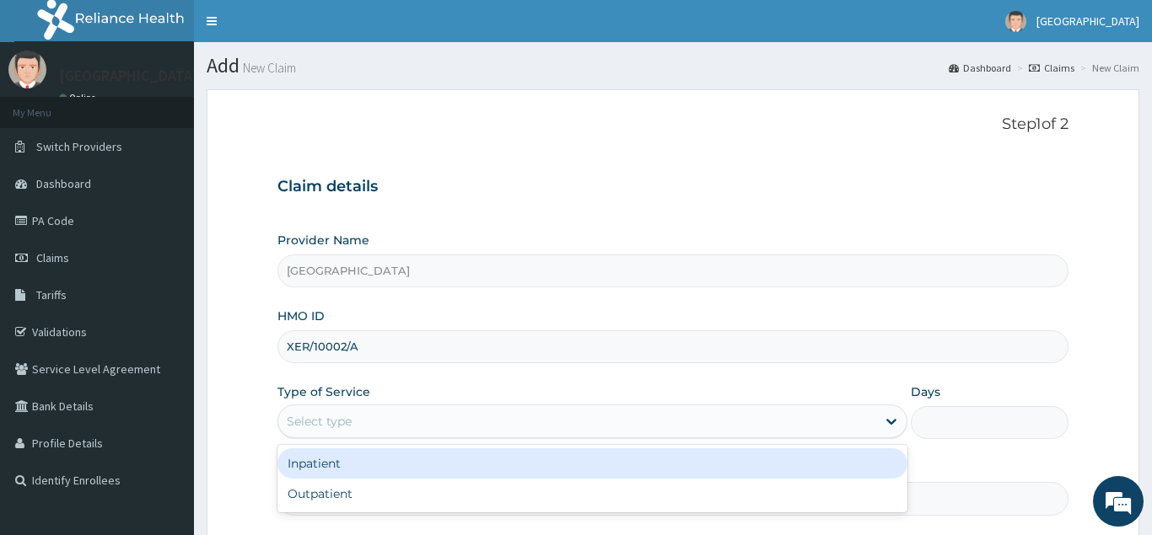
drag, startPoint x: 313, startPoint y: 418, endPoint x: 329, endPoint y: 471, distance: 54.7
click at [329, 438] on div "option Inpatient focused, 1 of 2. 2 results available. Use Up and Down to choos…" at bounding box center [592, 422] width 631 height 34
click at [724, 471] on div "Inpatient" at bounding box center [592, 464] width 631 height 30
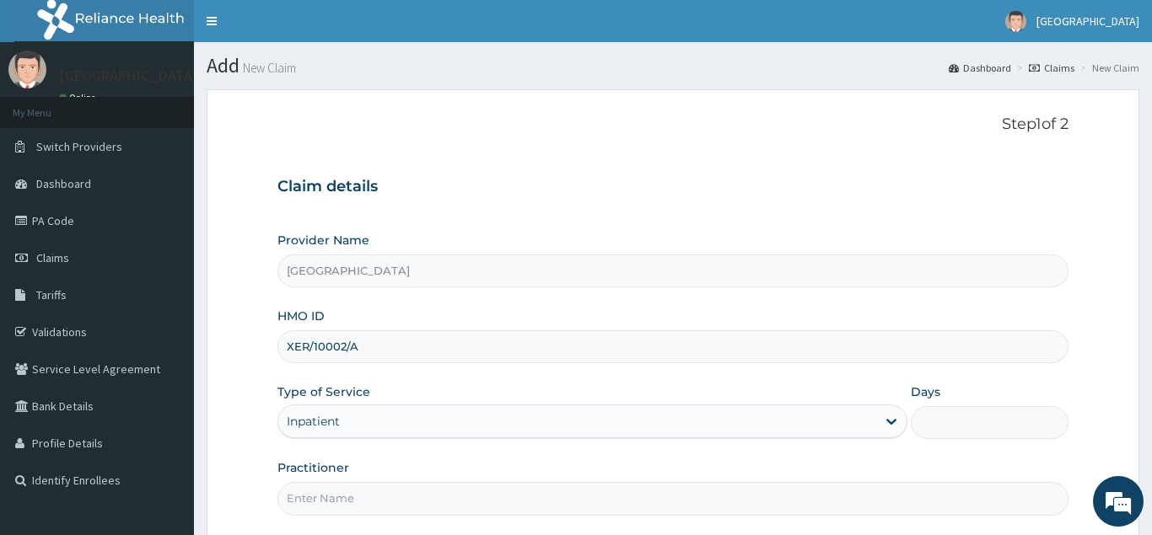
click at [974, 427] on input "Days" at bounding box center [990, 422] width 158 height 33
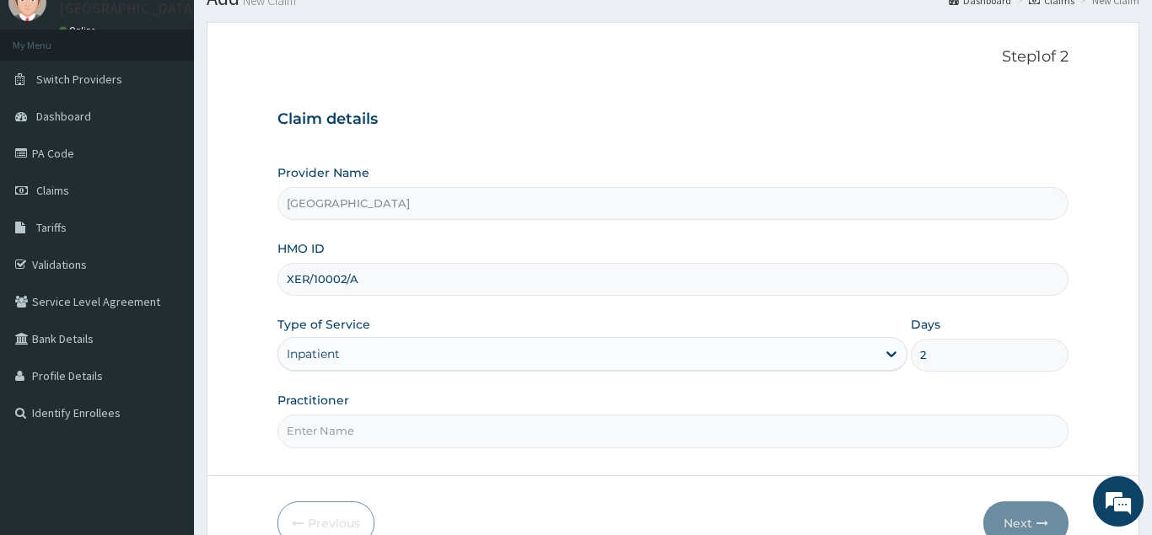
scroll to position [121, 0]
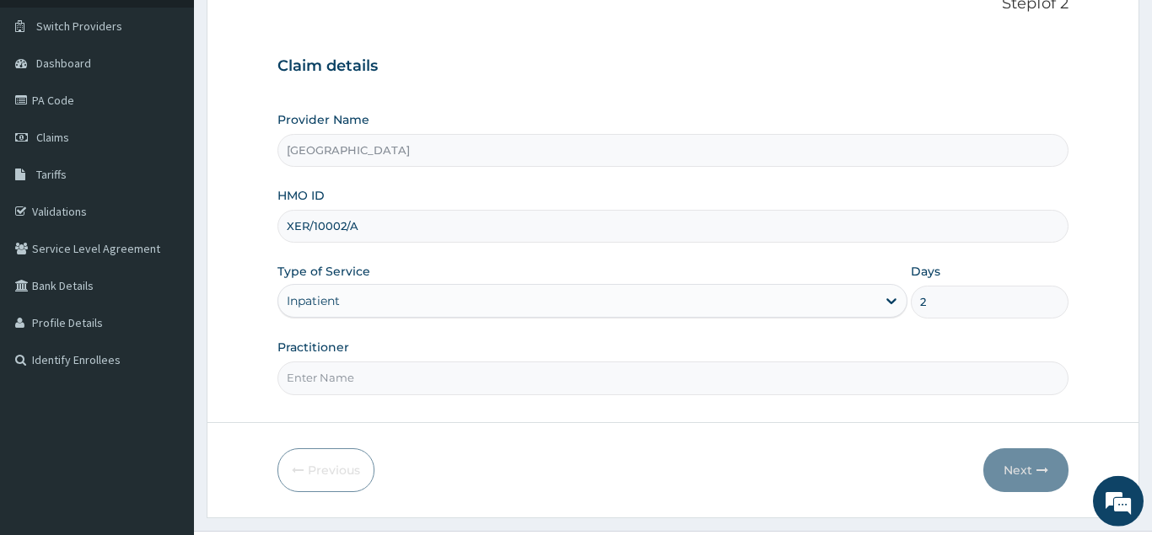
type input "2"
click at [599, 379] on input "Practitioner" at bounding box center [672, 378] width 791 height 33
type input "[PERSON_NAME]"
click at [1003, 471] on button "Next" at bounding box center [1025, 471] width 85 height 44
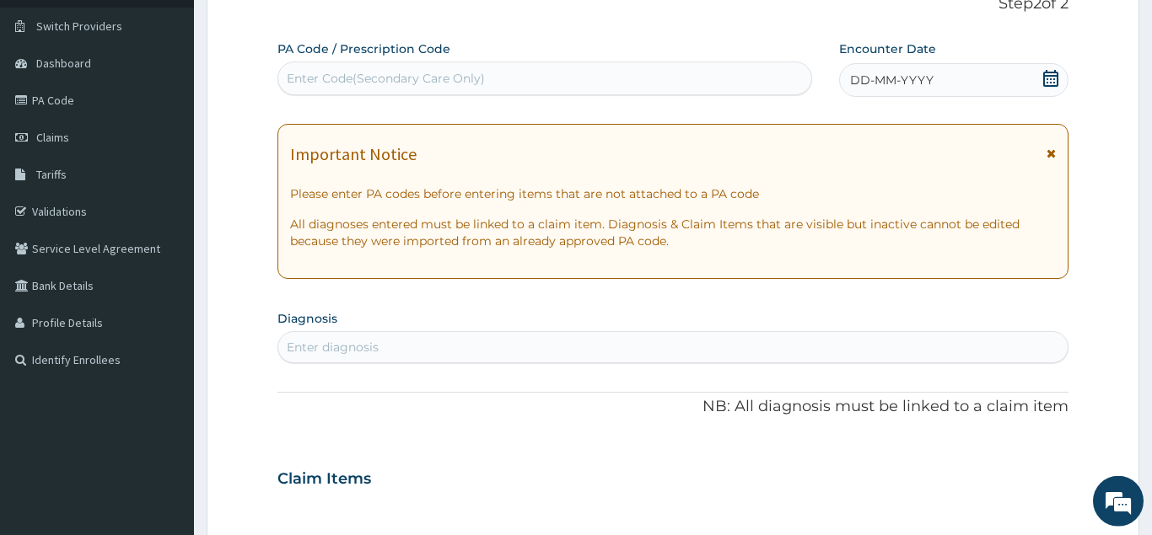
click at [477, 66] on div "Enter Code(Secondary Care Only)" at bounding box center [544, 78] width 533 height 27
paste input "PA/A12AB7"
type input "PA/A12AB7"
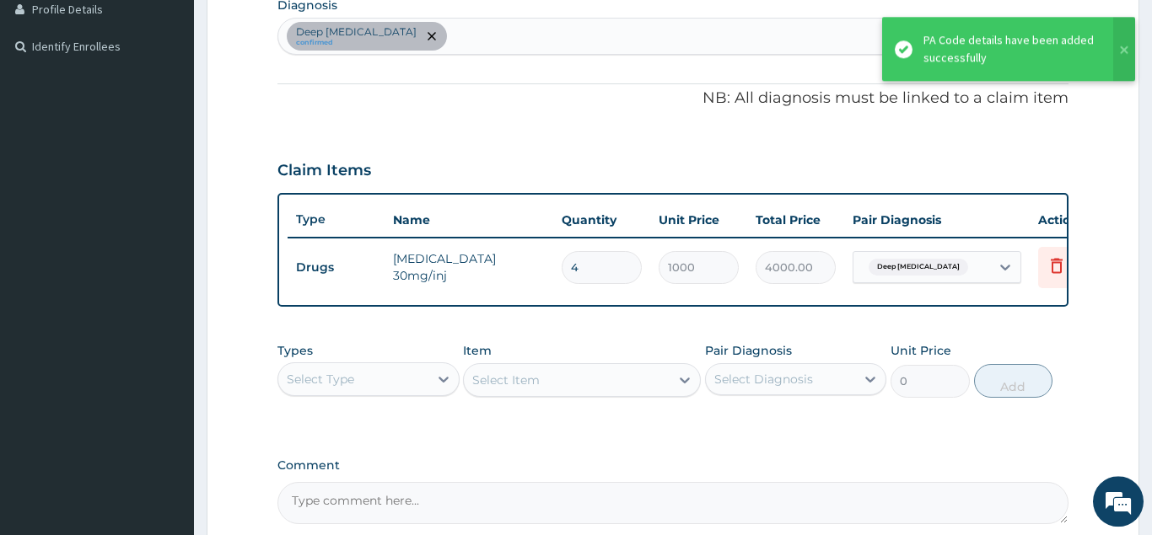
scroll to position [600, 0]
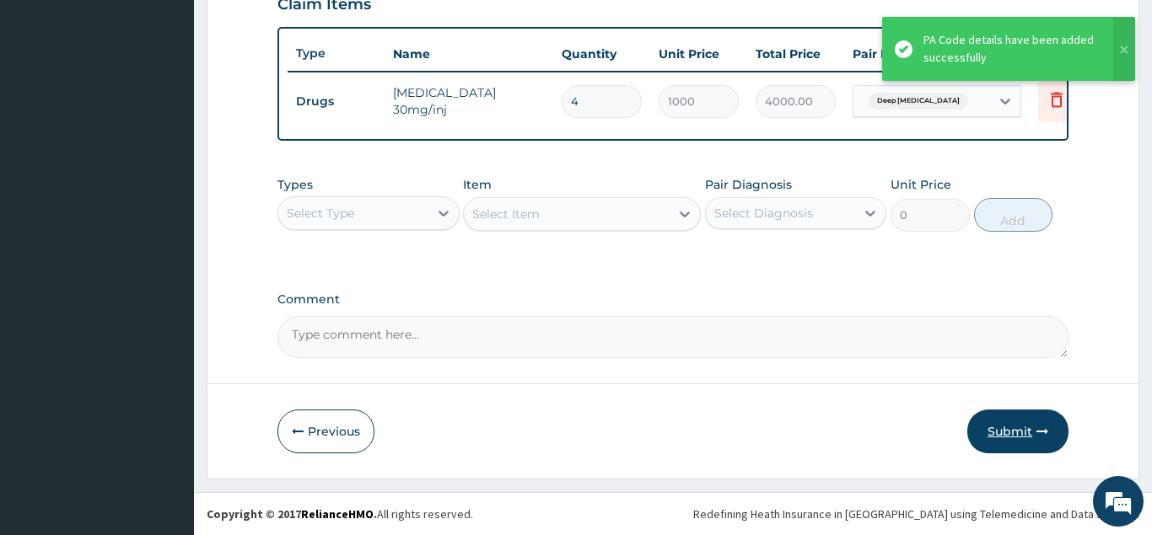
click at [1008, 433] on button "Submit" at bounding box center [1017, 432] width 101 height 44
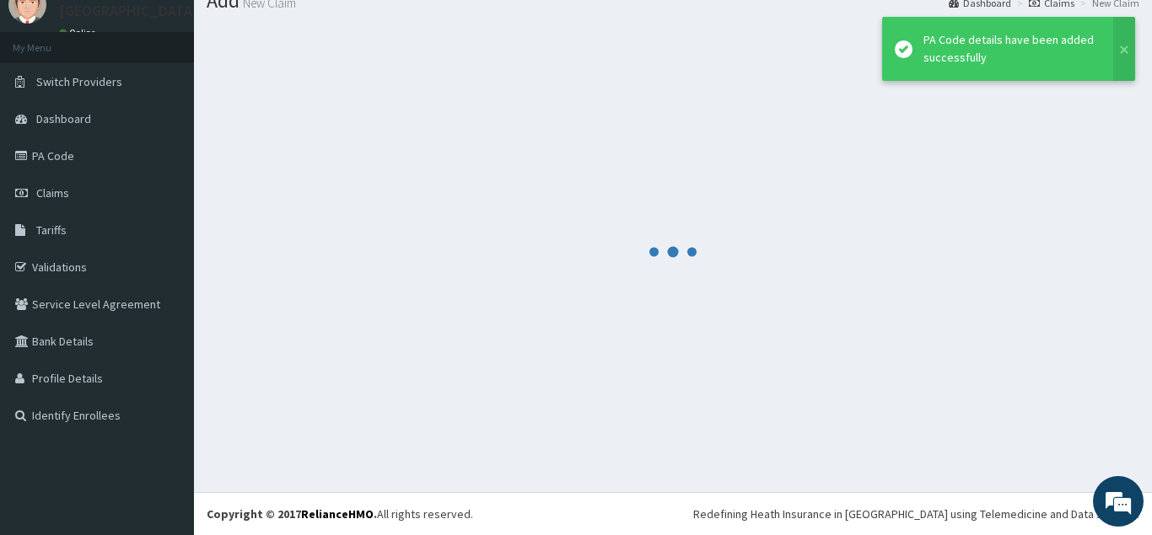
scroll to position [65, 0]
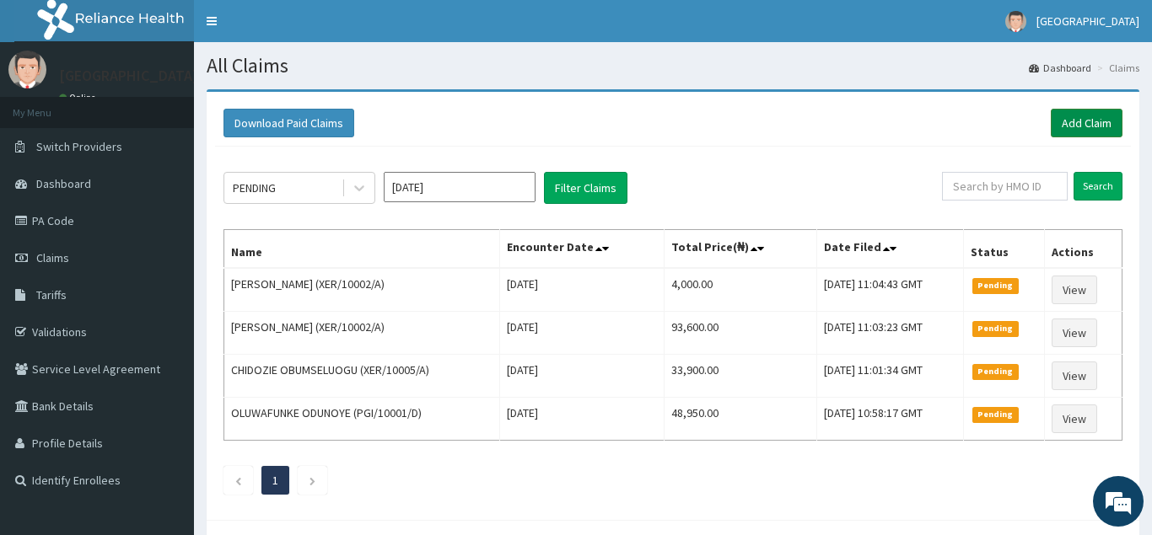
click at [1070, 113] on link "Add Claim" at bounding box center [1087, 123] width 72 height 29
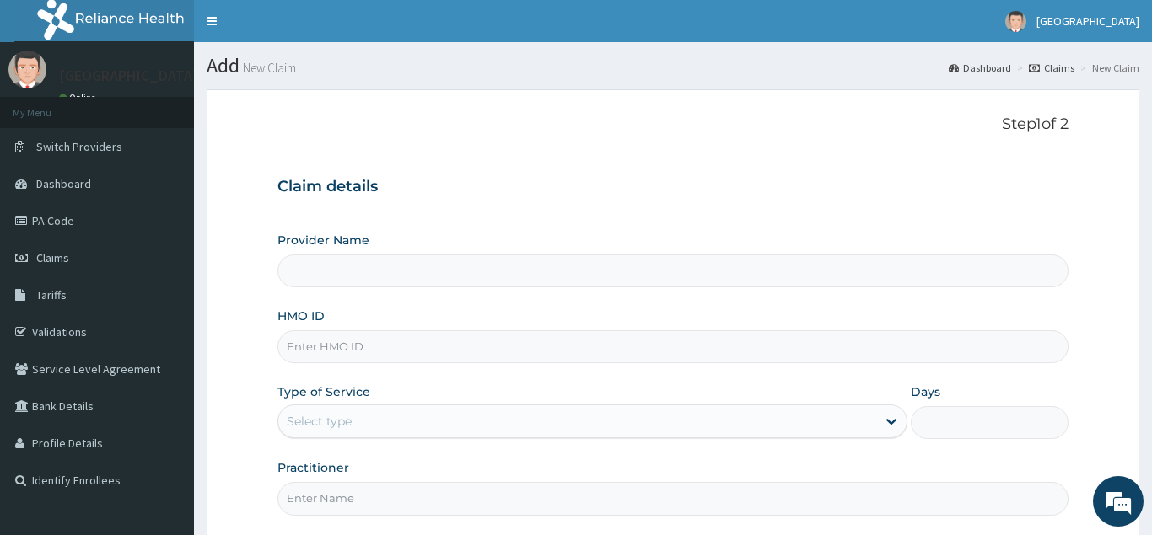
type input "[GEOGRAPHIC_DATA]"
click at [285, 346] on input "HMO ID" at bounding box center [672, 347] width 791 height 33
paste input "XER/10002/A"
click at [307, 352] on input "XER/10002/A" at bounding box center [672, 347] width 791 height 33
click at [289, 351] on input "XER/10002/A" at bounding box center [672, 347] width 791 height 33
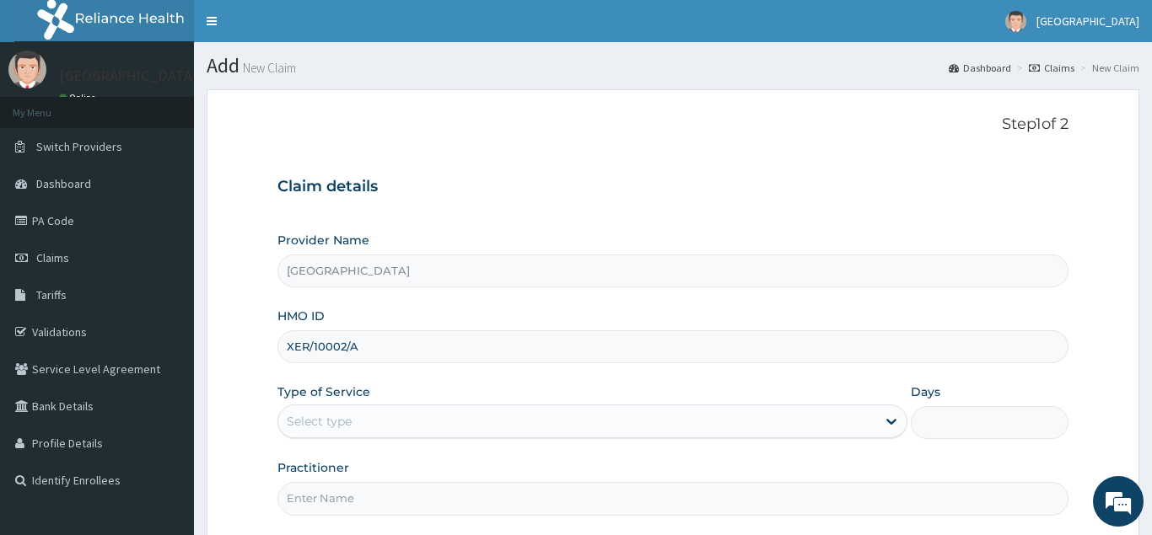
type input "XER/10002/A"
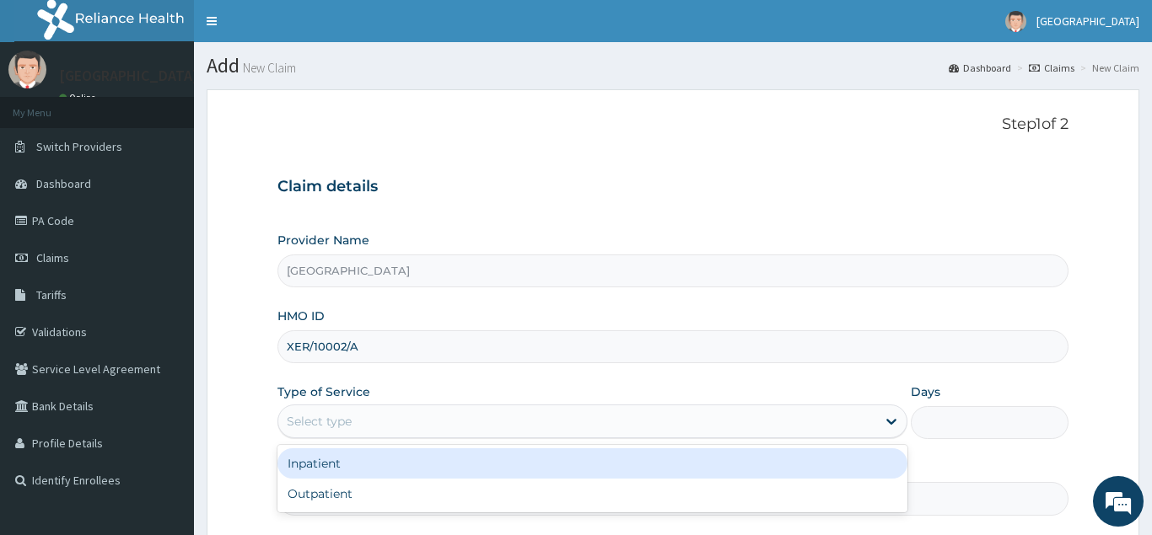
drag, startPoint x: 322, startPoint y: 428, endPoint x: 336, endPoint y: 462, distance: 37.4
click at [336, 438] on div "option Inpatient focused, 1 of 2. 2 results available. Use Up and Down to choos…" at bounding box center [592, 422] width 631 height 34
click at [895, 449] on div "Inpatient Outpatient" at bounding box center [592, 478] width 631 height 67
click at [887, 458] on div "Inpatient" at bounding box center [592, 464] width 631 height 30
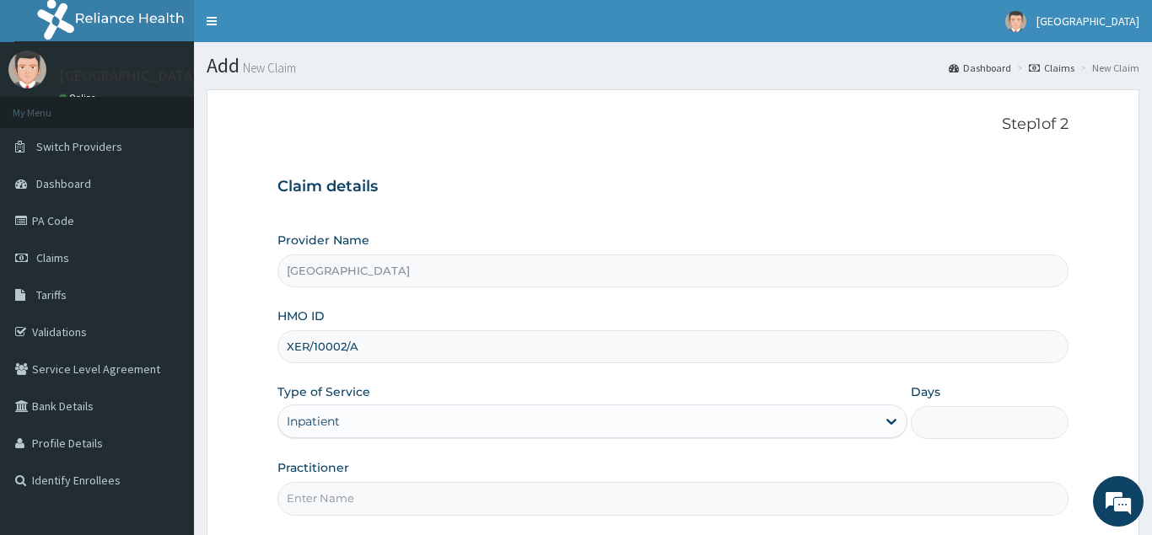
click at [1002, 434] on input "Days" at bounding box center [990, 422] width 158 height 33
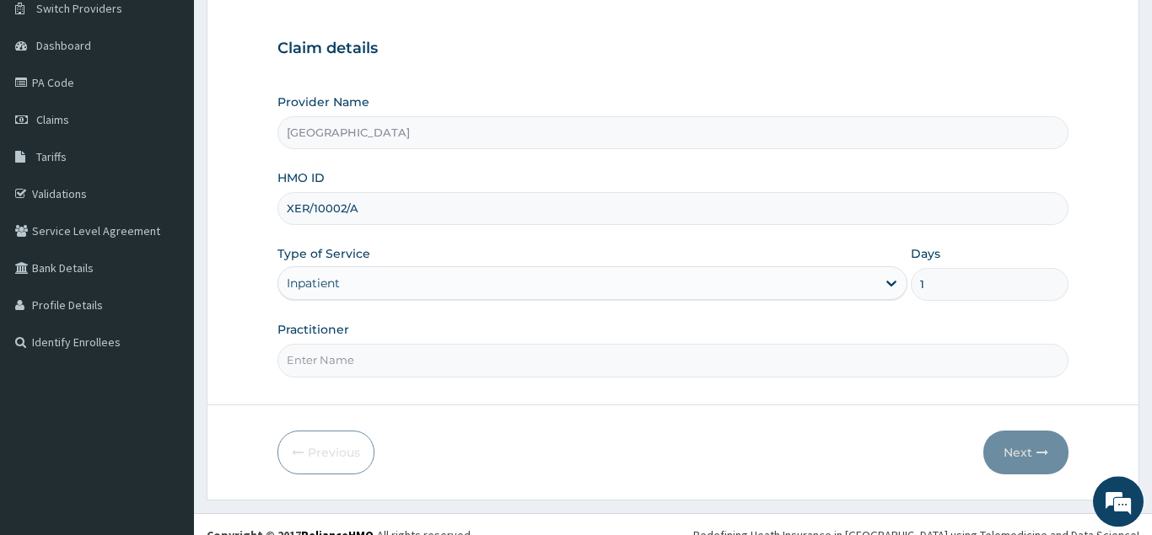
scroll to position [147, 0]
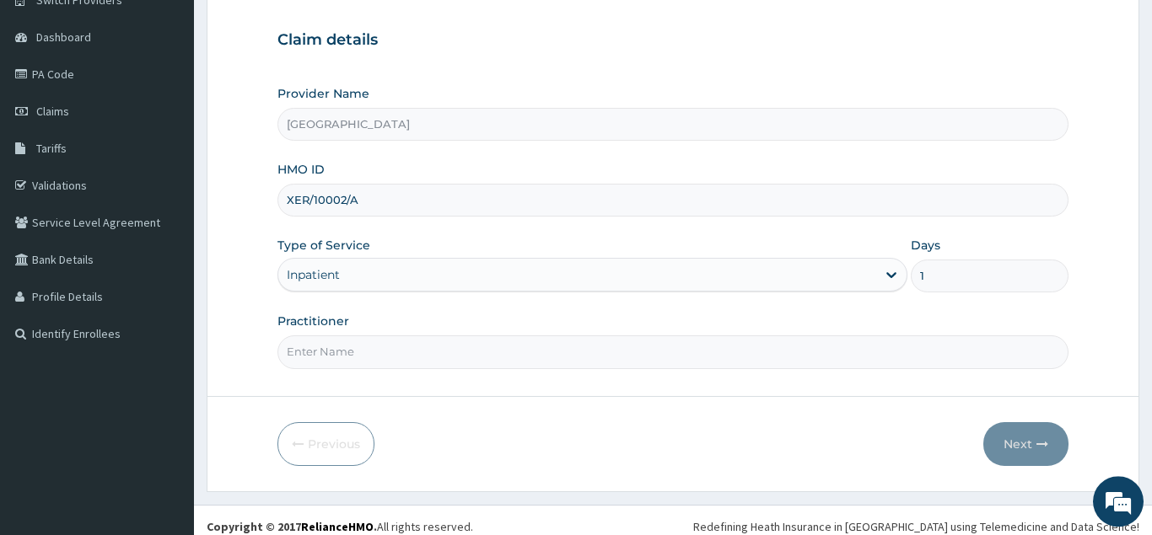
type input "1"
click at [523, 368] on input "Practitioner" at bounding box center [672, 352] width 791 height 33
type input "[PERSON_NAME]"
click at [1014, 444] on button "Next" at bounding box center [1025, 444] width 85 height 44
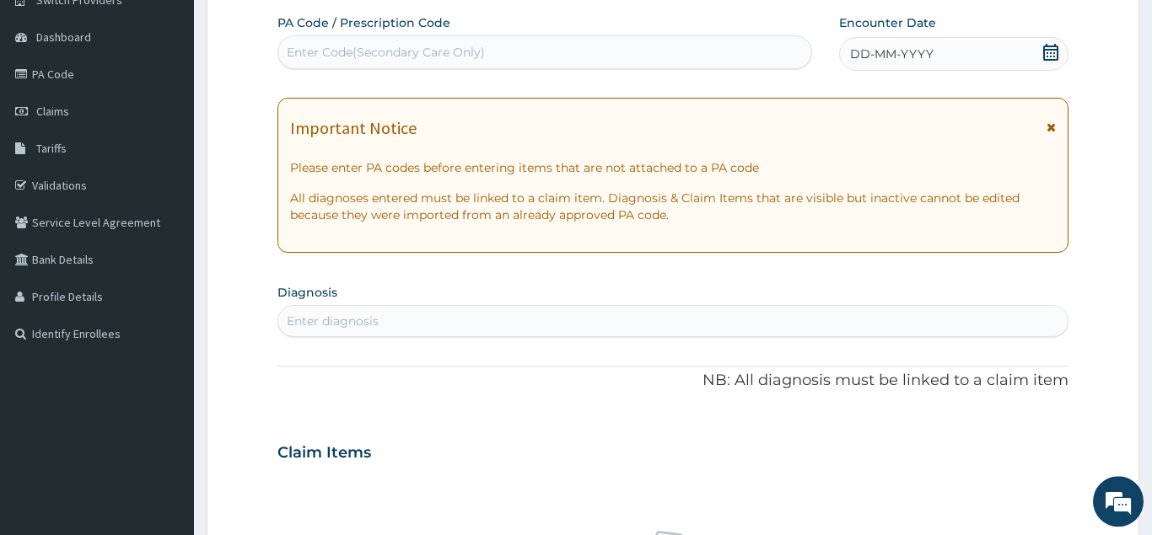
click at [574, 56] on div "Enter Code(Secondary Care Only)" at bounding box center [544, 52] width 533 height 27
paste input "PA/D629A4"
type input "PA/D629A4"
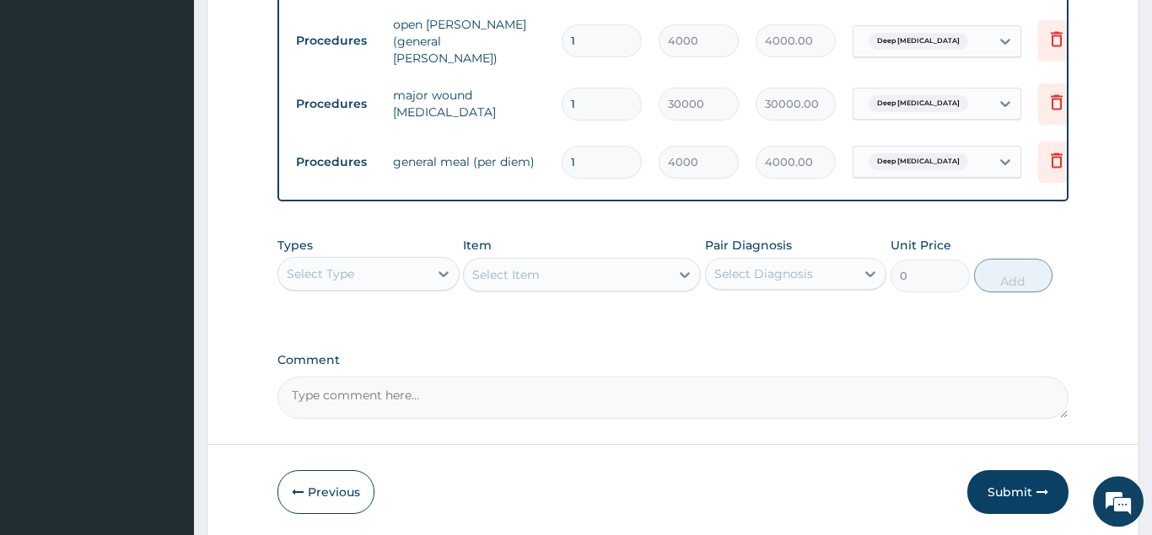
scroll to position [1008, 0]
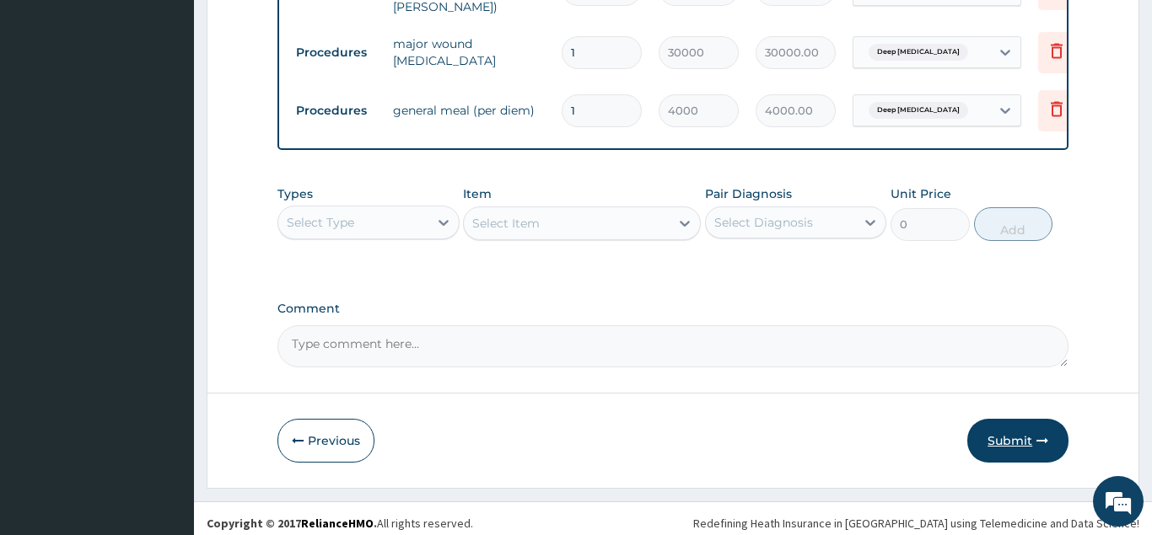
click at [1017, 425] on button "Submit" at bounding box center [1017, 441] width 101 height 44
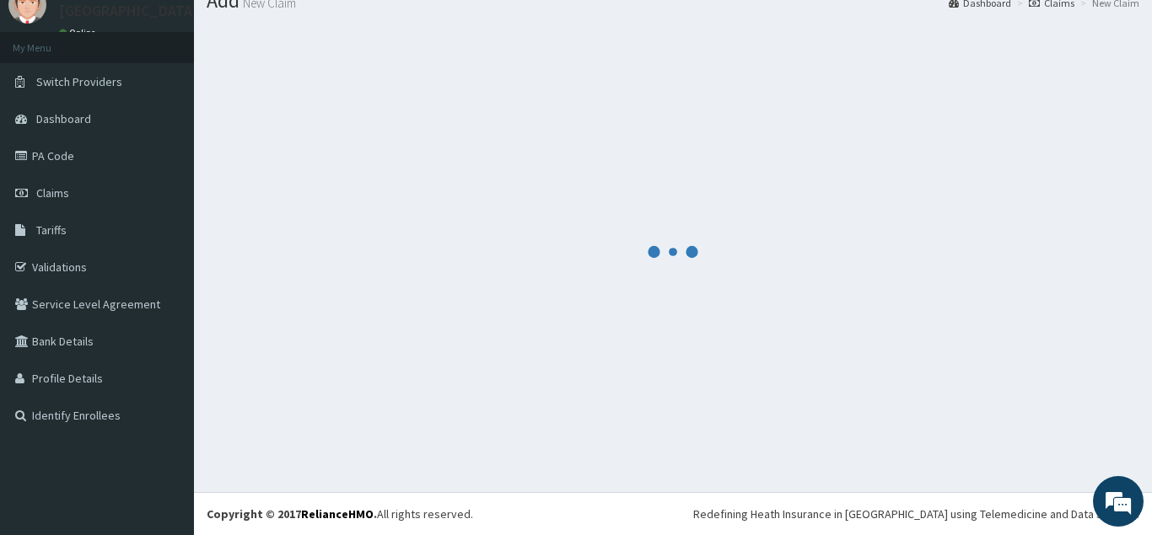
scroll to position [65, 0]
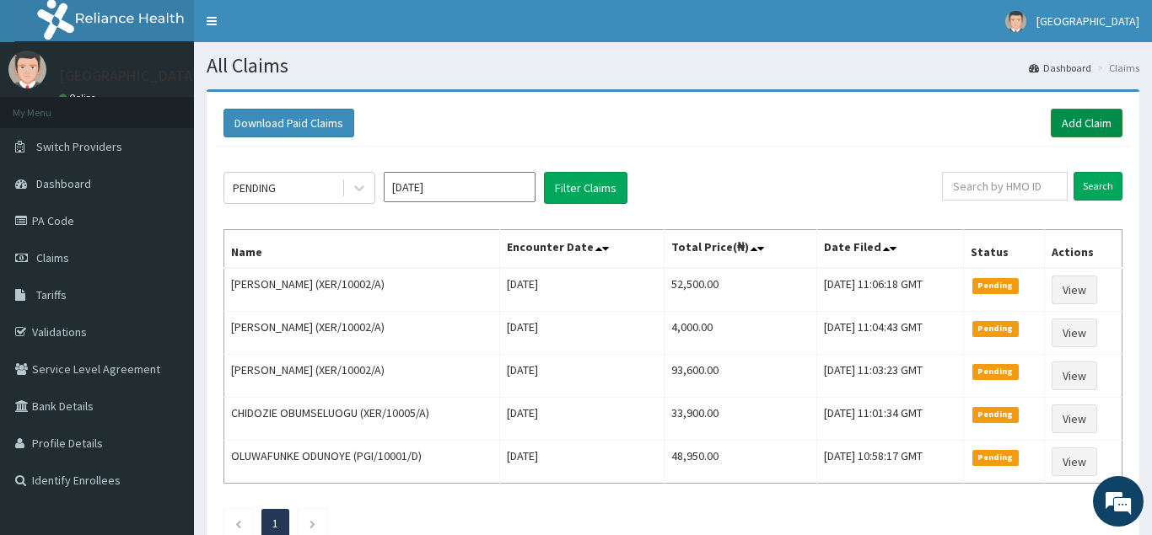
click at [1069, 123] on link "Add Claim" at bounding box center [1087, 123] width 72 height 29
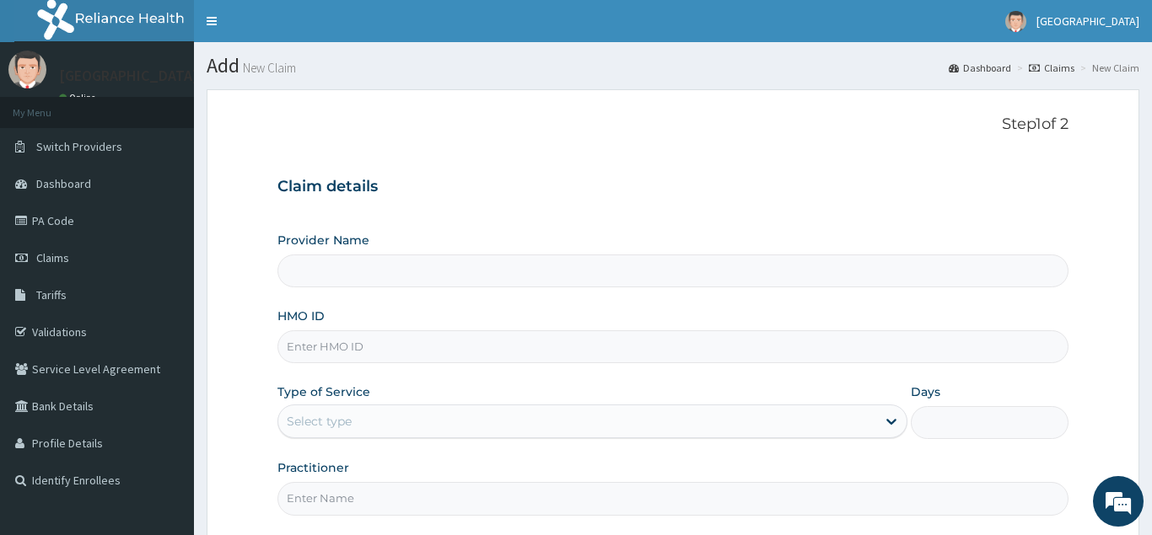
click at [288, 350] on input "HMO ID" at bounding box center [672, 347] width 791 height 33
type input "[GEOGRAPHIC_DATA]"
paste input "GSV/13032/A"
type input "GSV/13032/A"
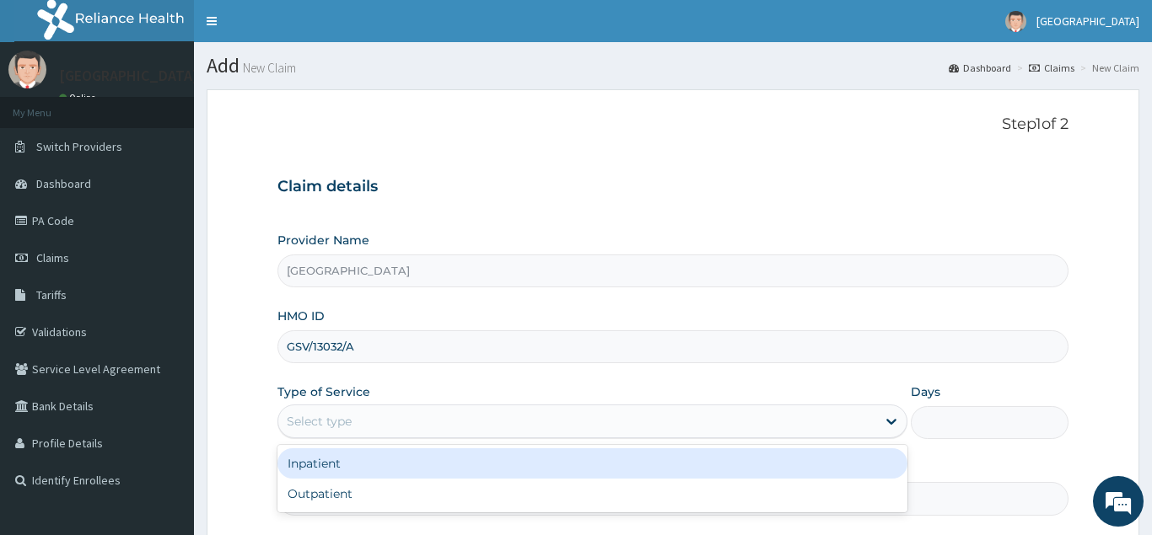
click at [337, 435] on div "Select type" at bounding box center [577, 421] width 599 height 27
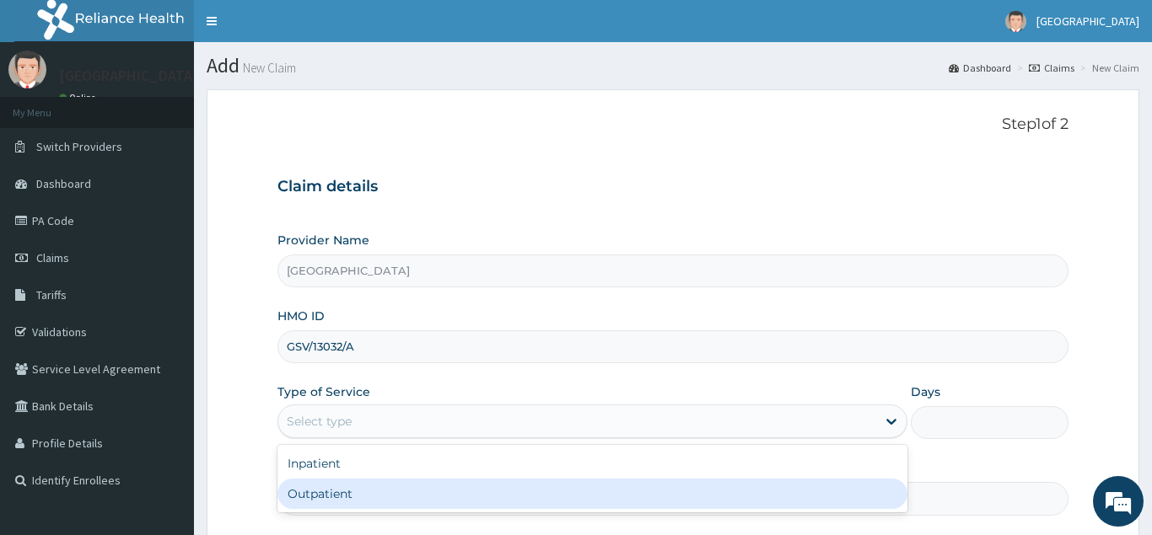
click at [338, 486] on div "Outpatient" at bounding box center [592, 494] width 631 height 30
type input "1"
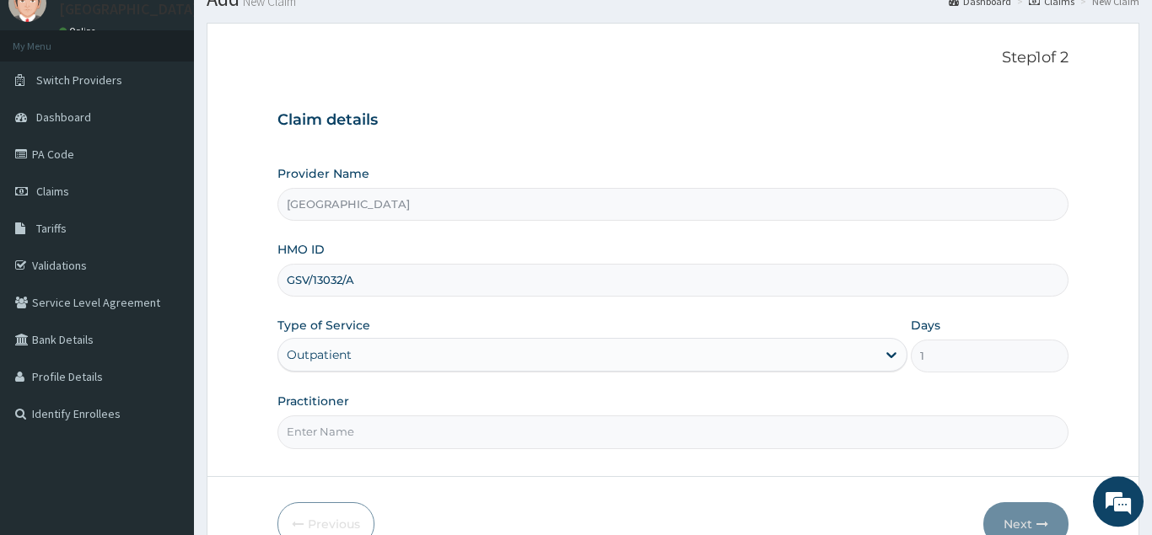
scroll to position [85, 0]
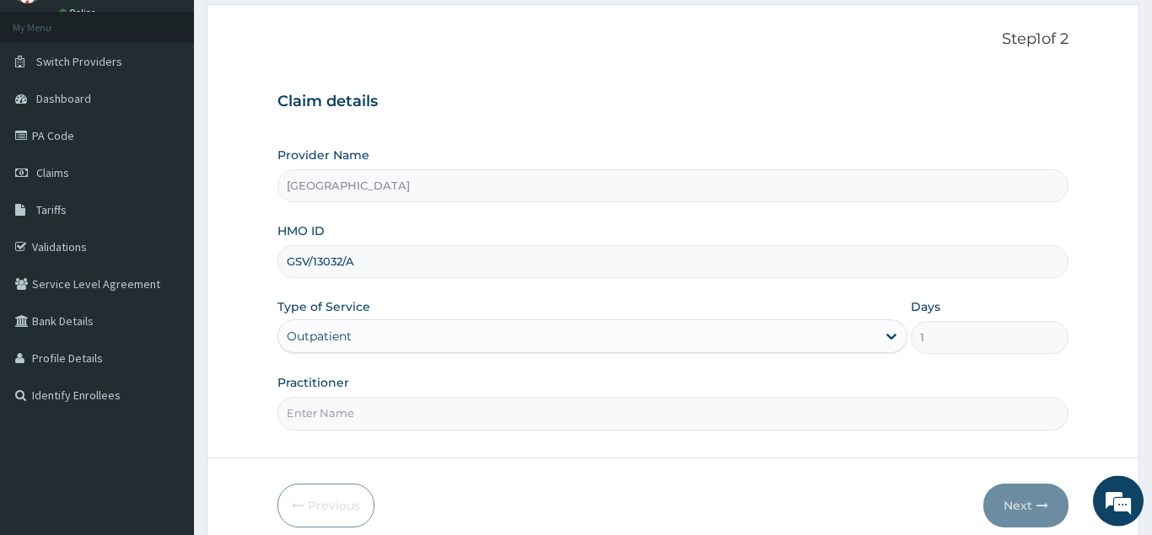
click at [570, 410] on input "Practitioner" at bounding box center [672, 413] width 791 height 33
type input "[PERSON_NAME]"
click at [1014, 503] on button "Next" at bounding box center [1025, 506] width 85 height 44
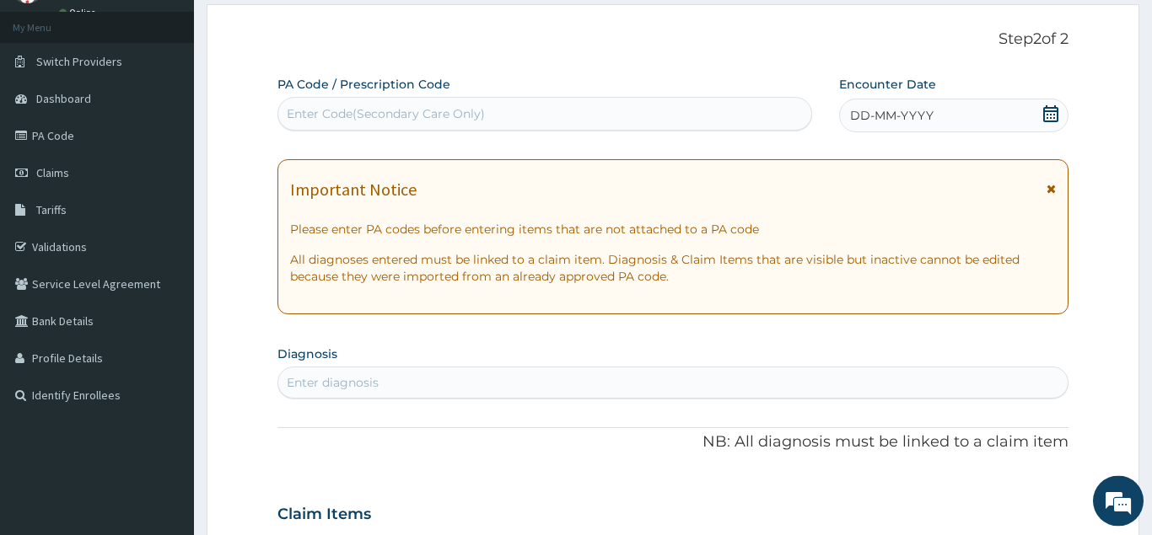
click at [621, 102] on div "Enter Code(Secondary Care Only)" at bounding box center [544, 113] width 533 height 27
paste input "PA/77C94A"
type input "PA/77C94A"
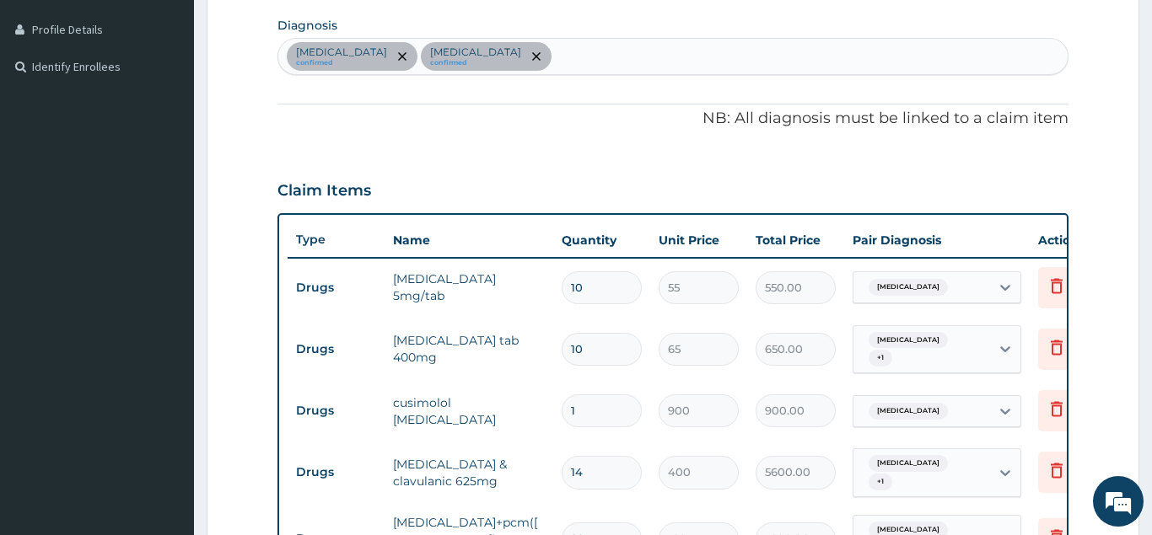
scroll to position [891, 0]
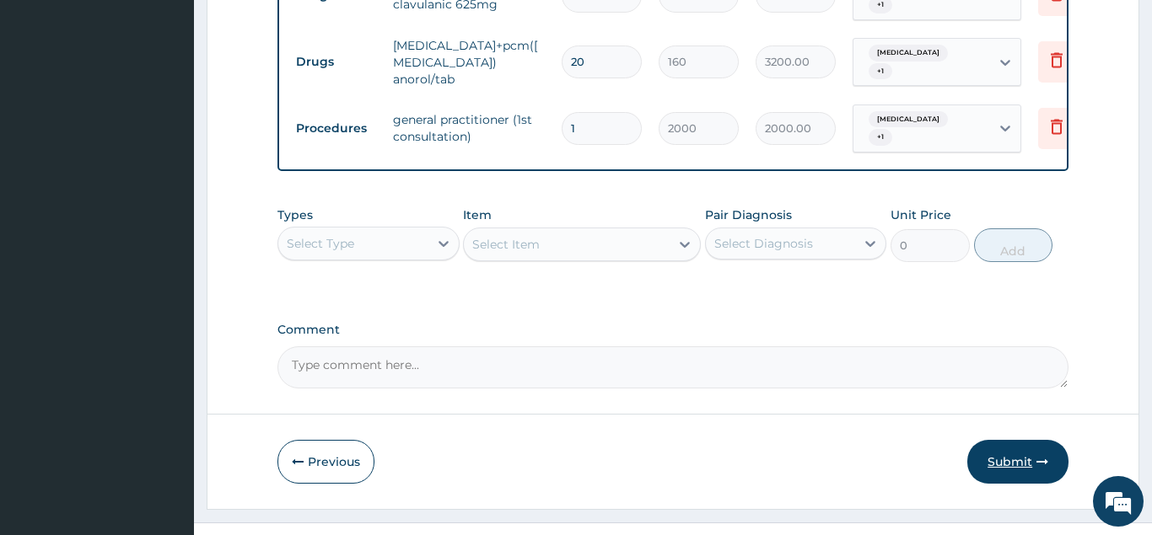
click at [1012, 440] on button "Submit" at bounding box center [1017, 462] width 101 height 44
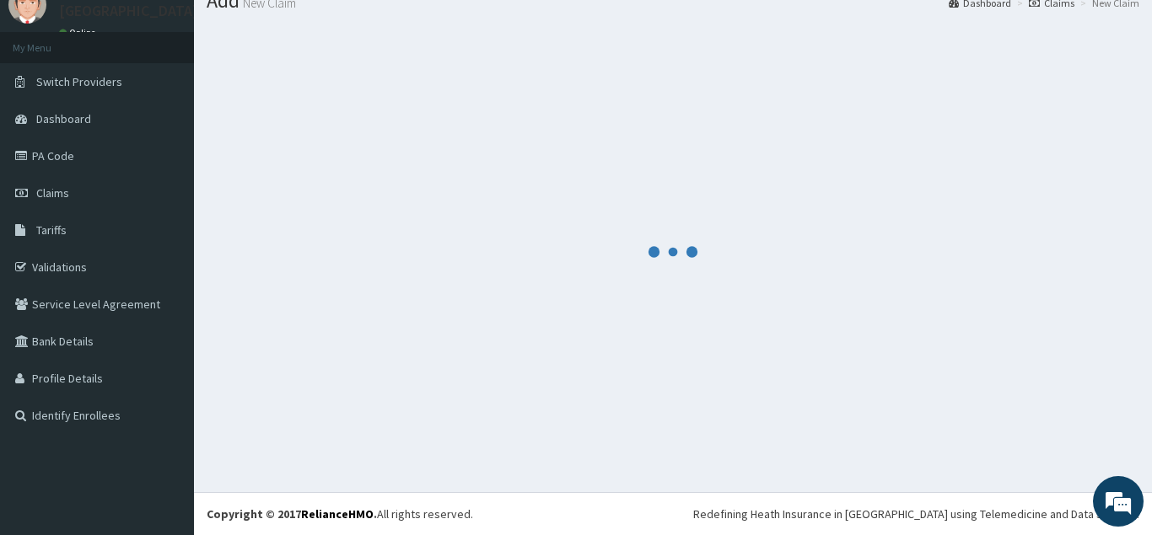
scroll to position [65, 0]
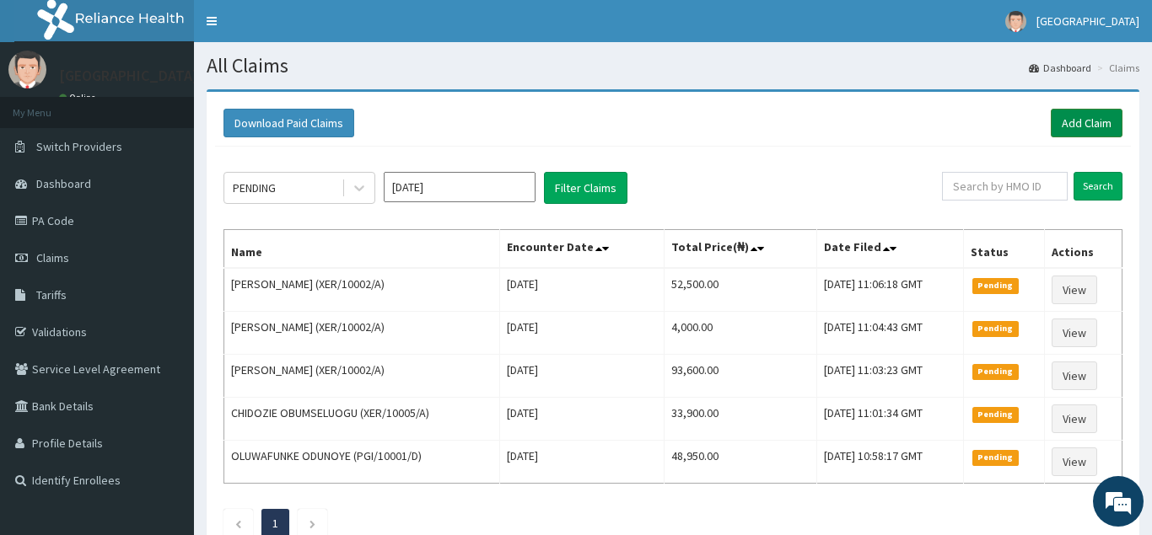
click at [1092, 116] on link "Add Claim" at bounding box center [1087, 123] width 72 height 29
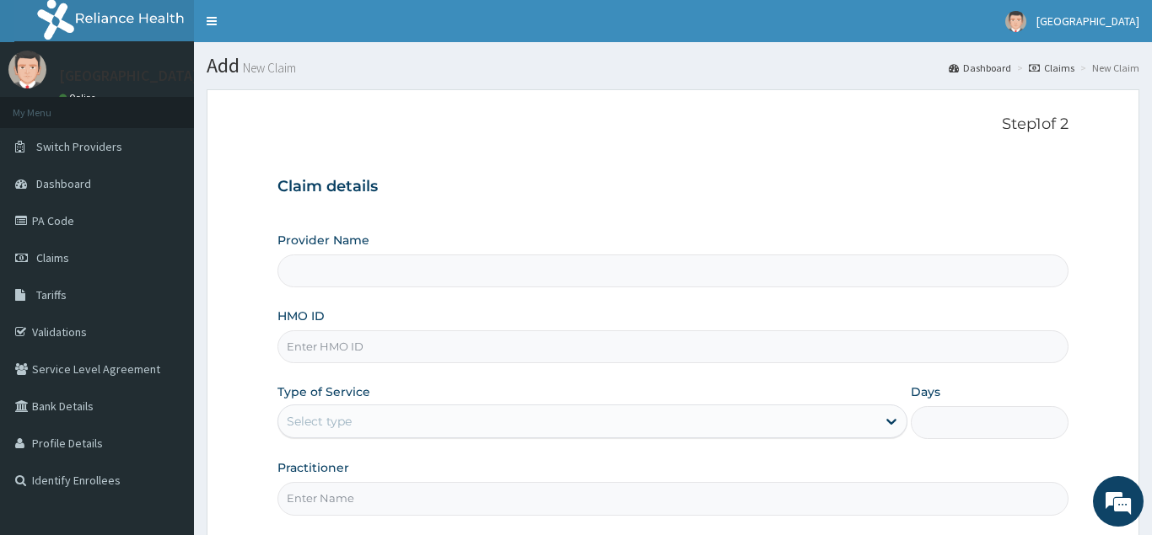
type input "[GEOGRAPHIC_DATA]"
click at [282, 344] on input "HMO ID" at bounding box center [672, 347] width 791 height 33
paste input "EGQ/10062/C"
type input "EGQ/10062/C"
click at [351, 427] on div "Select type" at bounding box center [319, 421] width 65 height 17
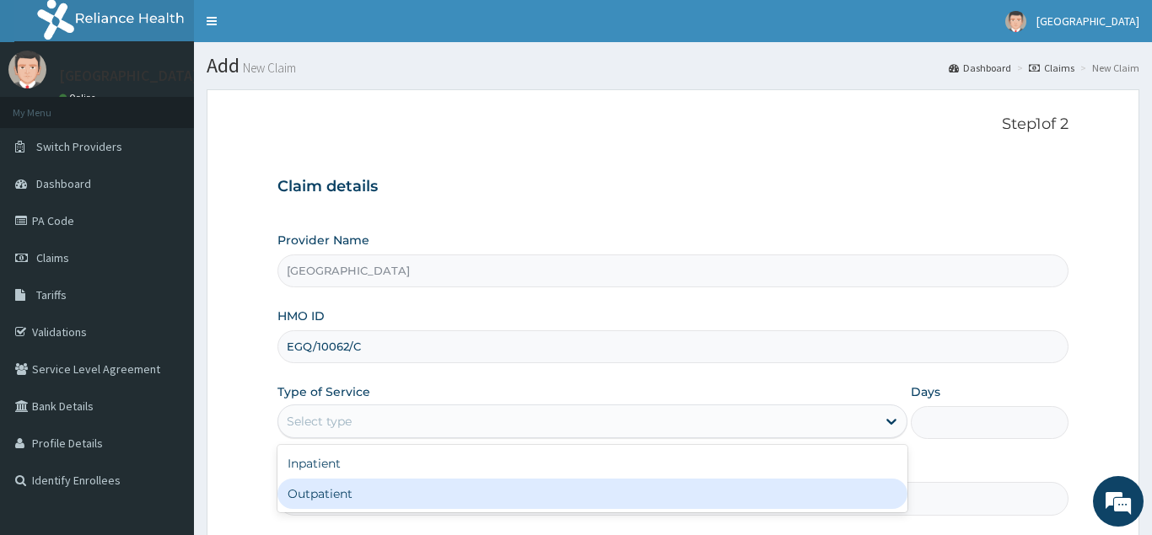
click at [355, 490] on div "Outpatient" at bounding box center [592, 494] width 631 height 30
type input "1"
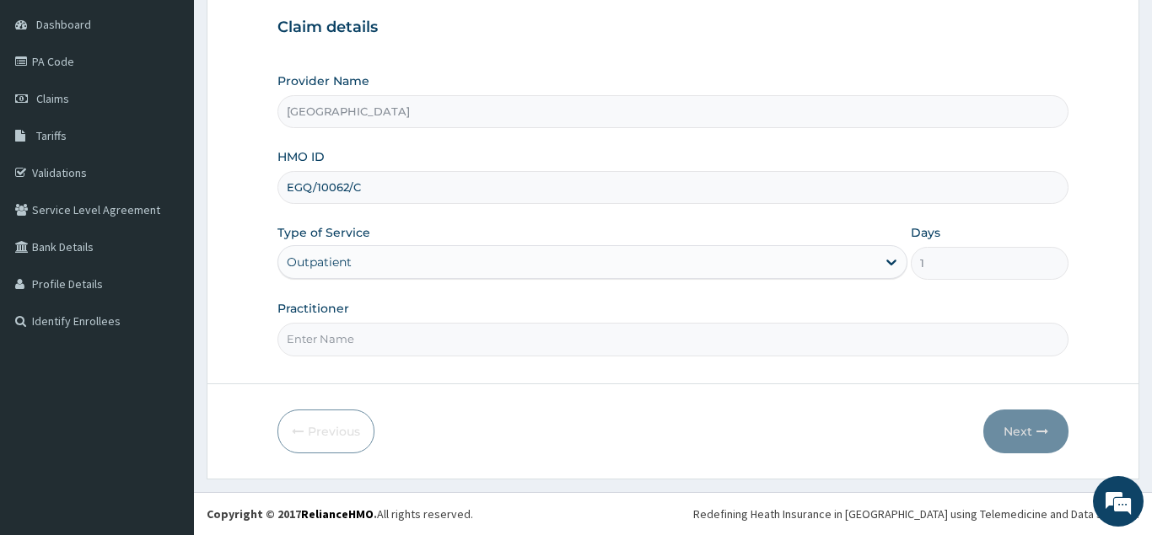
click at [438, 329] on input "Practitioner" at bounding box center [672, 339] width 791 height 33
type input "[PERSON_NAME]"
click at [1006, 428] on button "Next" at bounding box center [1025, 432] width 85 height 44
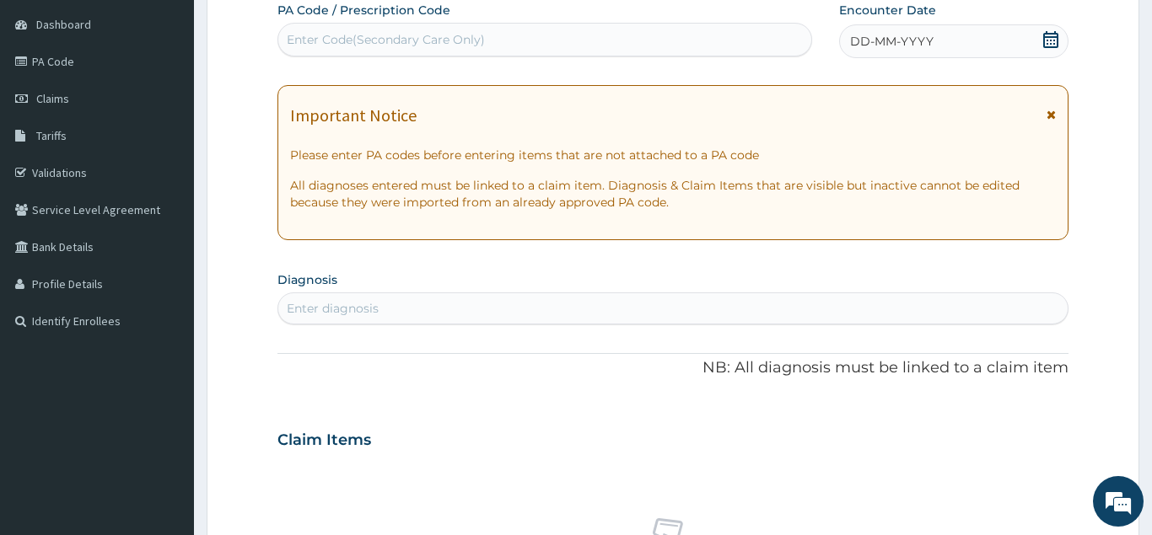
click at [481, 34] on div "Enter Code(Secondary Care Only)" at bounding box center [386, 39] width 198 height 17
paste input "PA/8BC69D"
type input "PA/8BC69D"
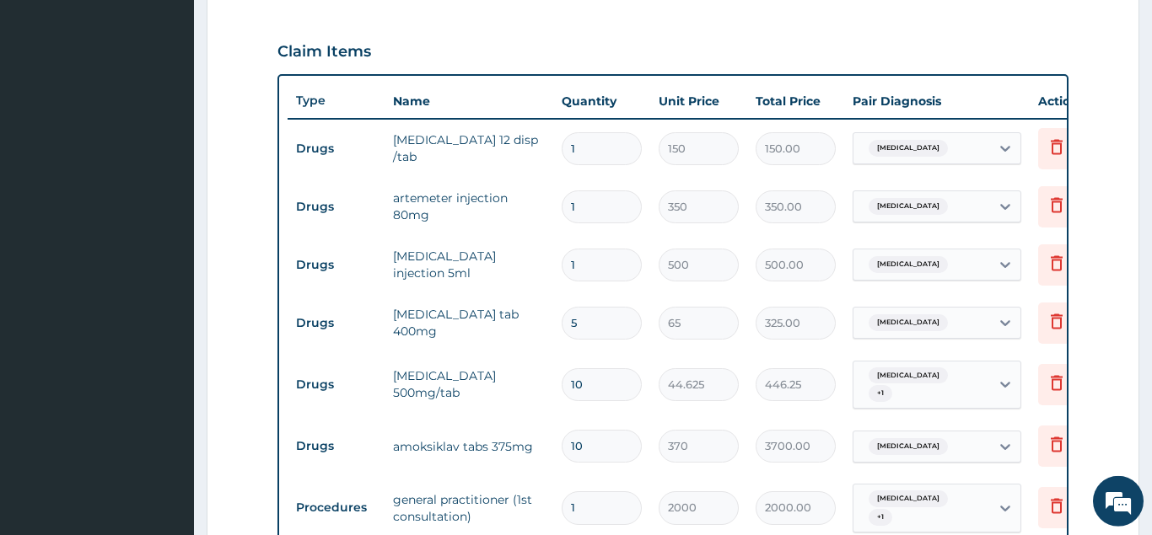
scroll to position [551, 0]
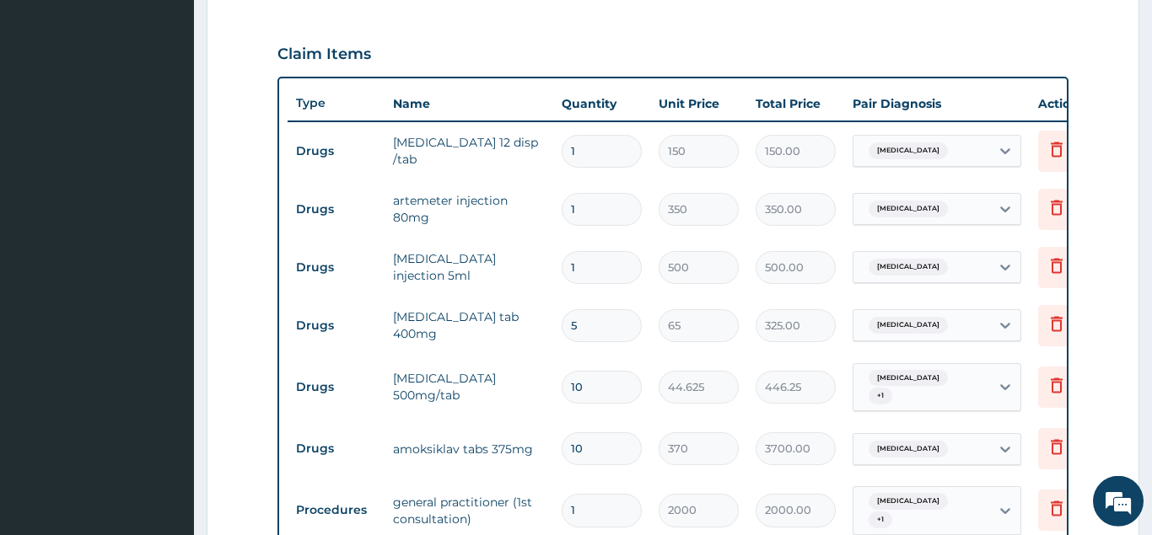
click at [627, 154] on input "1" at bounding box center [602, 151] width 80 height 33
type input "12"
type input "1800.00"
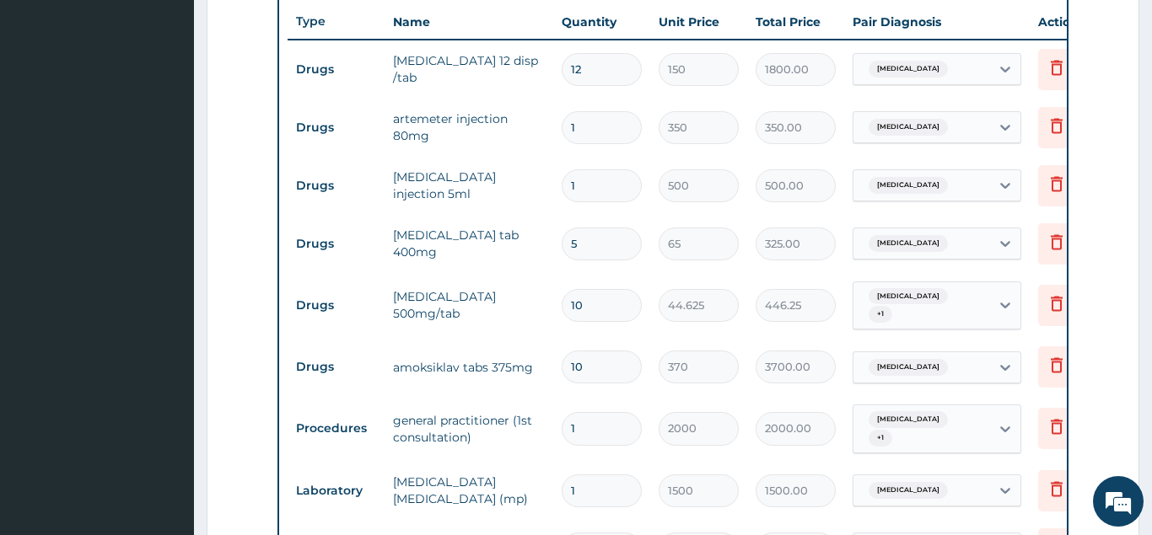
scroll to position [630, 0]
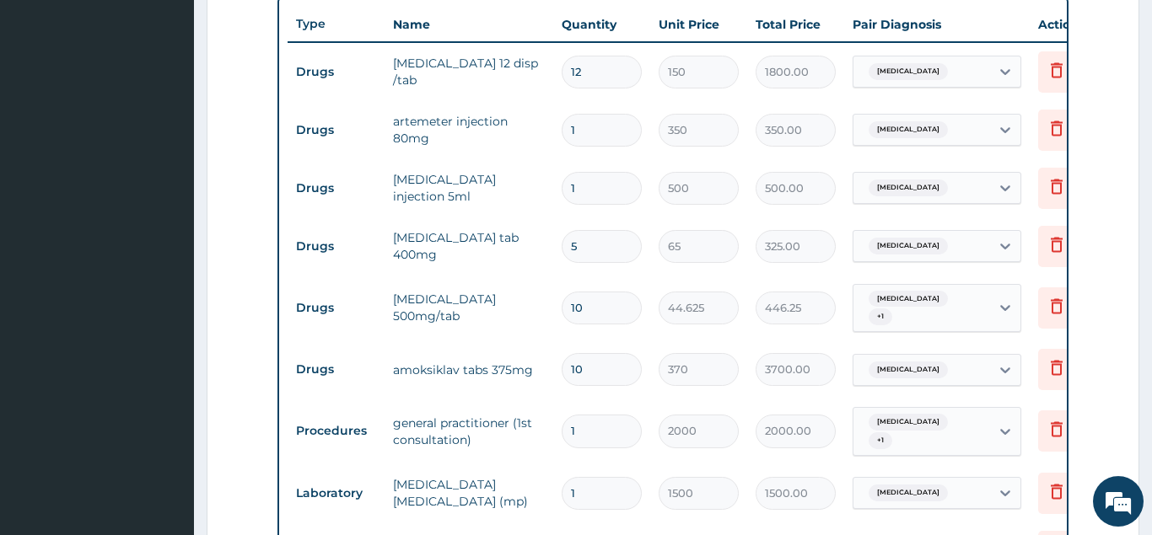
type input "12"
click at [610, 360] on input "10" at bounding box center [602, 369] width 80 height 33
type input "1"
type input "370.00"
type input "14"
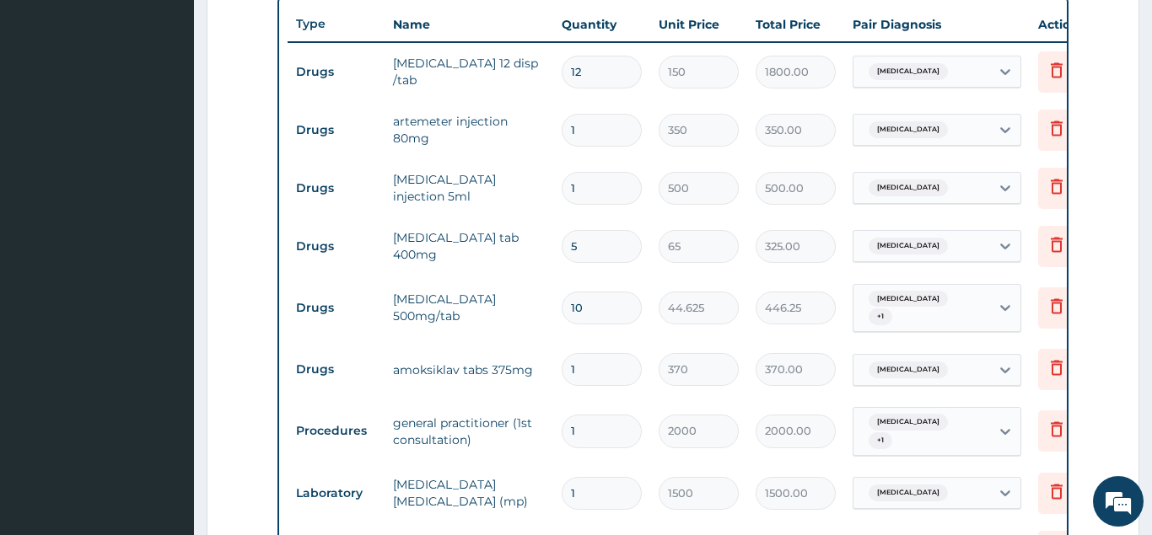
type input "5180.00"
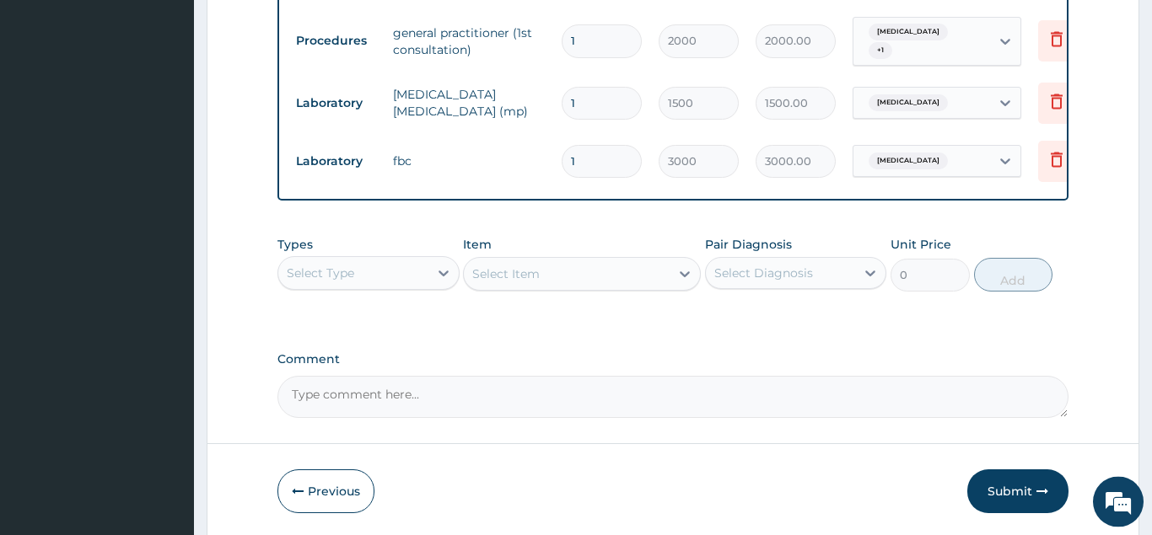
scroll to position [1066, 0]
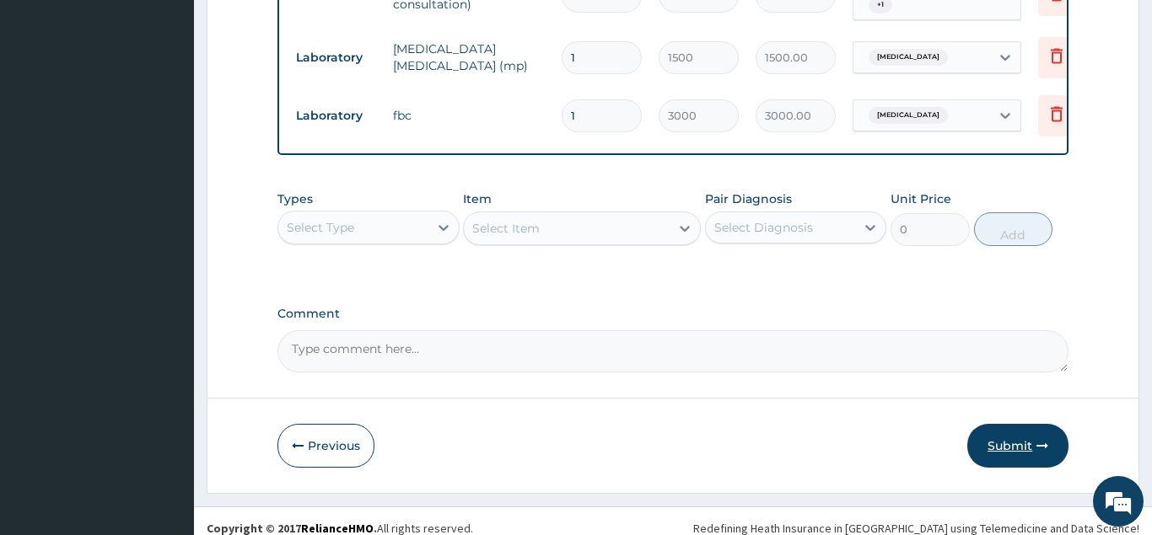
type input "14"
click at [1030, 436] on button "Submit" at bounding box center [1017, 446] width 101 height 44
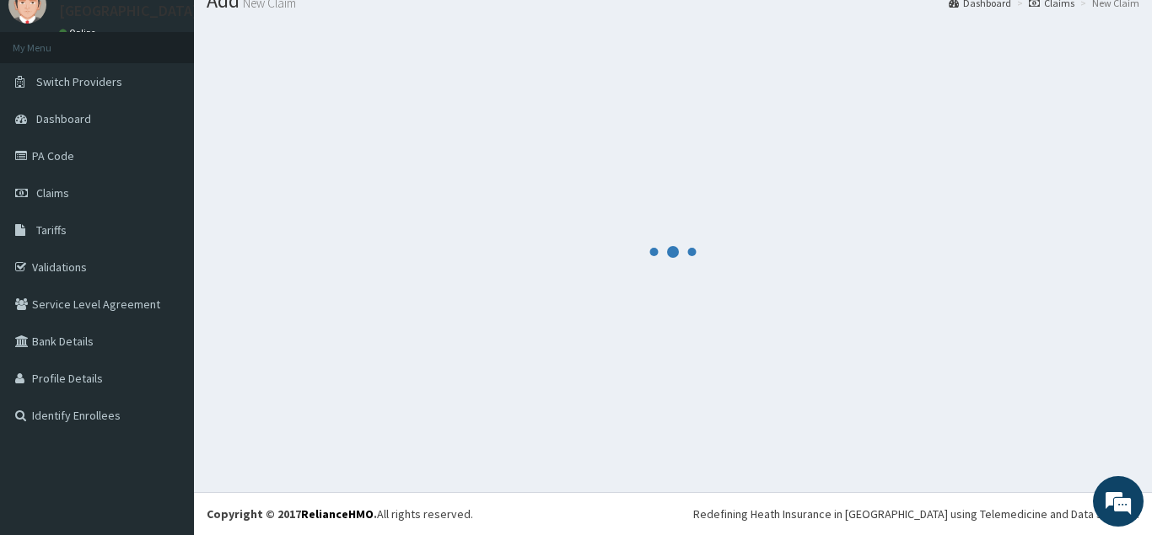
scroll to position [65, 0]
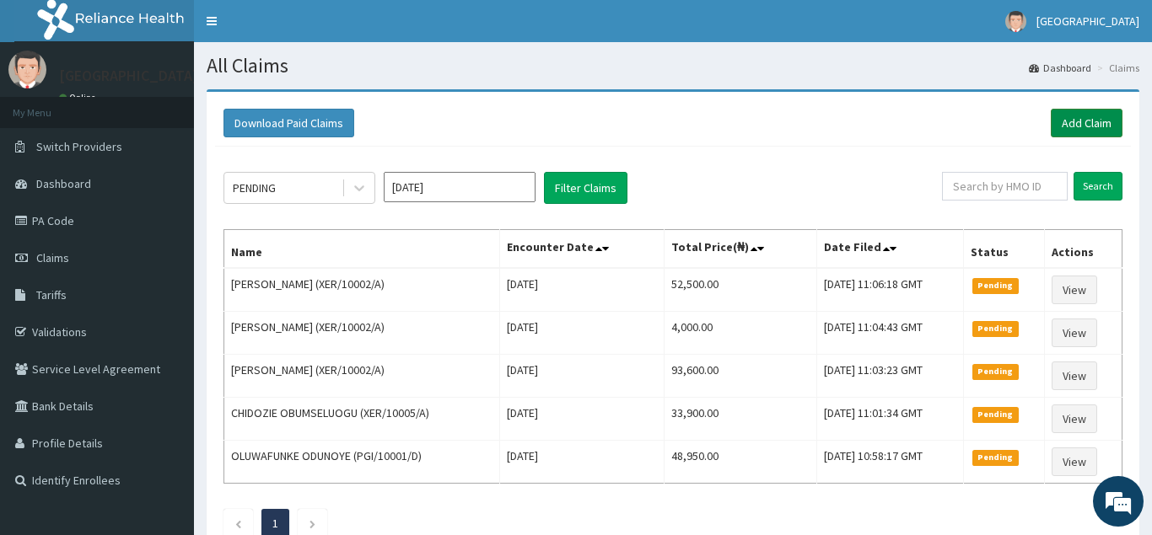
click at [1083, 125] on link "Add Claim" at bounding box center [1087, 123] width 72 height 29
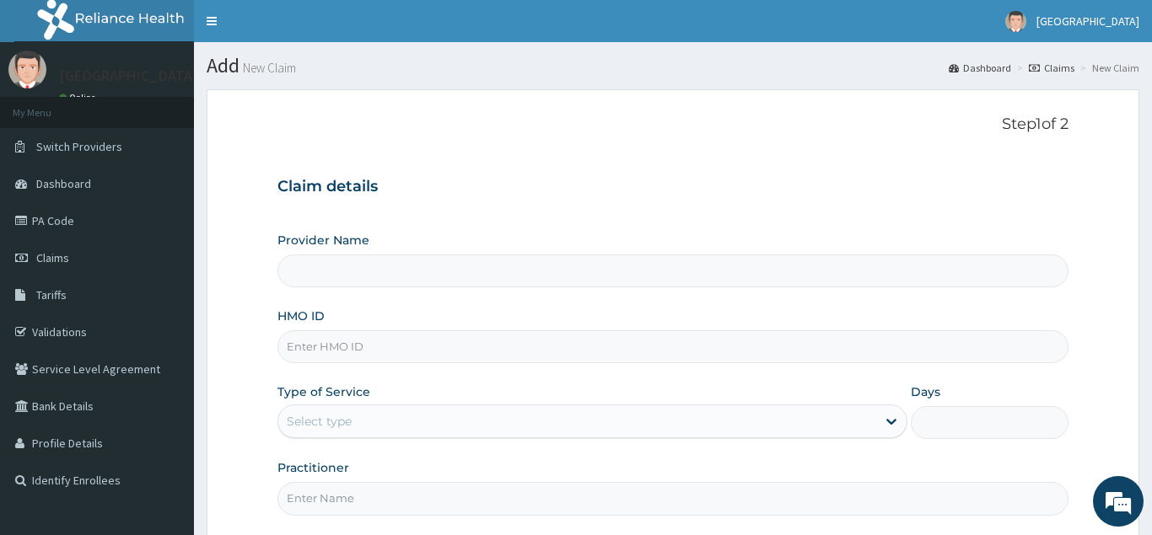
click at [284, 345] on input "HMO ID" at bounding box center [672, 347] width 791 height 33
type input "[GEOGRAPHIC_DATA]"
paste input "XER/10002/A"
type input "XER/10002/A"
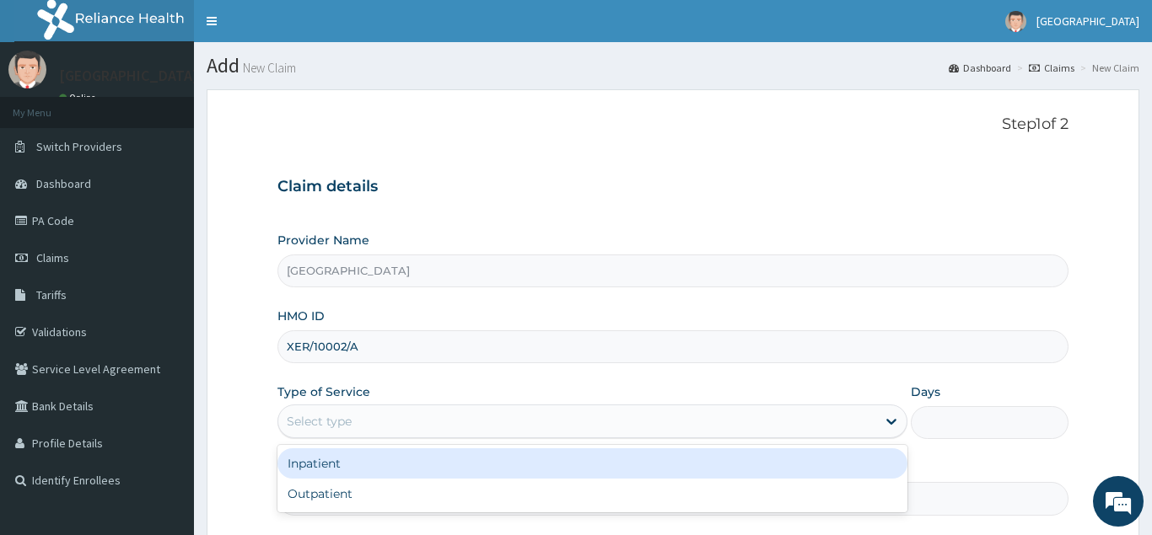
click at [298, 428] on div "Select type" at bounding box center [319, 421] width 65 height 17
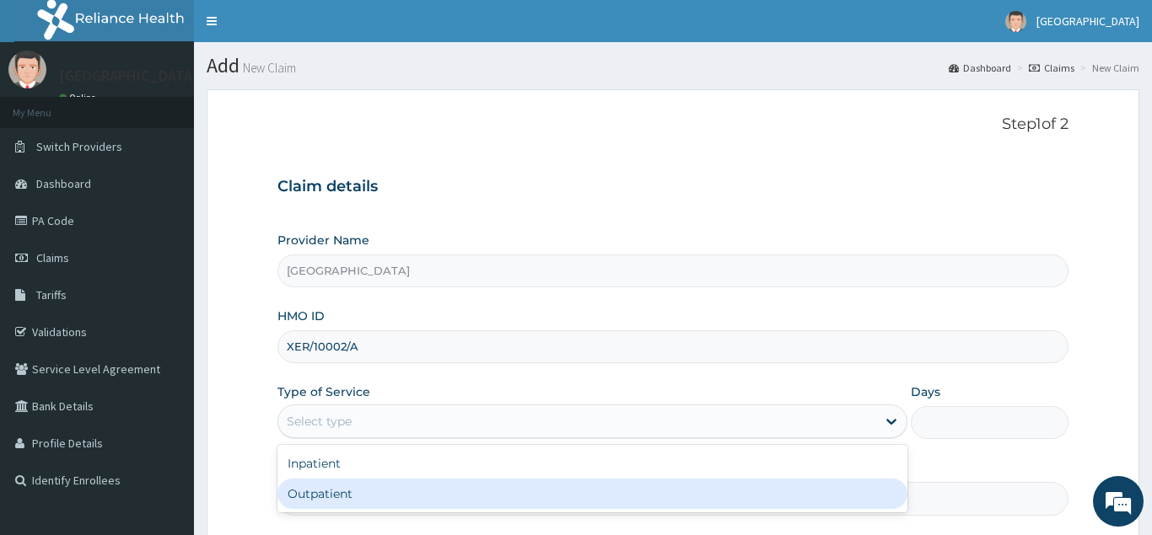
click at [320, 497] on div "Outpatient" at bounding box center [592, 494] width 631 height 30
type input "1"
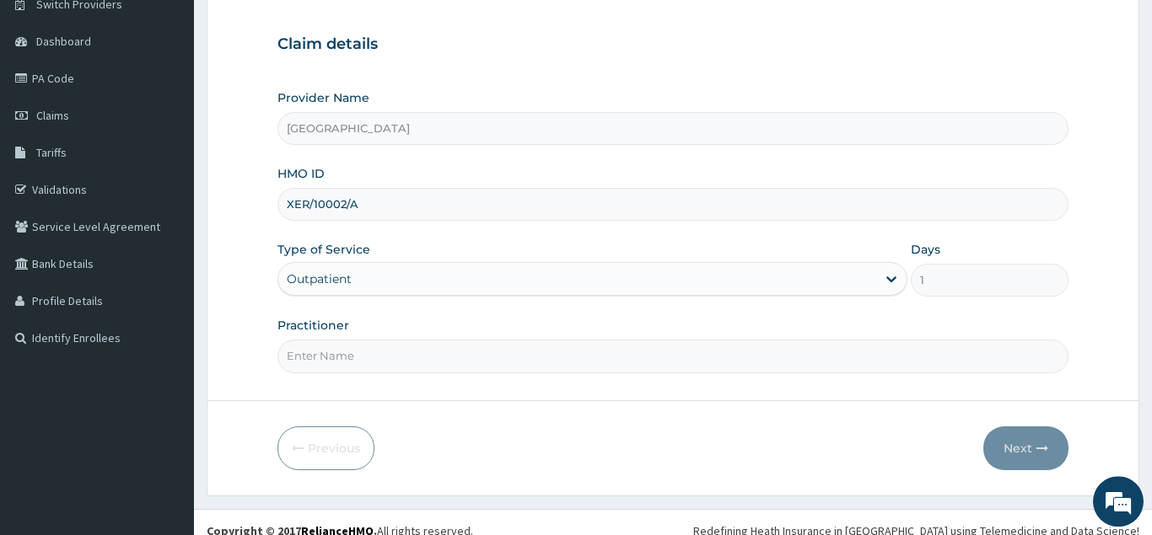
click at [476, 277] on div "Outpatient" at bounding box center [577, 279] width 599 height 27
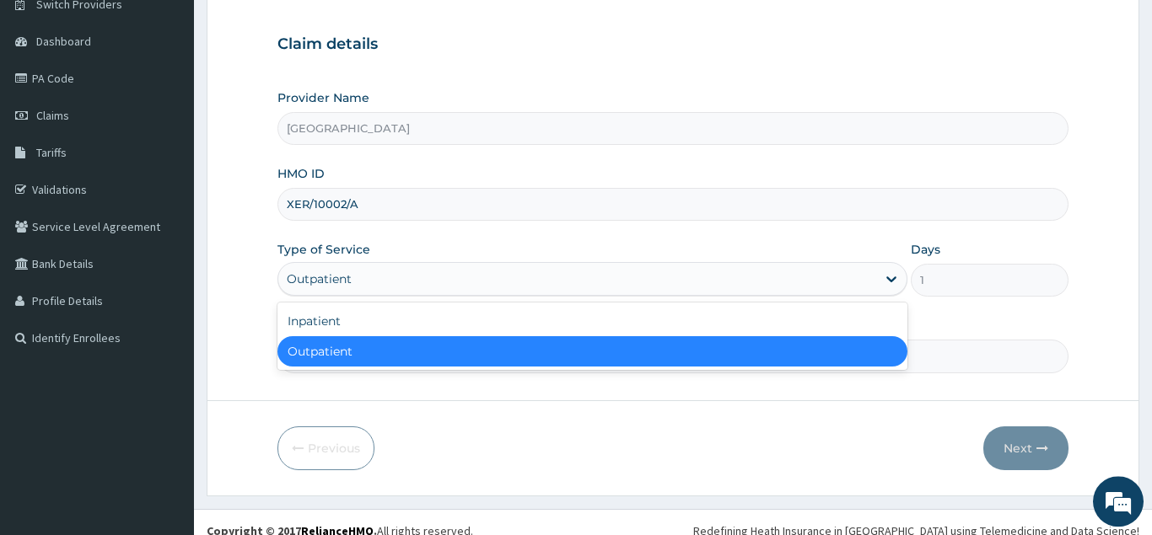
click at [410, 344] on div "Outpatient" at bounding box center [592, 351] width 631 height 30
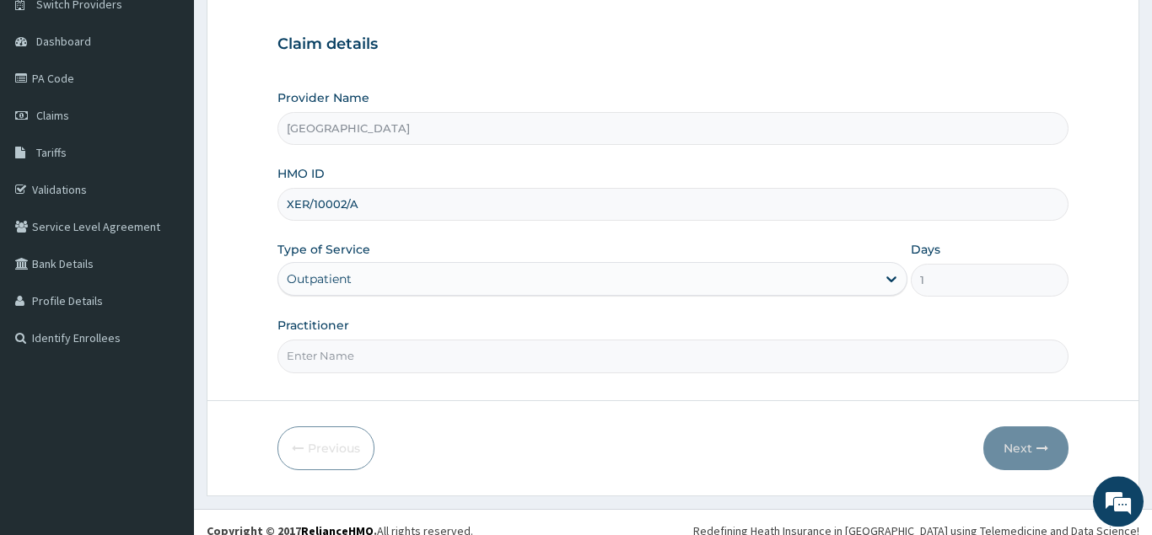
click at [653, 356] on input "Practitioner" at bounding box center [672, 356] width 791 height 33
type input "[PERSON_NAME]"
click at [1004, 440] on button "Next" at bounding box center [1025, 449] width 85 height 44
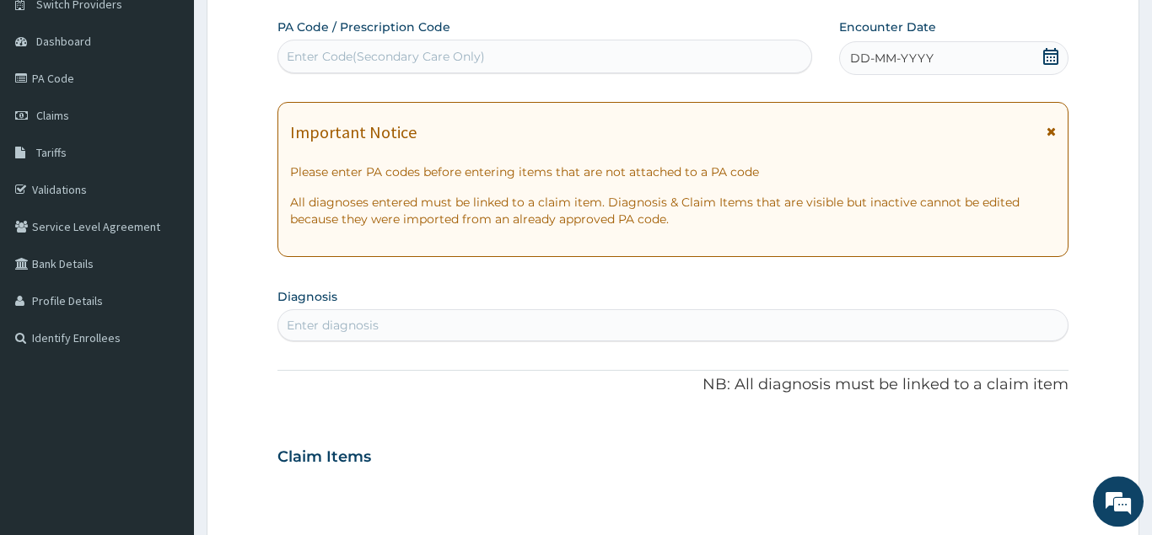
click at [360, 53] on div "Enter Code(Secondary Care Only)" at bounding box center [386, 56] width 198 height 17
paste input "PA/3A8BBF"
type input "PA/3A8BBF"
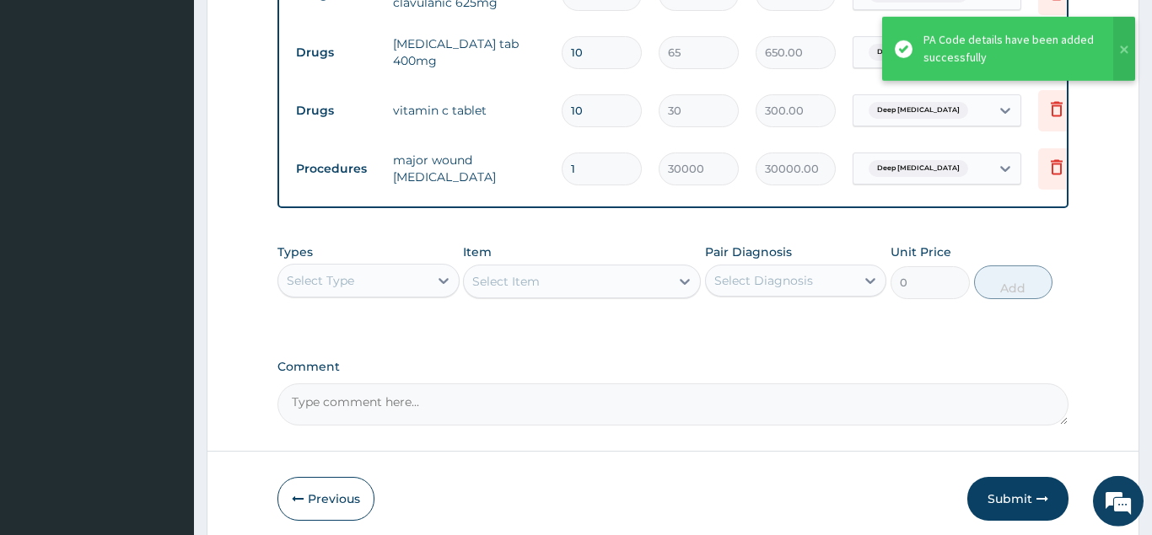
scroll to position [833, 0]
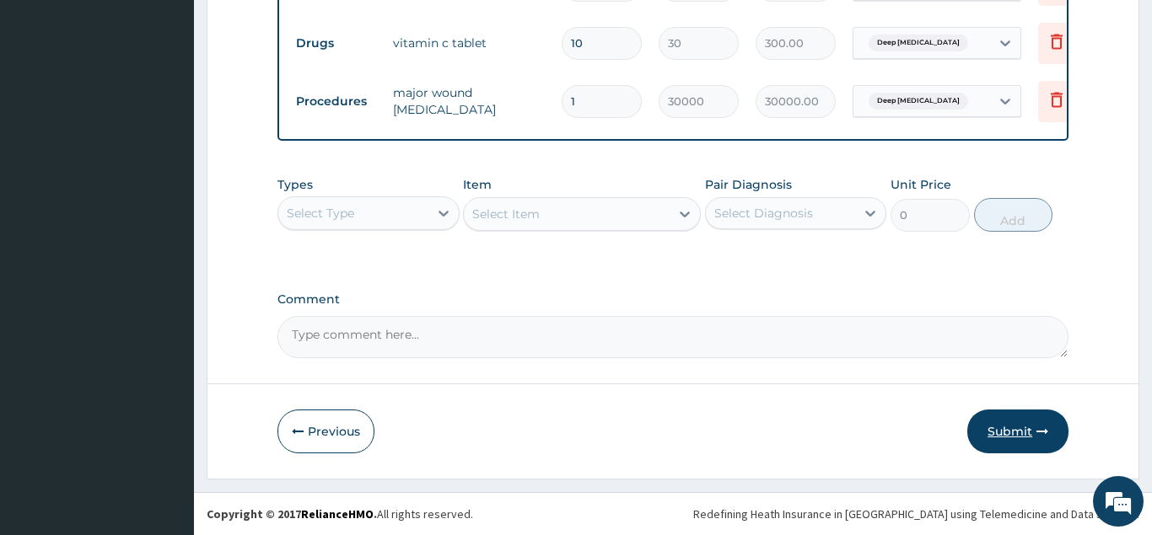
click at [1004, 422] on button "Submit" at bounding box center [1017, 432] width 101 height 44
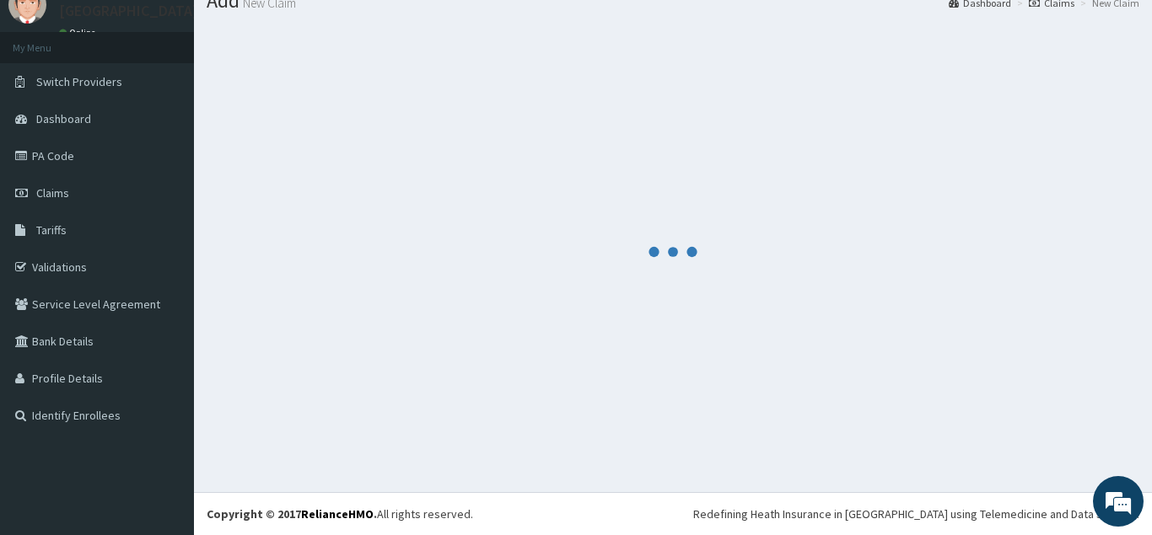
scroll to position [65, 0]
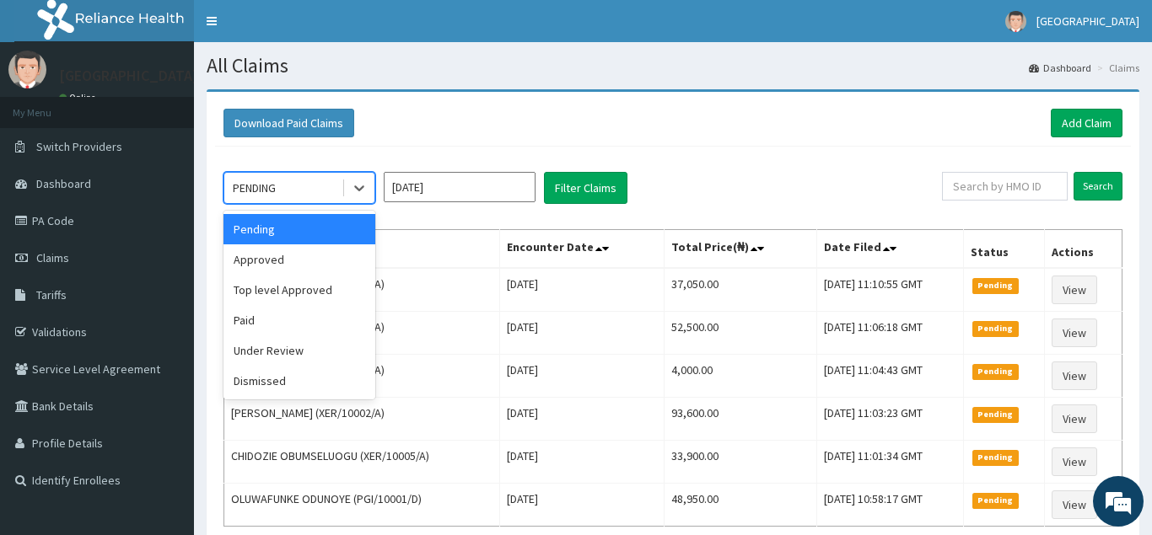
click at [314, 281] on div "Top level Approved" at bounding box center [299, 290] width 152 height 30
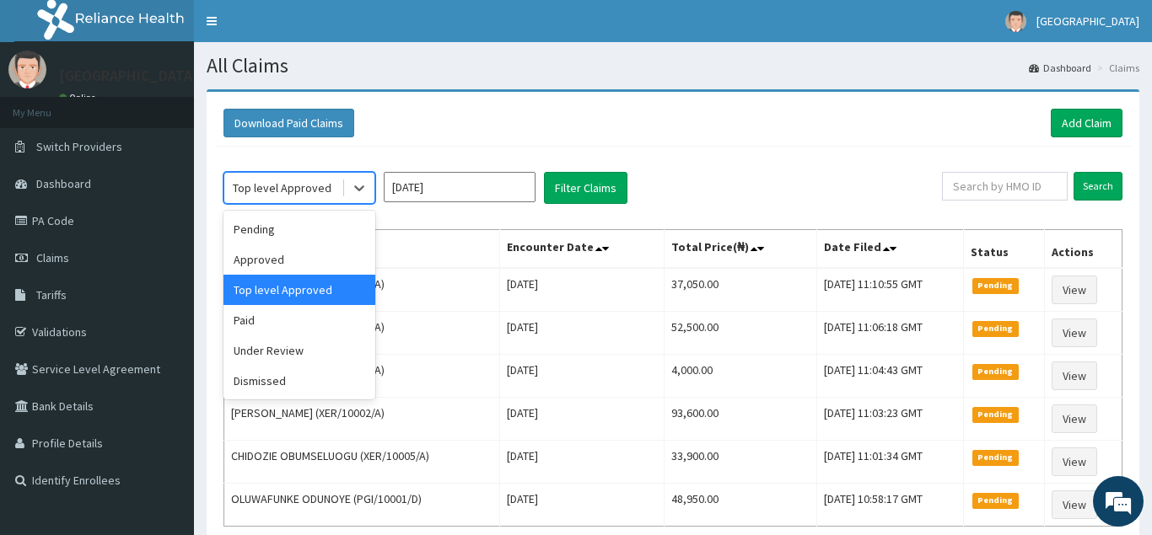
click at [280, 259] on div "Approved" at bounding box center [299, 260] width 152 height 30
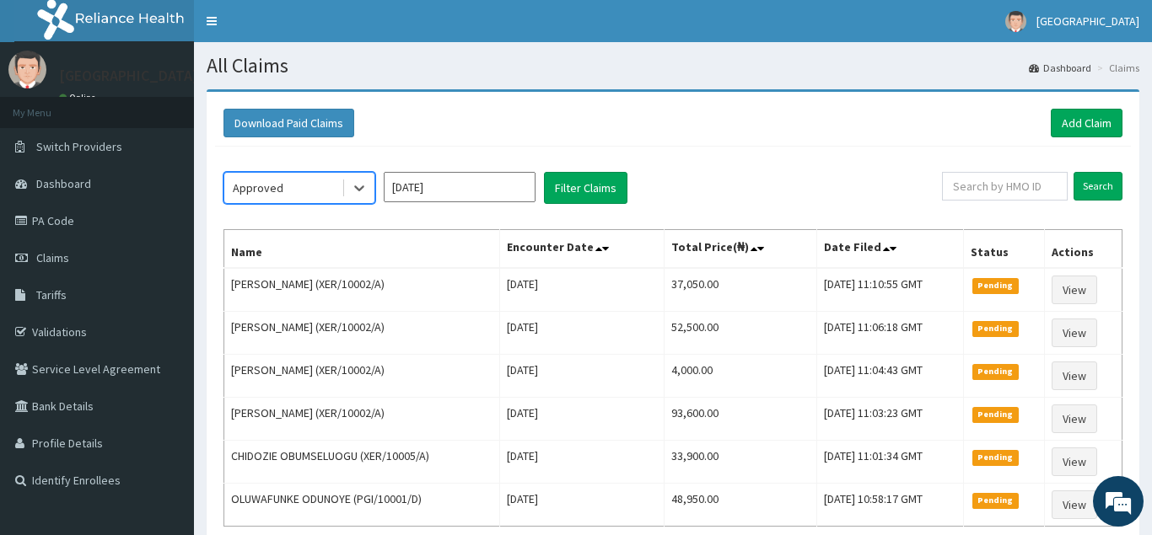
click at [564, 205] on div "option Approved, selected. Select is focused ,type to refine list, press Down t…" at bounding box center [673, 372] width 916 height 451
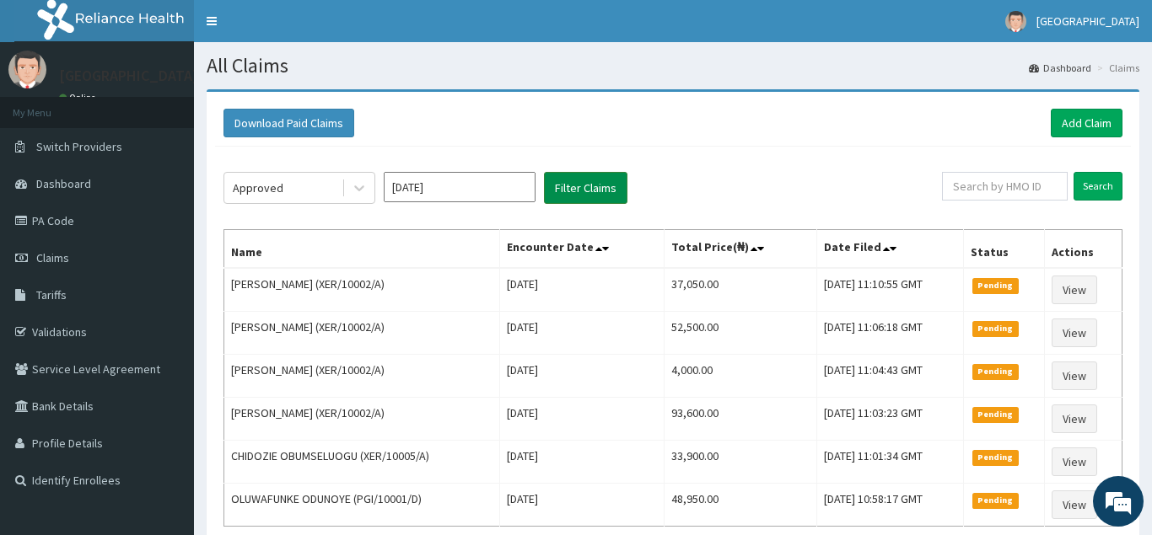
click at [599, 191] on button "Filter Claims" at bounding box center [585, 188] width 83 height 32
